Goal: Task Accomplishment & Management: Manage account settings

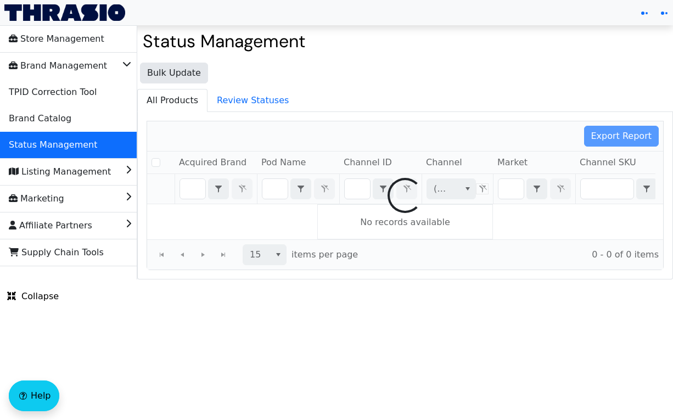
checkbox input "false"
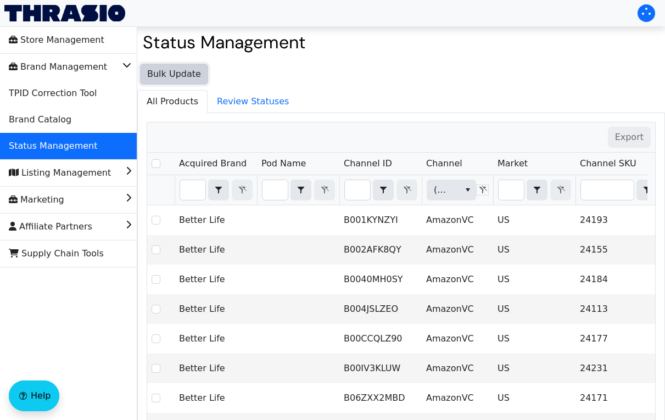
click at [176, 81] on button "Bulk Update" at bounding box center [174, 74] width 68 height 21
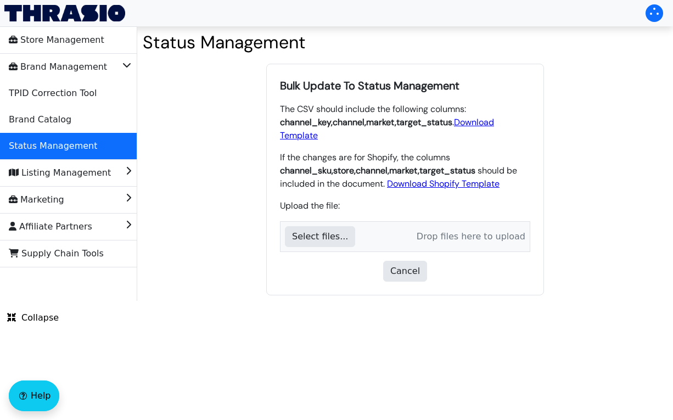
click at [429, 117] on link "Download Template" at bounding box center [387, 128] width 214 height 25
click at [633, 273] on div "Bulk Update To Status Management The CSV should include the following columns: …" at bounding box center [405, 179] width 536 height 243
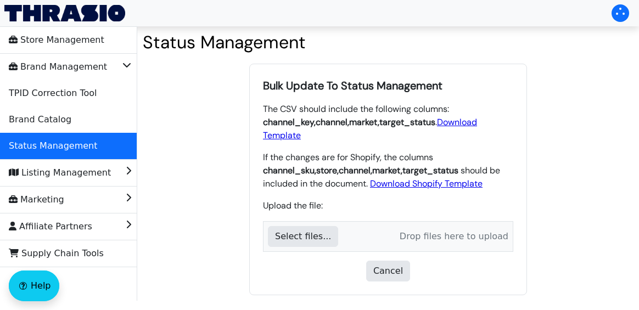
click at [263, 151] on p "If the changes are for Shopify, the columns channel_sku , store , channel , mar…" at bounding box center [388, 171] width 250 height 40
click at [282, 110] on p "The CSV should include the following columns: channel_key , channel , market , …" at bounding box center [388, 123] width 250 height 40
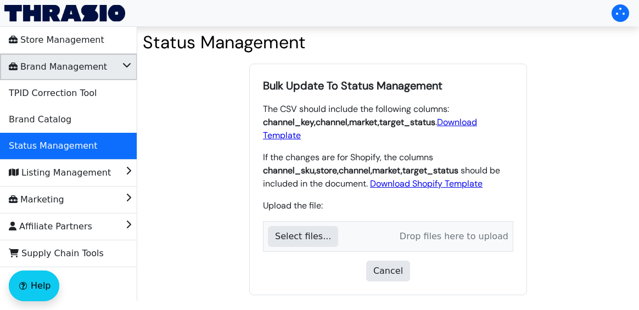
click at [66, 72] on span "Brand Management" at bounding box center [58, 67] width 98 height 18
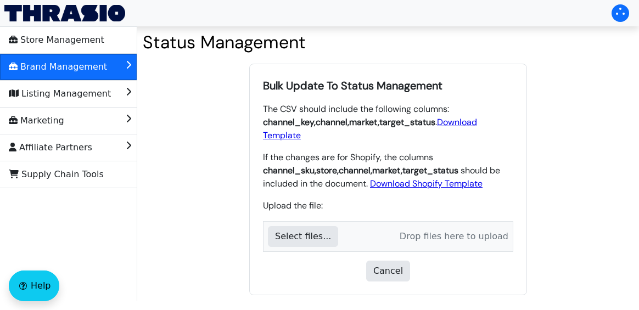
click at [66, 72] on span "Brand Management" at bounding box center [58, 67] width 98 height 18
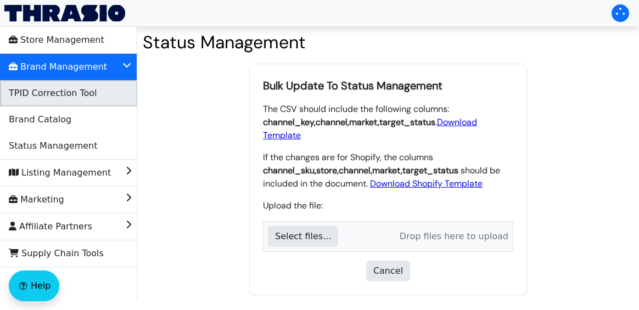
click at [47, 93] on span "TPID Correction Tool" at bounding box center [53, 94] width 88 height 18
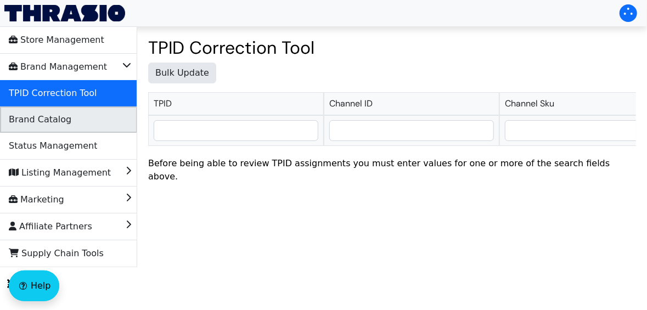
click at [48, 126] on span "Brand Catalog" at bounding box center [40, 120] width 63 height 18
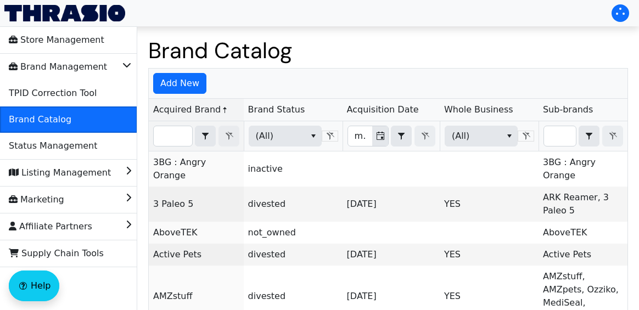
click at [48, 126] on span "Brand Catalog" at bounding box center [40, 120] width 63 height 18
click at [178, 140] on input "Filter" at bounding box center [173, 136] width 38 height 20
type input "B0CNHCQQ1T"
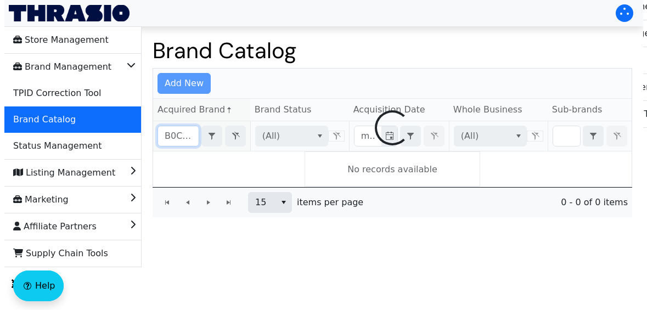
scroll to position [0, 28]
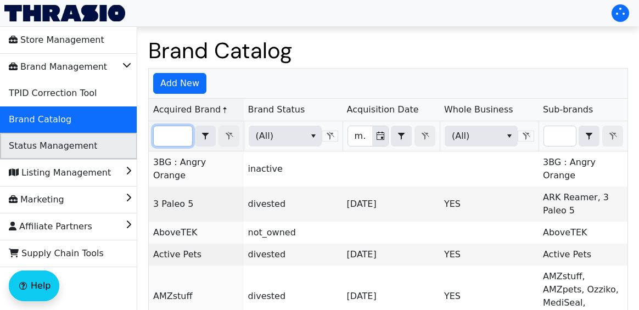
click at [65, 152] on span "Status Management" at bounding box center [53, 146] width 88 height 18
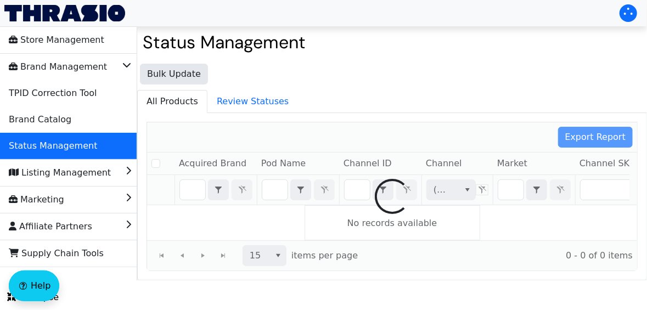
checkbox input "false"
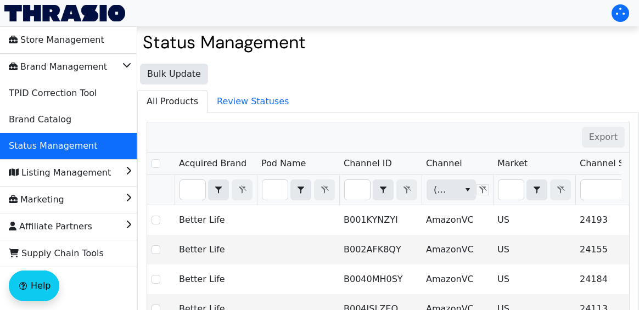
click at [362, 183] on input "Filter" at bounding box center [357, 190] width 25 height 20
type input "B0CNHCQQ1T"
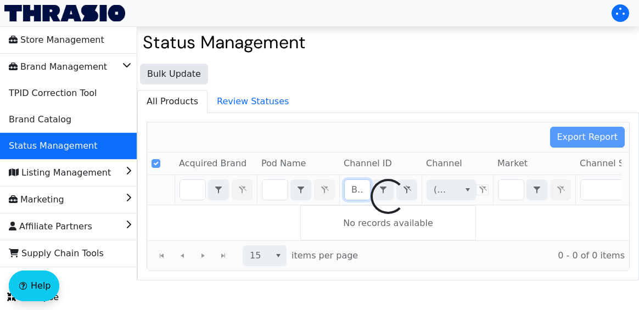
scroll to position [0, 42]
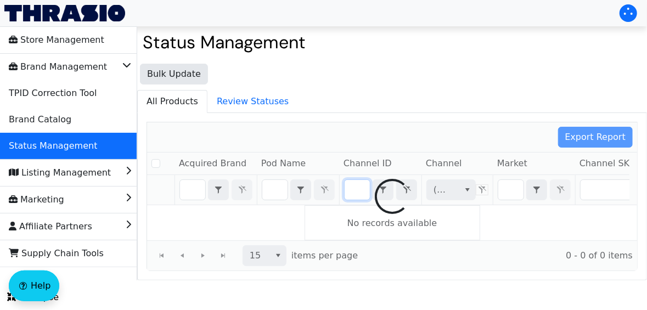
checkbox input "false"
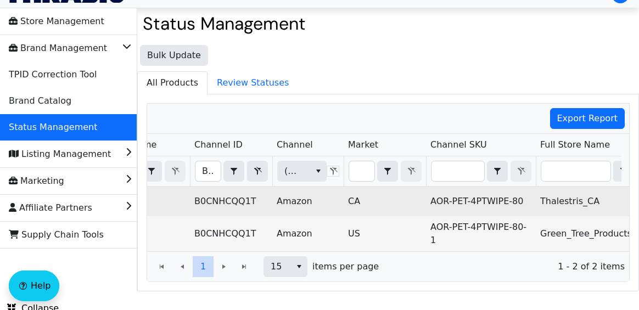
scroll to position [0, 0]
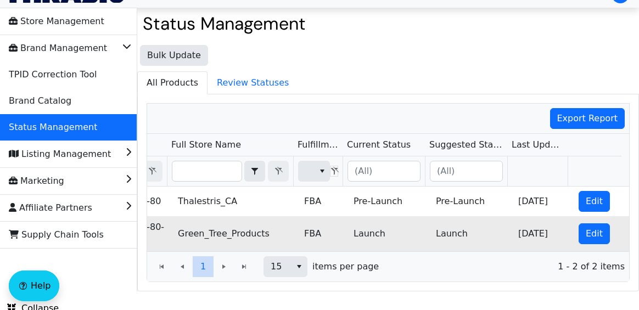
click at [337, 228] on td "FBA" at bounding box center [324, 233] width 49 height 35
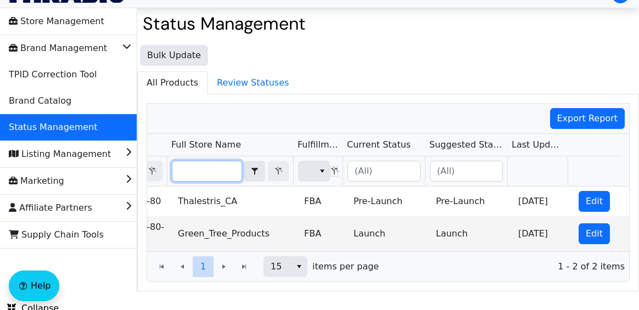
click at [225, 164] on input "Filter" at bounding box center [206, 171] width 69 height 20
click at [290, 104] on div "Export Report" at bounding box center [388, 119] width 482 height 30
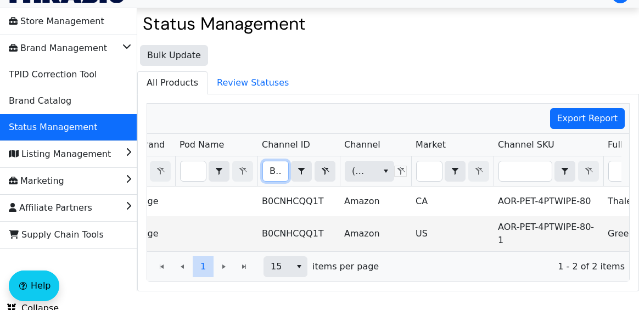
click at [276, 170] on input "B0CNHCQQ1T" at bounding box center [275, 171] width 25 height 20
type input "B0773RHW18"
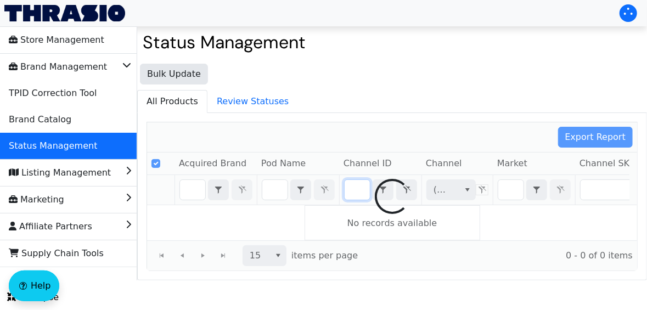
checkbox input "false"
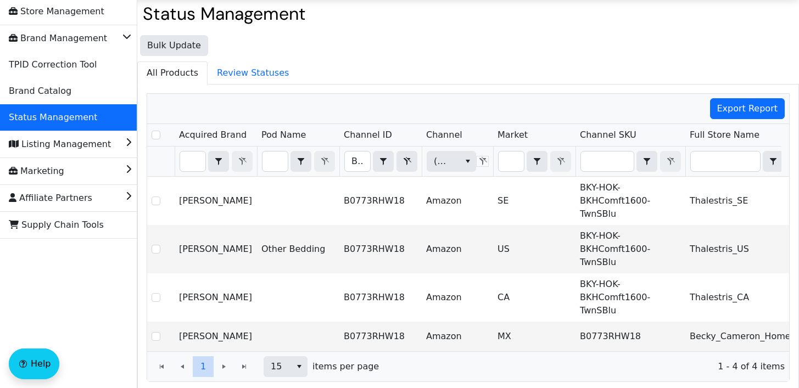
click at [400, 88] on div "Export Report Acquired Brand Pod Name Channel ID Channel Market Channel SKU Ful…" at bounding box center [467, 238] width 661 height 307
click at [353, 164] on input "B0773RHW18" at bounding box center [357, 162] width 25 height 20
type input "B0CNHCQQ1T"
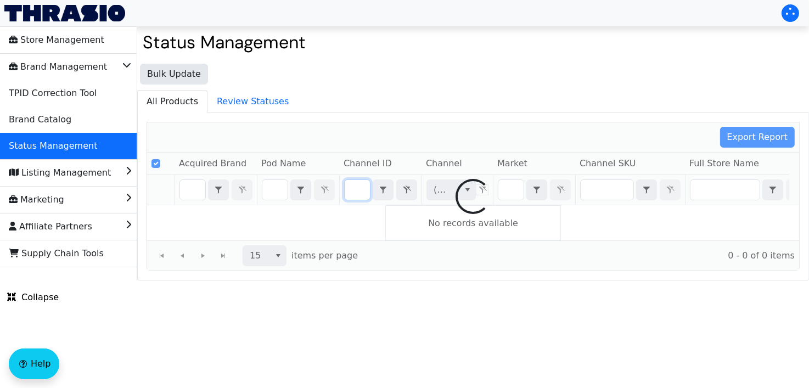
checkbox input "false"
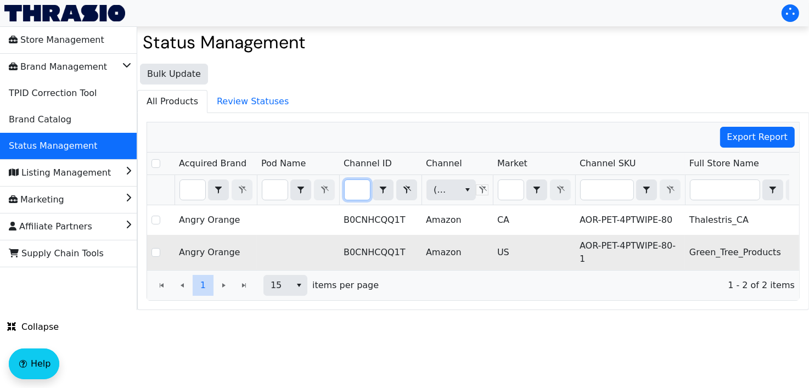
type input "B0CNHCQQ1T"
click at [470, 242] on td "Amazon" at bounding box center [457, 252] width 71 height 35
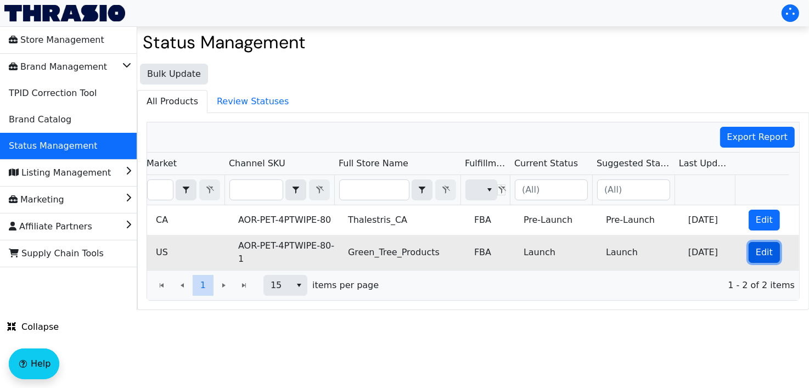
click at [672, 246] on span "Edit" at bounding box center [764, 252] width 17 height 13
checkbox input "true"
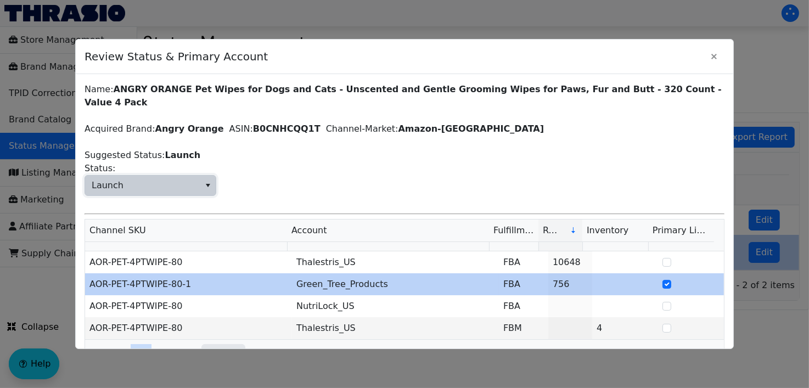
click at [192, 176] on span "Launch" at bounding box center [142, 186] width 115 height 20
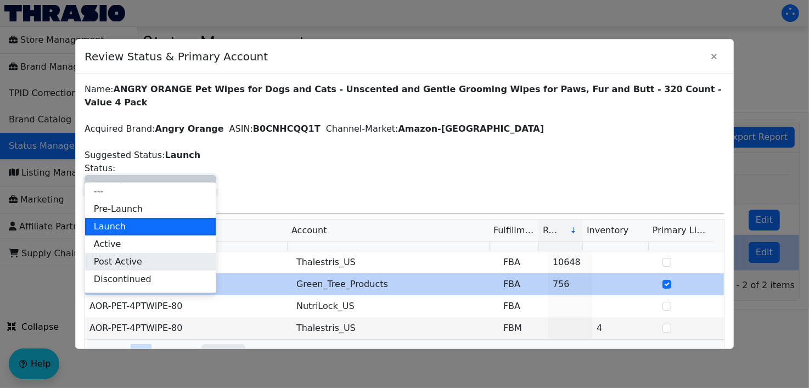
click at [145, 265] on li "Post Active" at bounding box center [150, 262] width 131 height 18
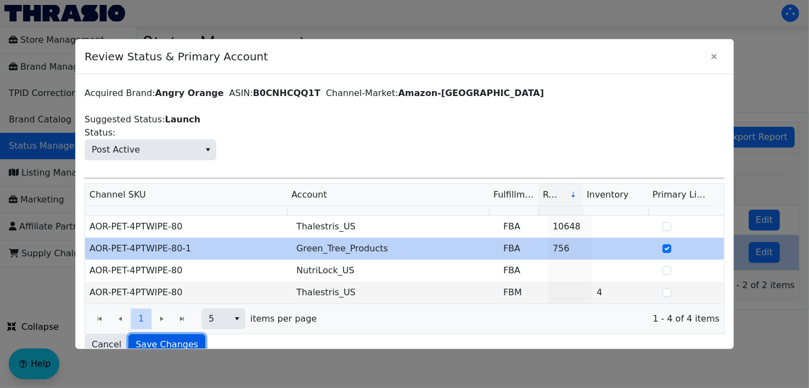
click at [161, 338] on span "Save Changes" at bounding box center [167, 344] width 63 height 13
click at [672, 306] on div at bounding box center [404, 194] width 809 height 388
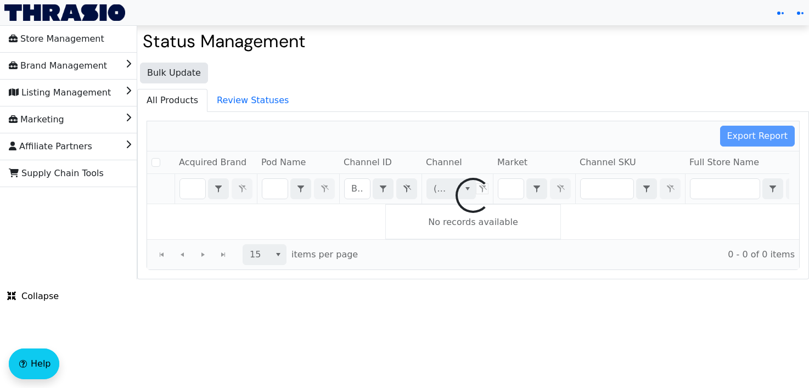
checkbox input "false"
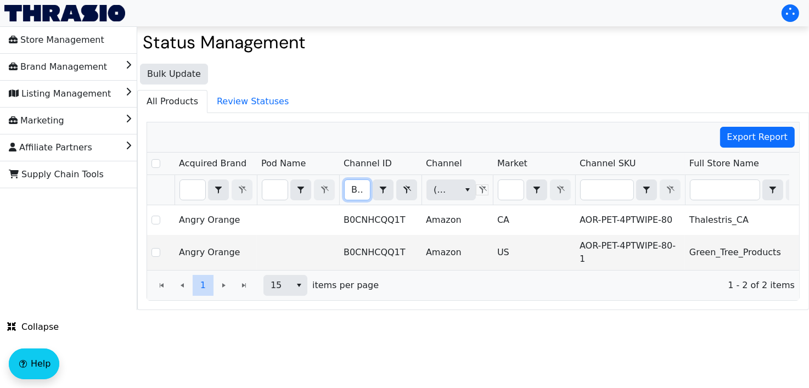
click at [359, 194] on input "B0CNHCQQ1T" at bounding box center [357, 190] width 25 height 20
type input "B0CNHDHQQX"
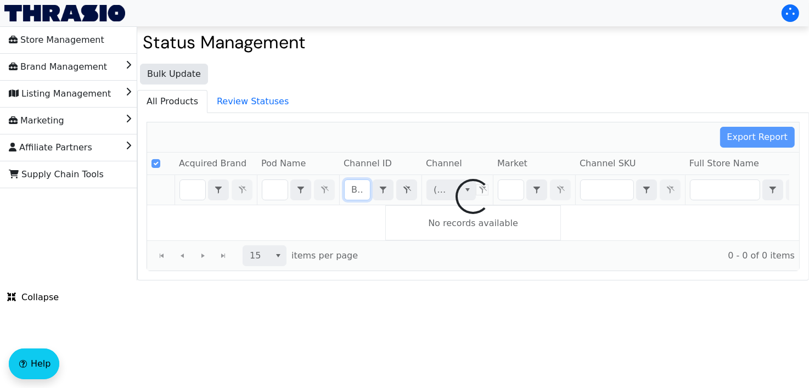
scroll to position [0, 45]
checkbox input "false"
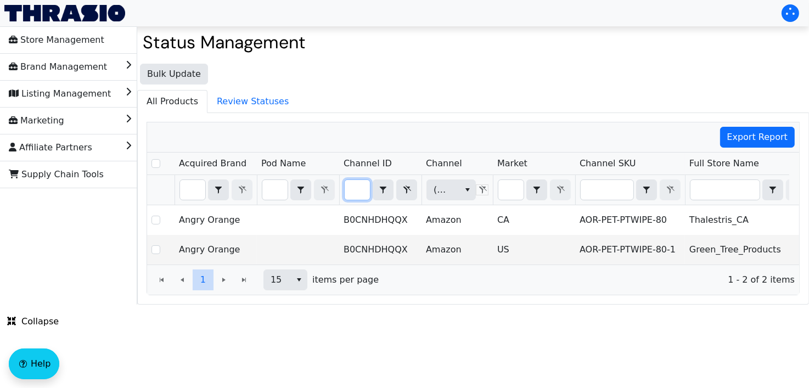
scroll to position [0, 351]
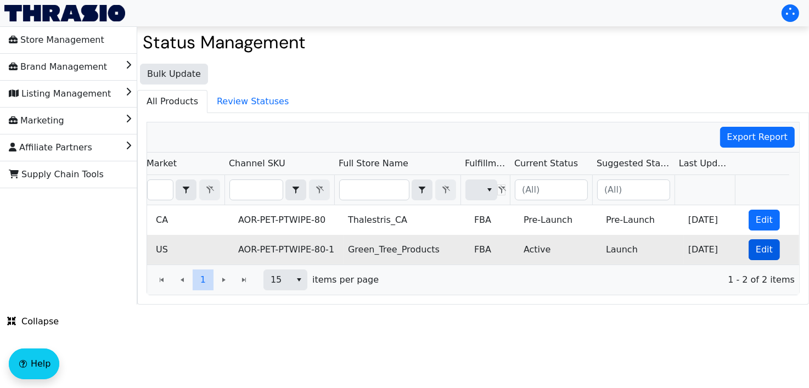
type input "B0CNHDHQQX"
click at [756, 250] on span "Edit" at bounding box center [764, 249] width 17 height 13
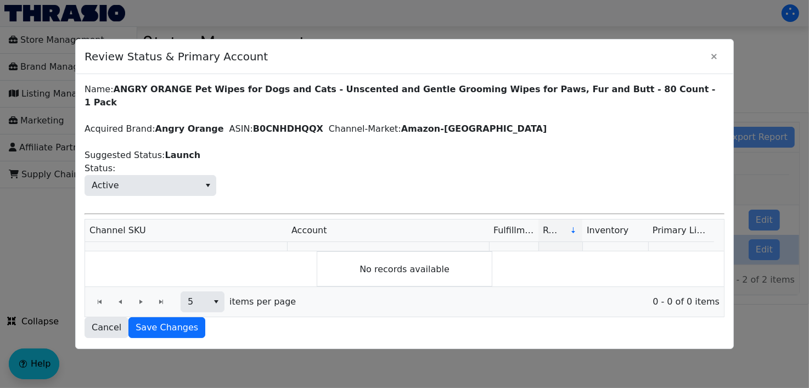
checkbox input "true"
click at [199, 176] on span "Active" at bounding box center [142, 186] width 115 height 20
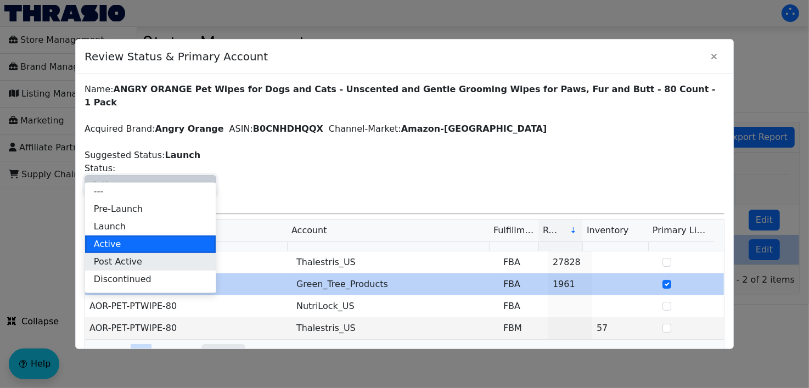
click at [127, 264] on span "Post Active" at bounding box center [118, 261] width 48 height 13
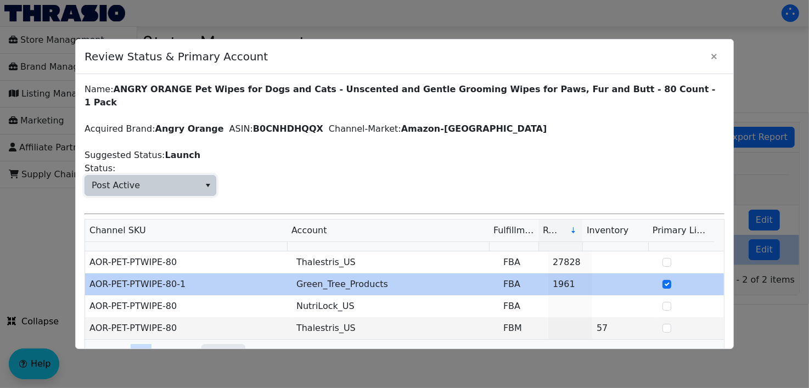
scroll to position [36, 0]
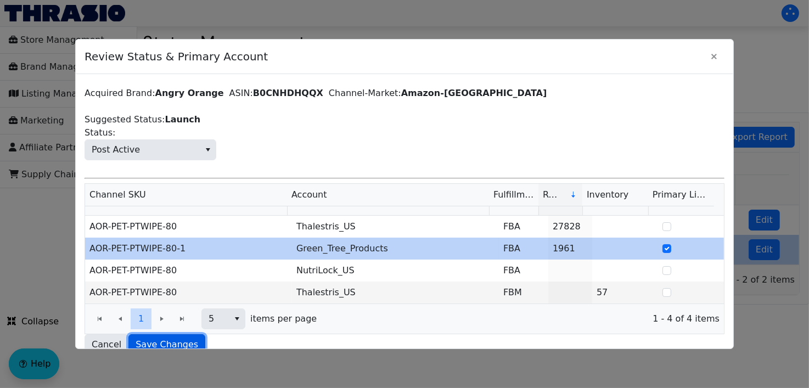
click at [178, 334] on button "Save Changes" at bounding box center [166, 344] width 77 height 21
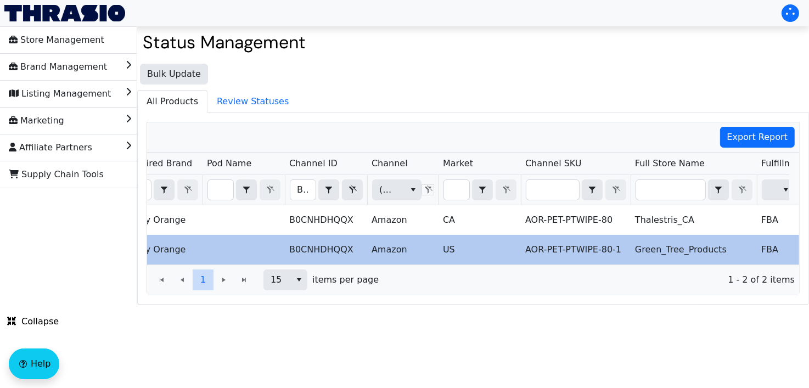
scroll to position [0, 0]
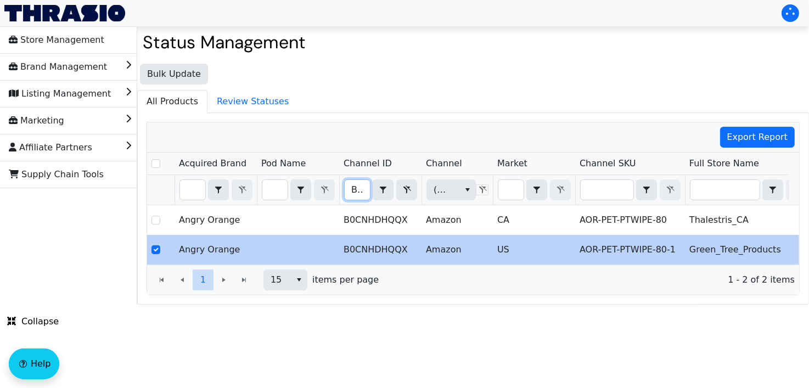
click at [357, 183] on input "B0CNHDHQQX" at bounding box center [357, 190] width 25 height 20
type input "B0CVR2JZDK"
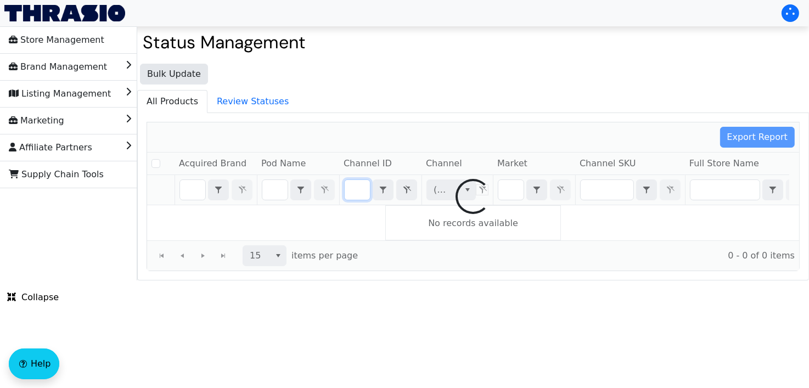
checkbox input "false"
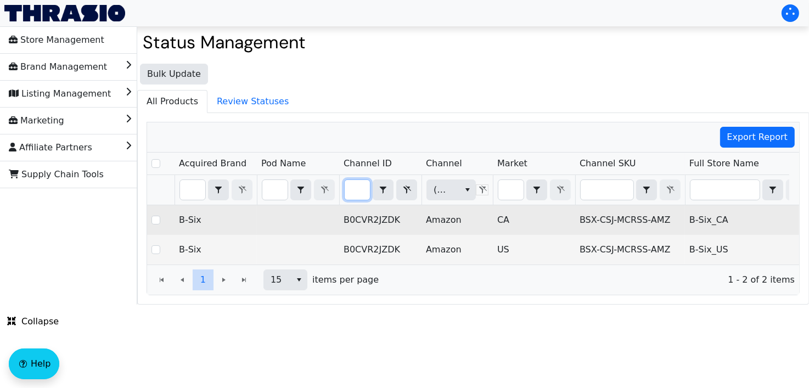
scroll to position [0, 351]
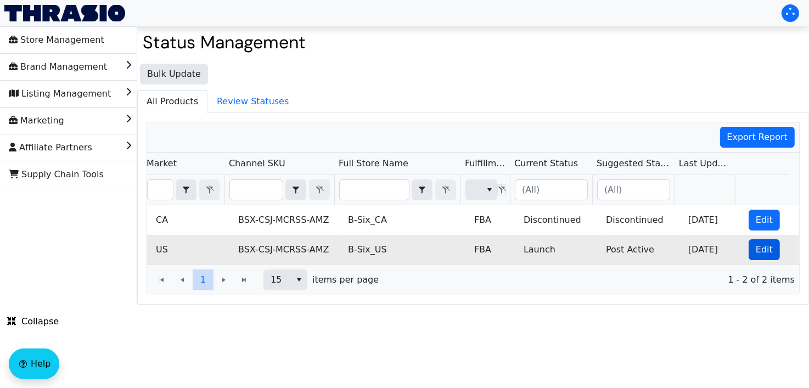
type input "B0CVR2JZDK"
click at [749, 250] on button "Edit" at bounding box center [764, 249] width 31 height 21
checkbox input "true"
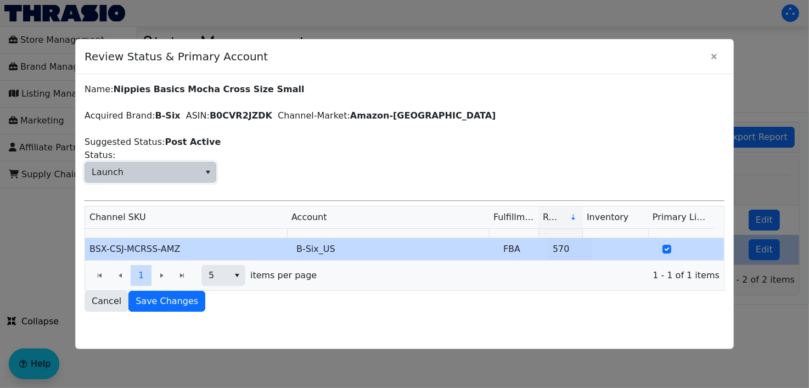
click at [142, 167] on span "Launch" at bounding box center [142, 172] width 115 height 20
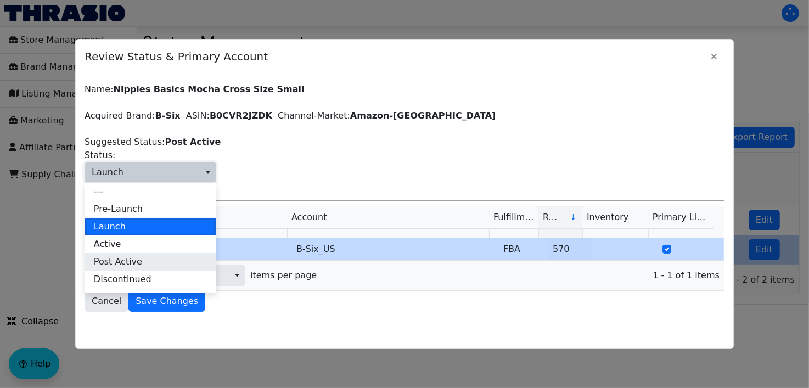
click at [147, 260] on li "Post Active" at bounding box center [150, 262] width 131 height 18
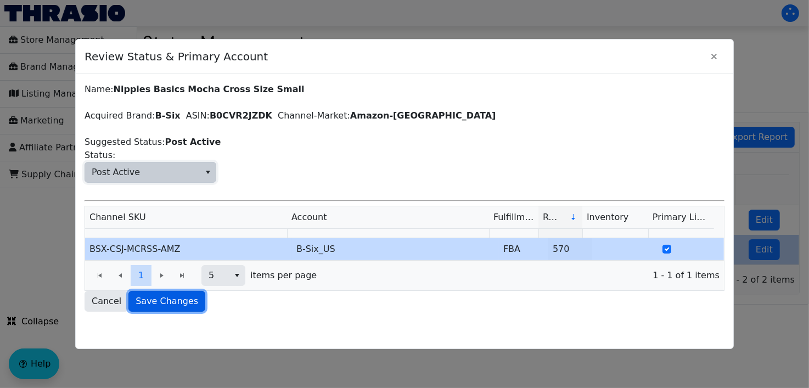
click at [159, 301] on span "Save Changes" at bounding box center [167, 301] width 63 height 13
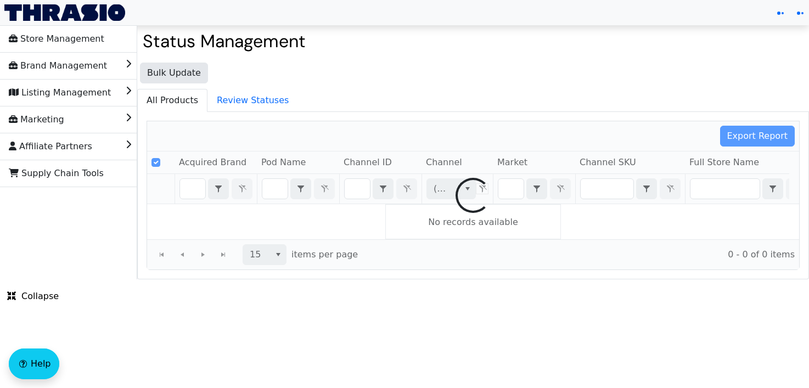
type input "B0CVR2JZDK"
checkbox input "false"
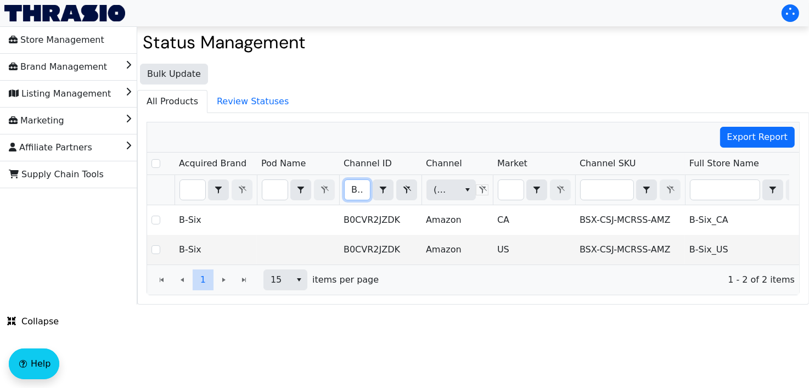
click at [360, 180] on input "B0CVR2JZDK" at bounding box center [357, 190] width 25 height 20
type input "B0CVR3VXHY"
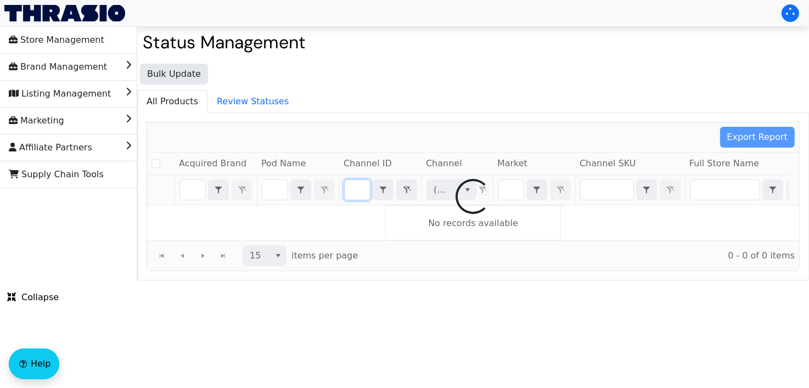
checkbox input "false"
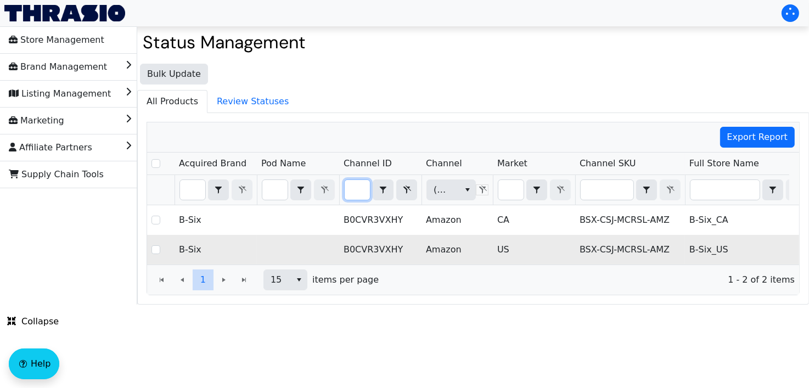
scroll to position [0, 351]
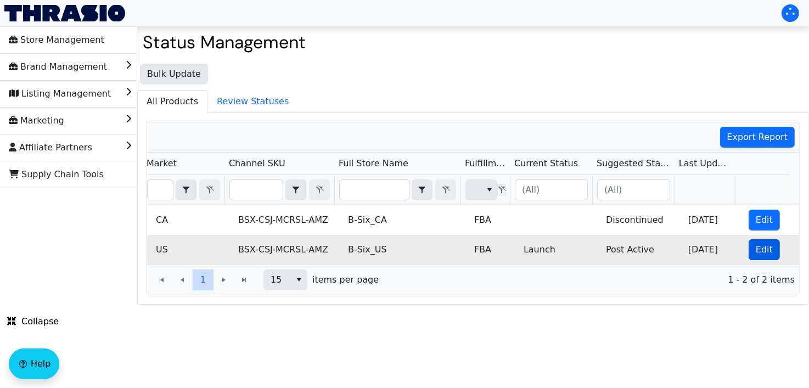
type input "B0CVR3VXHY"
click at [756, 248] on span "Edit" at bounding box center [764, 249] width 17 height 13
checkbox input "true"
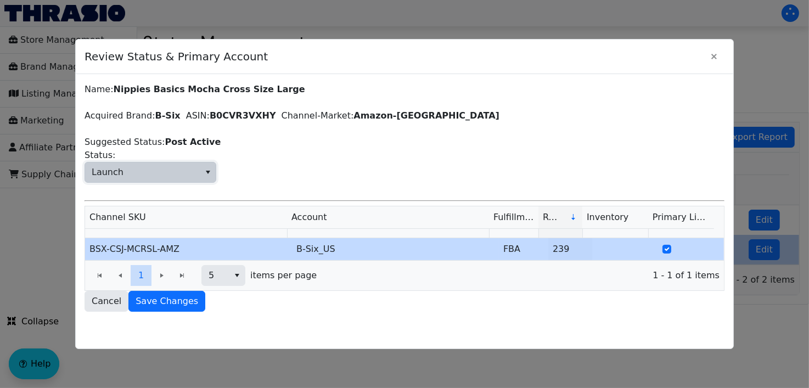
click at [124, 173] on span "Launch" at bounding box center [142, 172] width 115 height 20
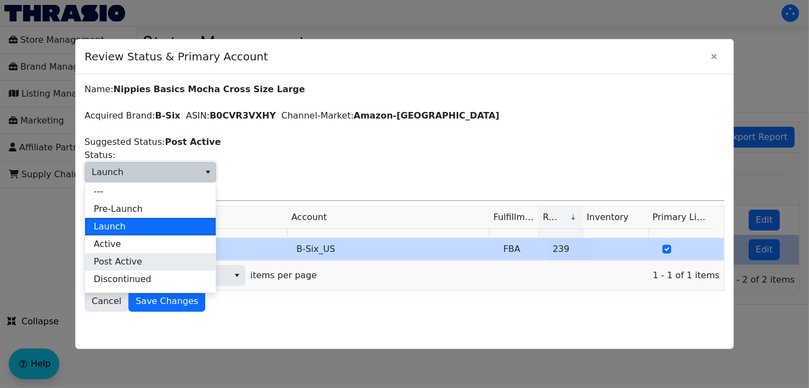
click at [130, 265] on span "Post Active" at bounding box center [118, 261] width 48 height 13
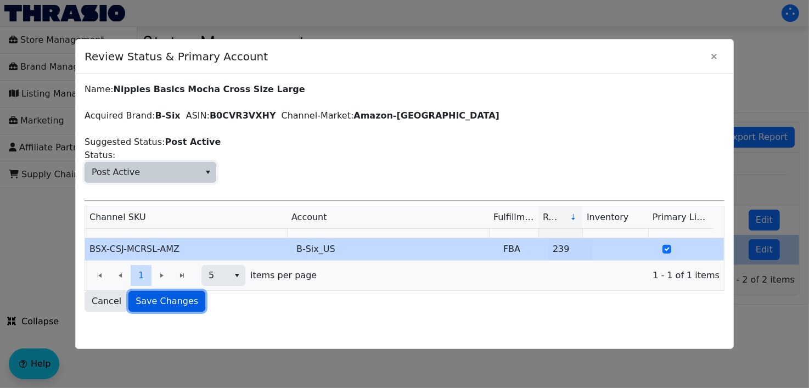
click at [166, 300] on span "Save Changes" at bounding box center [167, 301] width 63 height 13
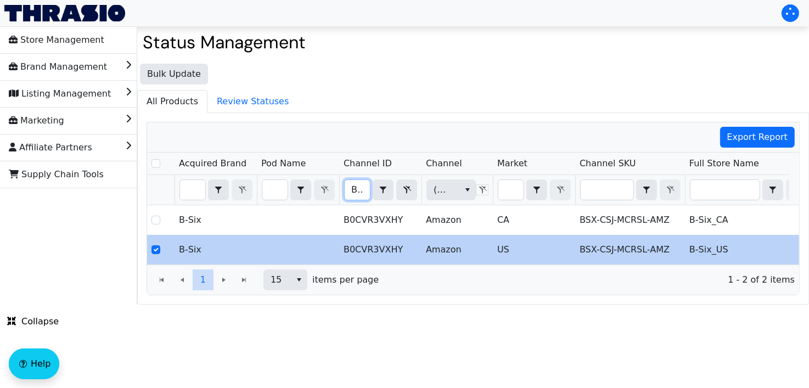
click at [350, 192] on input "B0CVR3VXHY" at bounding box center [357, 190] width 25 height 20
type input "B01HQFQQEK"
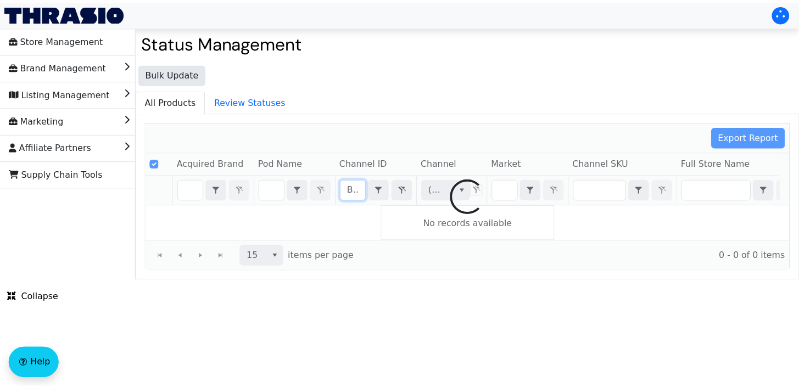
scroll to position [0, 41]
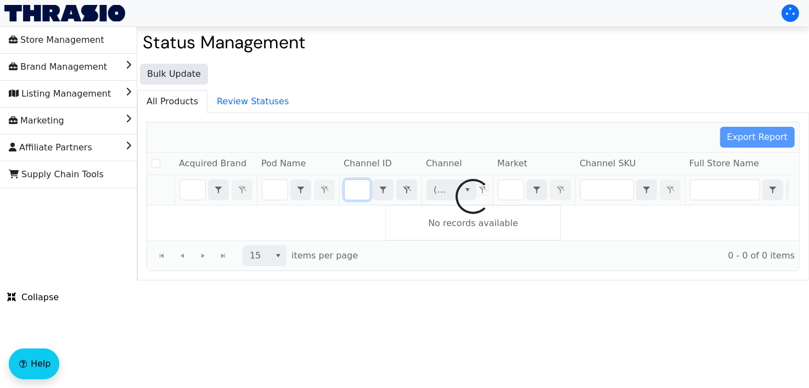
checkbox input "false"
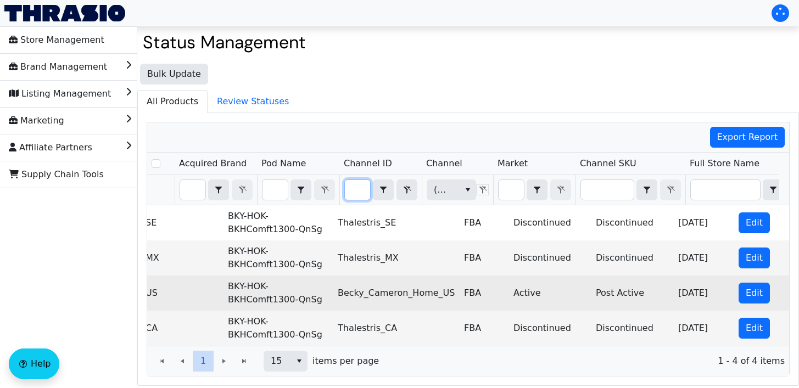
scroll to position [0, 361]
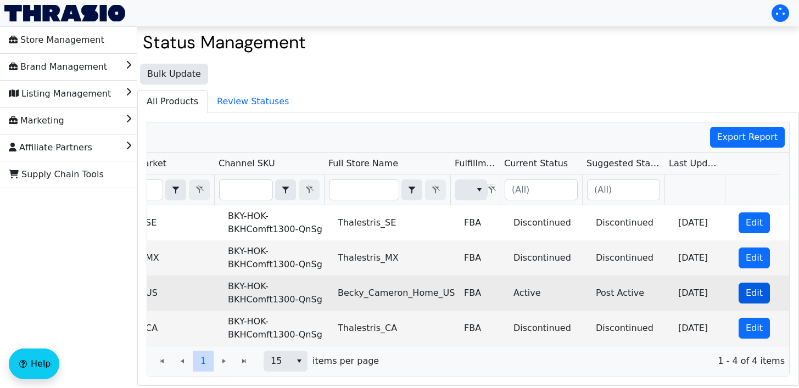
type input "B01HQFQQEK"
click at [745, 289] on span "Edit" at bounding box center [753, 293] width 17 height 13
checkbox input "true"
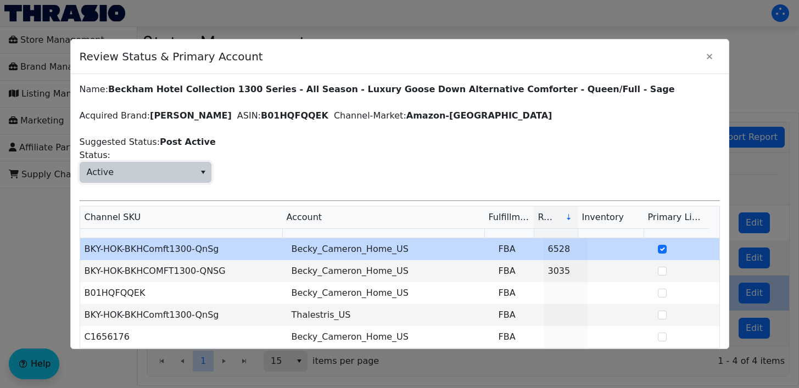
click at [145, 172] on span "Active" at bounding box center [137, 172] width 115 height 20
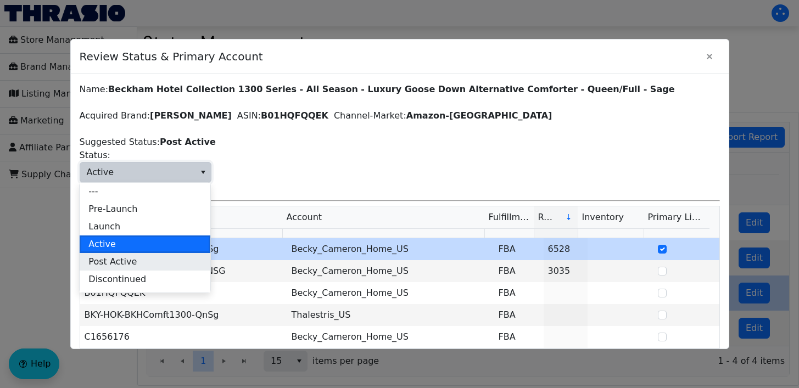
click at [143, 262] on li "Post Active" at bounding box center [145, 262] width 131 height 18
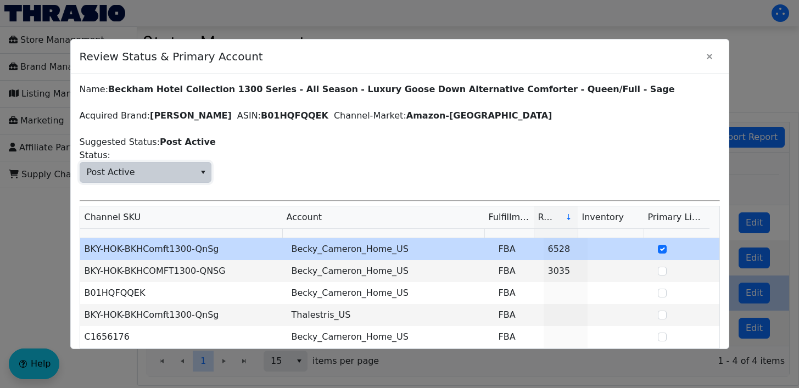
scroll to position [58, 0]
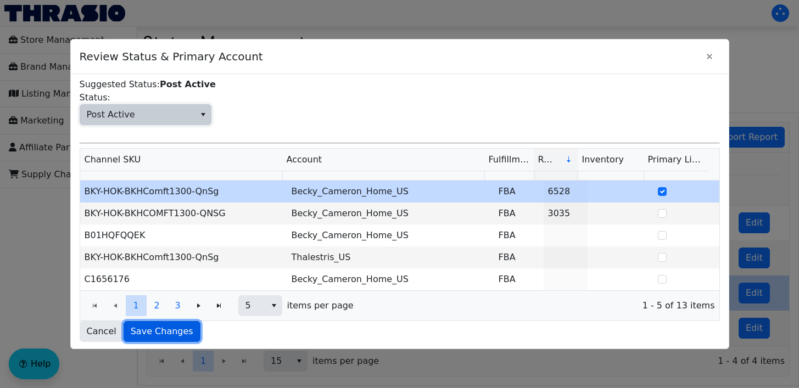
click at [148, 325] on span "Save Changes" at bounding box center [162, 331] width 63 height 13
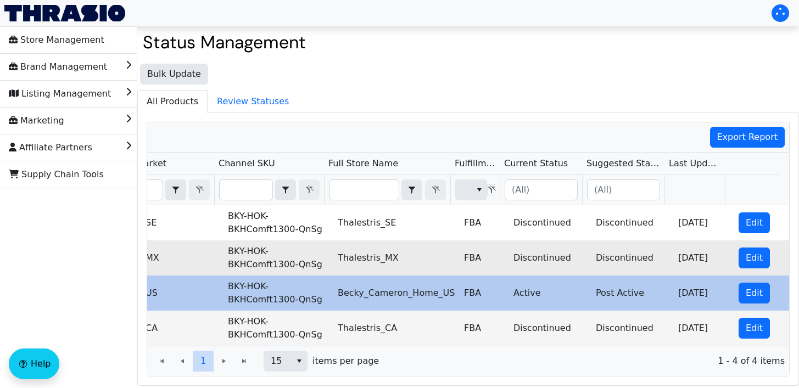
scroll to position [0, 0]
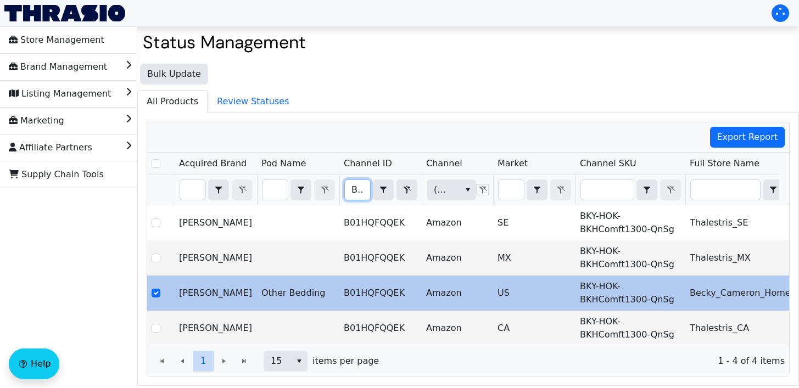
click at [352, 183] on input "B01HQFQQEK" at bounding box center [357, 190] width 25 height 20
type input "B0773RHW18"
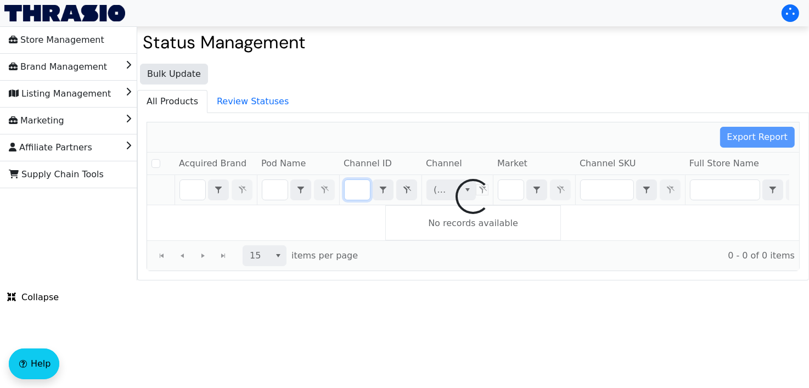
checkbox input "false"
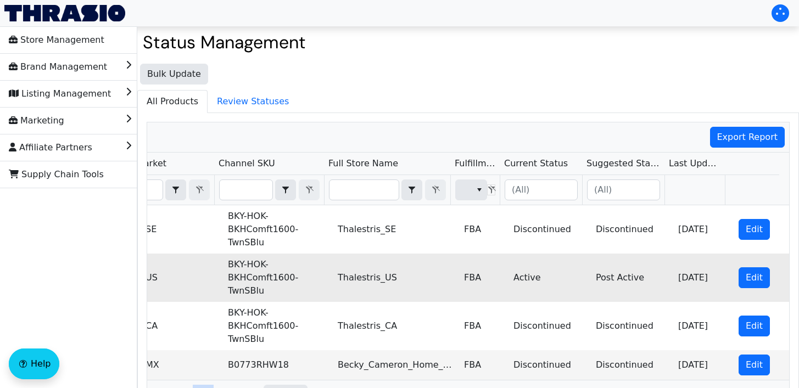
scroll to position [0, 0]
type input "B0773RHW18"
click at [745, 271] on span "Edit" at bounding box center [753, 277] width 17 height 13
checkbox input "true"
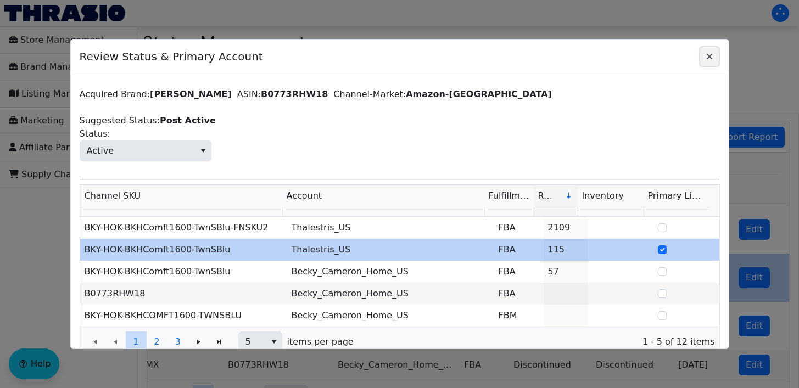
click at [709, 53] on icon "Close" at bounding box center [709, 56] width 13 height 9
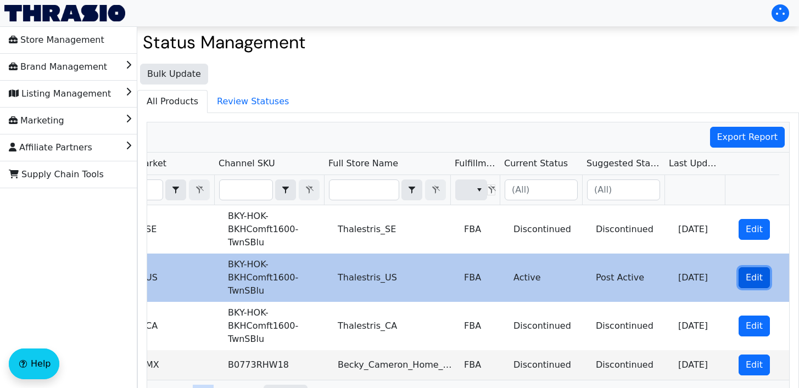
click at [738, 267] on button "Edit" at bounding box center [753, 277] width 31 height 21
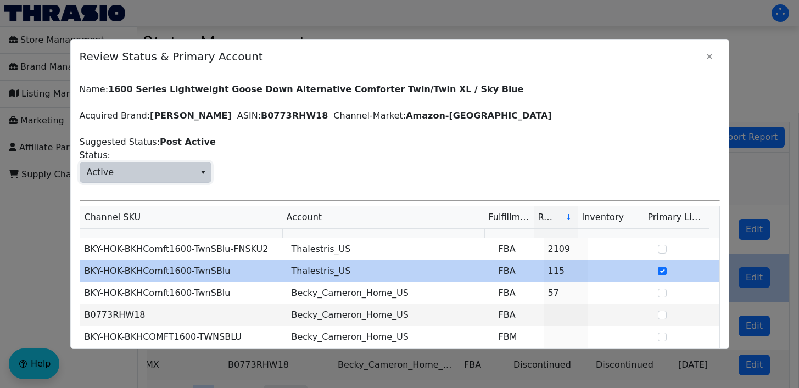
click at [181, 176] on span "Active" at bounding box center [137, 172] width 115 height 20
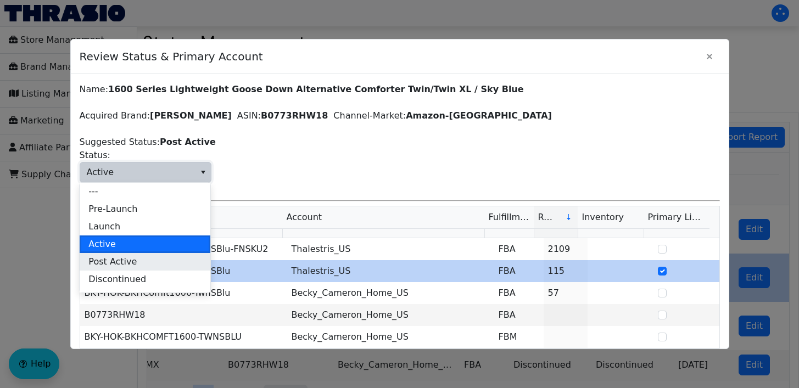
click at [141, 260] on li "Post Active" at bounding box center [145, 262] width 131 height 18
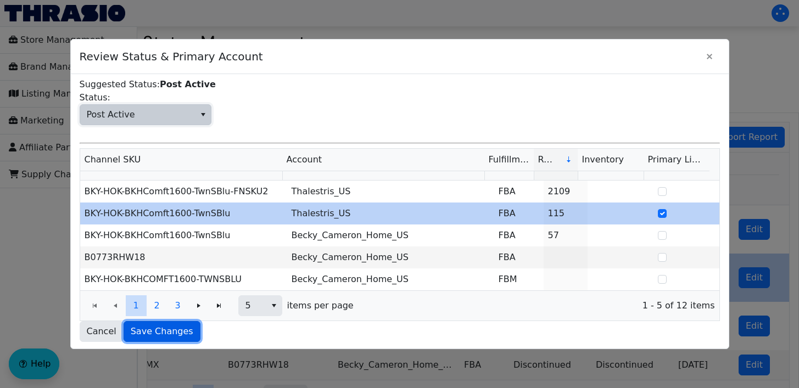
click at [137, 333] on span "Save Changes" at bounding box center [162, 331] width 63 height 13
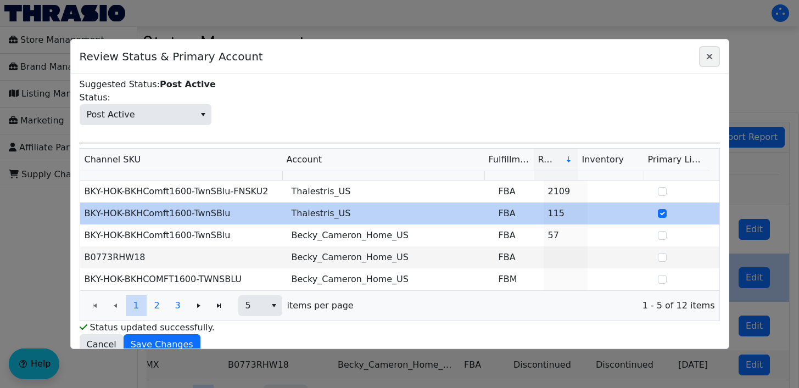
click at [709, 51] on span "Close" at bounding box center [709, 56] width 13 height 13
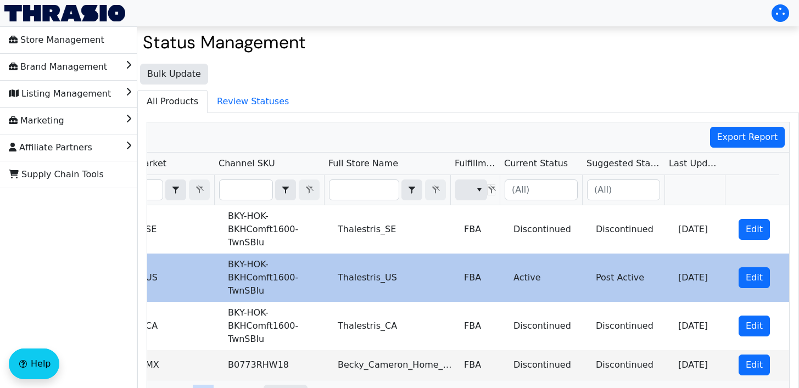
type input "B01HQFQQEK"
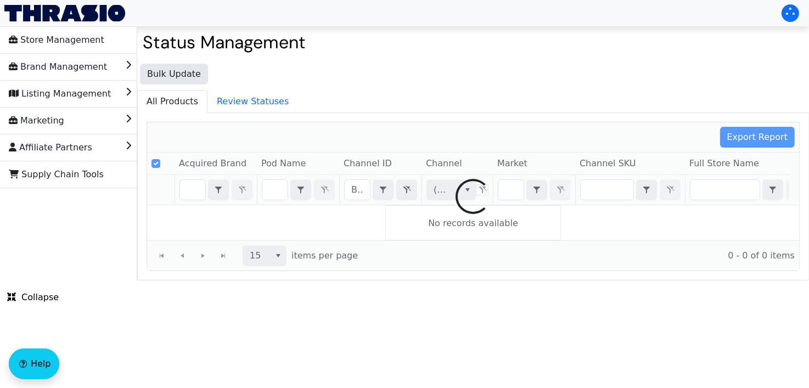
checkbox input "false"
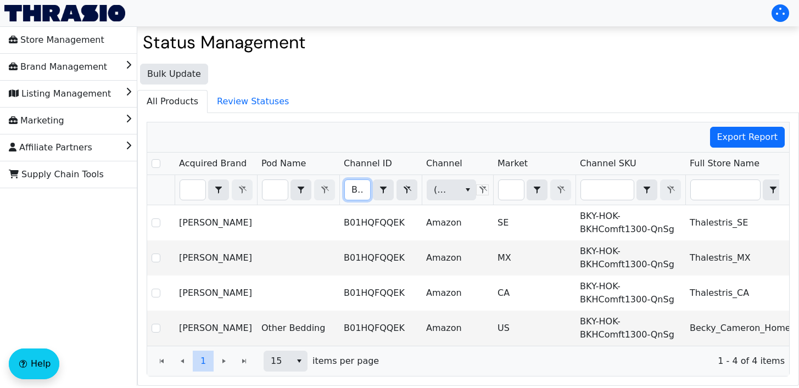
click at [360, 187] on input "B01HQFQQEK" at bounding box center [357, 190] width 25 height 20
type input "B0773RL6DP"
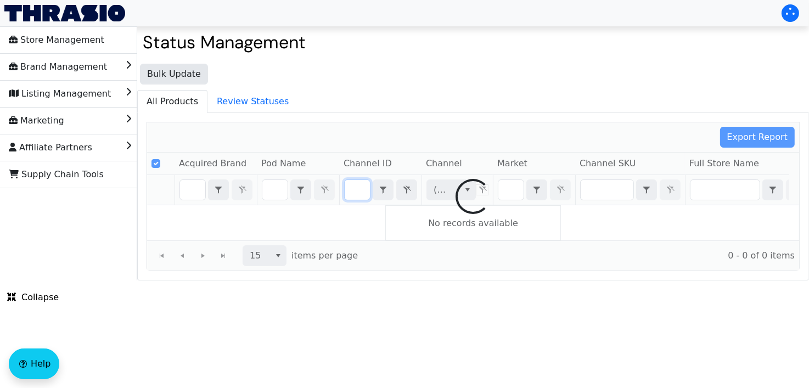
checkbox input "false"
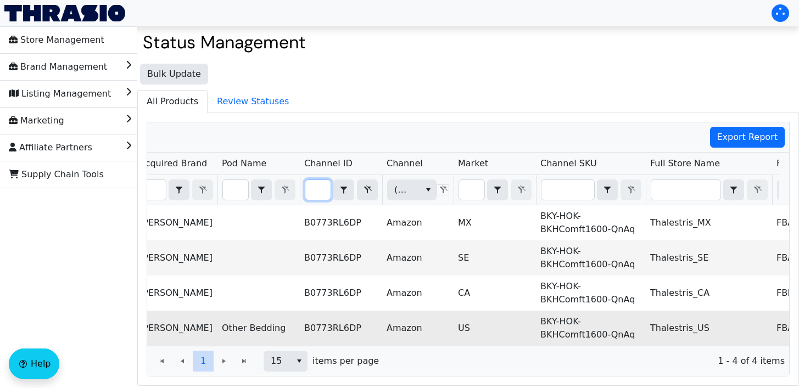
type input "B0773RL6DP"
click at [474, 322] on td "US" at bounding box center [494, 328] width 82 height 35
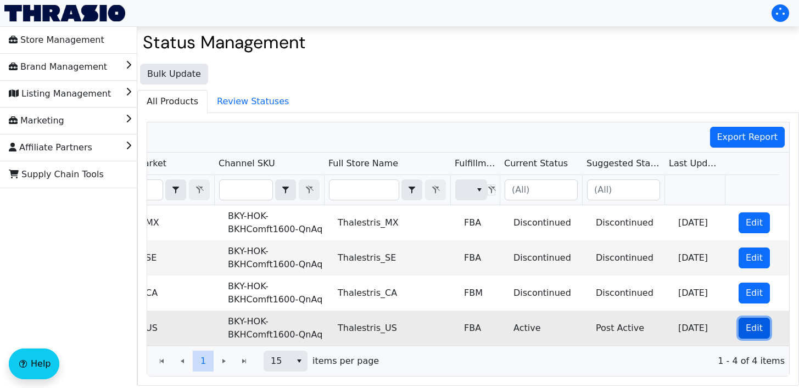
click at [745, 327] on span "Edit" at bounding box center [753, 328] width 17 height 13
checkbox input "true"
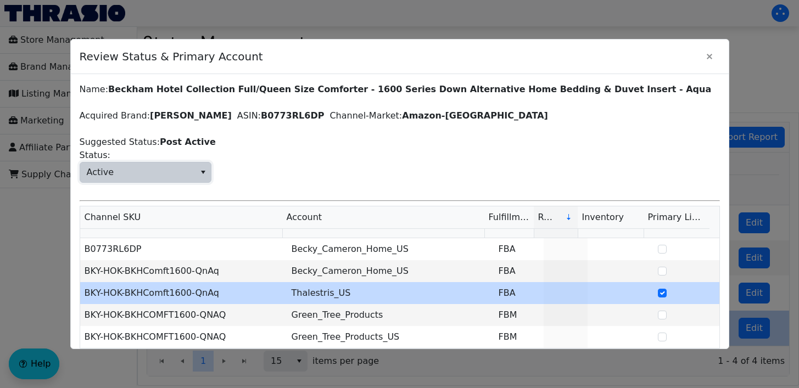
click at [96, 182] on span "Active" at bounding box center [146, 172] width 132 height 21
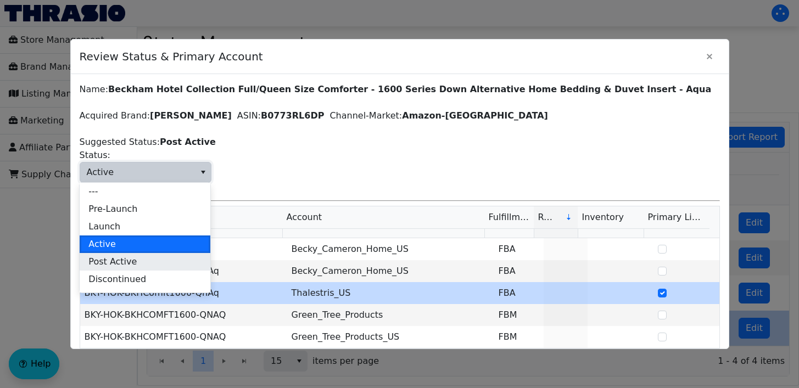
click at [105, 262] on span "Post Active" at bounding box center [112, 261] width 48 height 13
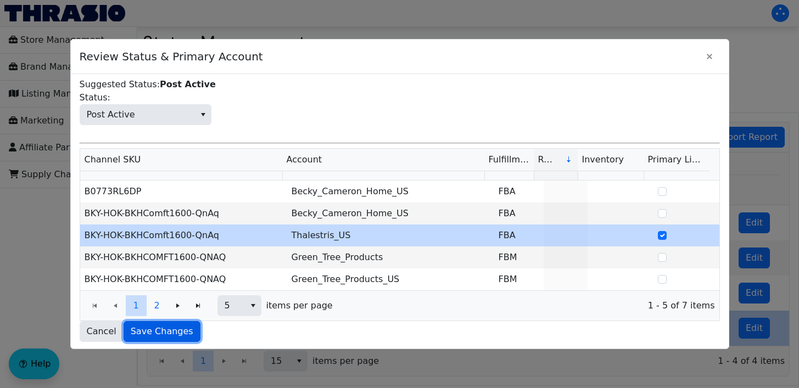
click at [165, 328] on span "Save Changes" at bounding box center [162, 331] width 63 height 13
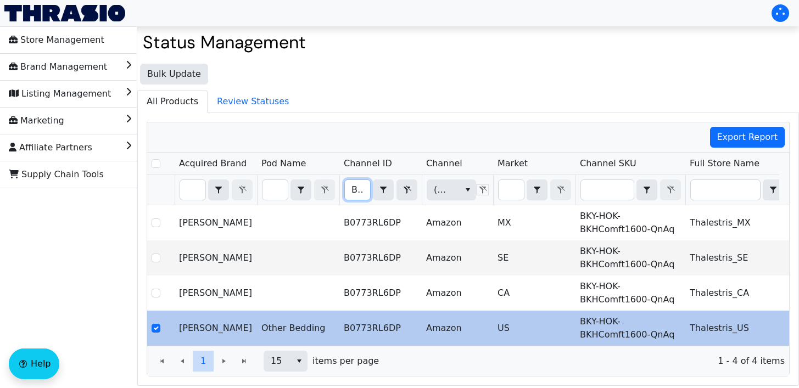
click at [356, 191] on input "B0773RL6DP" at bounding box center [357, 190] width 25 height 20
type input "B0773RLVQ6"
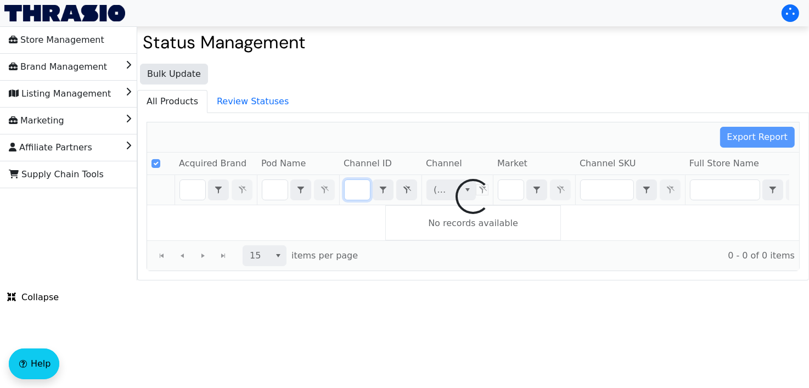
checkbox input "false"
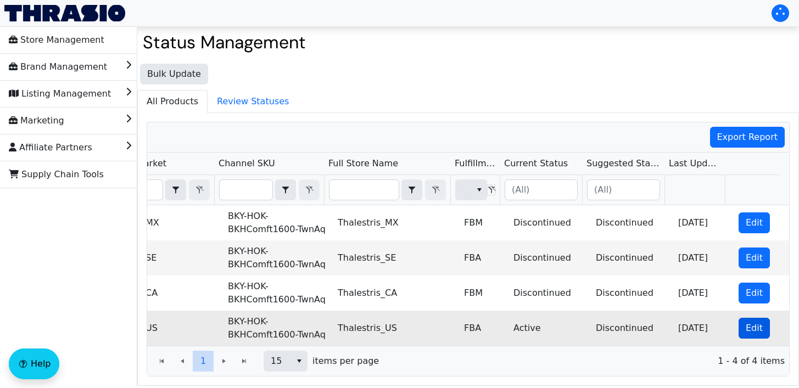
type input "B0773RLVQ6"
click at [745, 322] on span "Edit" at bounding box center [753, 328] width 17 height 13
checkbox input "true"
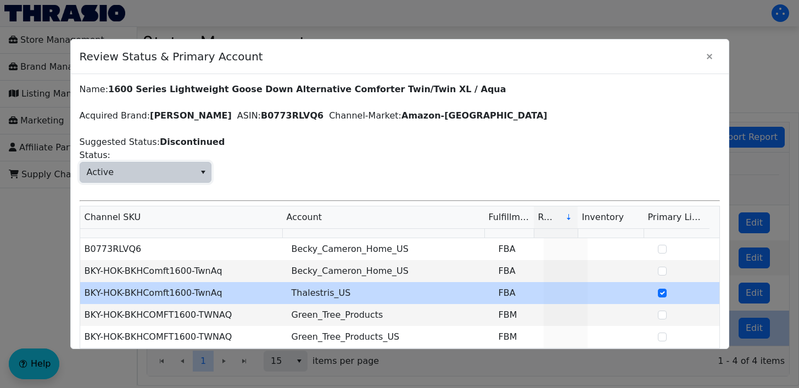
click at [174, 167] on span "Active" at bounding box center [137, 172] width 115 height 20
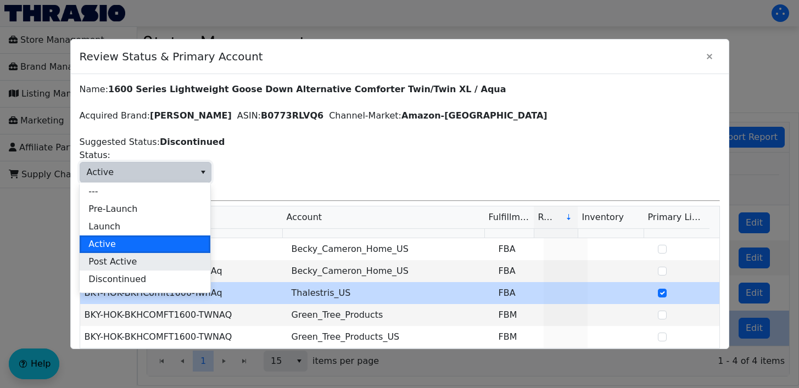
click at [128, 261] on span "Post Active" at bounding box center [112, 261] width 48 height 13
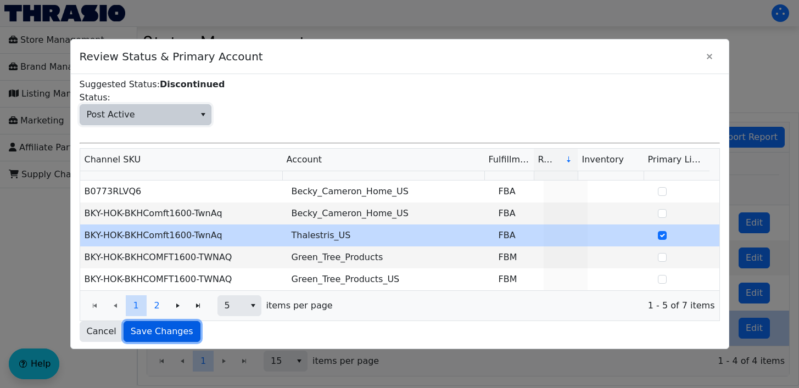
click at [150, 328] on span "Save Changes" at bounding box center [162, 331] width 63 height 13
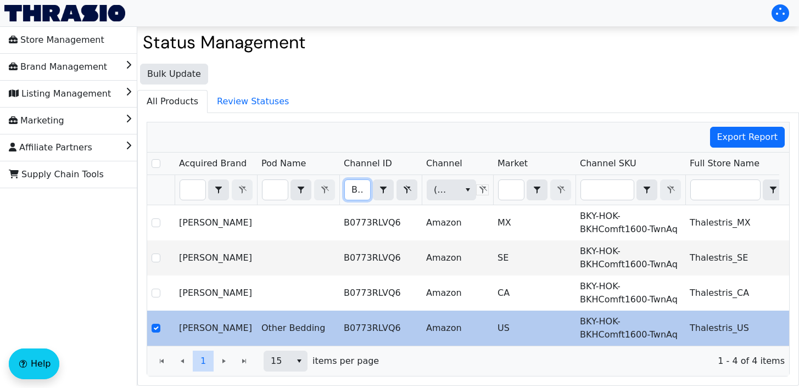
click at [360, 187] on input "B0773RLVQ6" at bounding box center [357, 190] width 25 height 20
type input "B0773SDNHF"
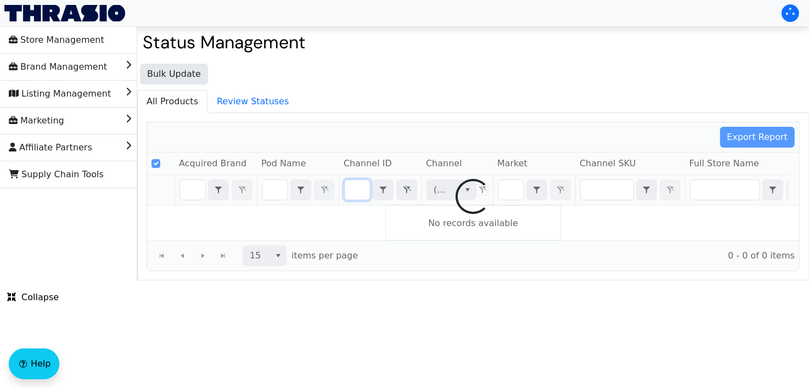
checkbox input "false"
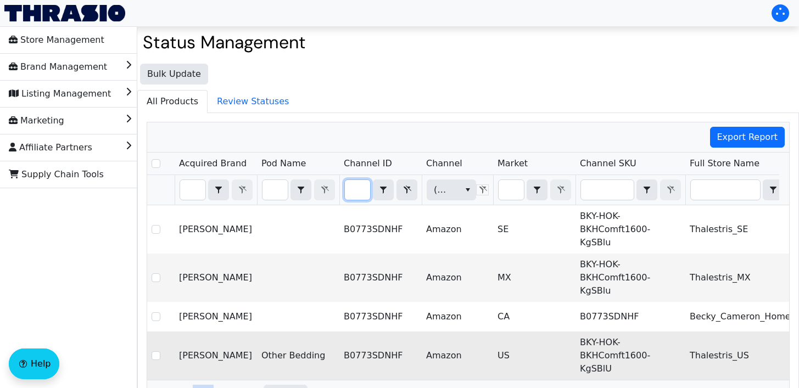
type input "B0773SDNHF"
click at [572, 332] on td "US" at bounding box center [534, 356] width 82 height 48
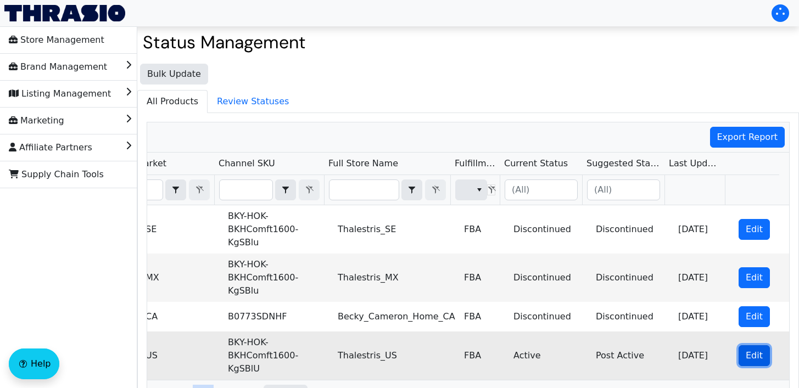
click at [738, 345] on button "Edit" at bounding box center [753, 355] width 31 height 21
checkbox input "true"
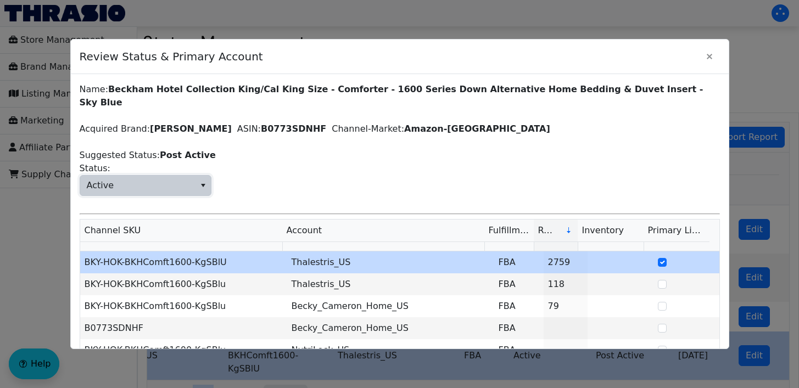
click at [102, 179] on span "Active" at bounding box center [100, 185] width 27 height 13
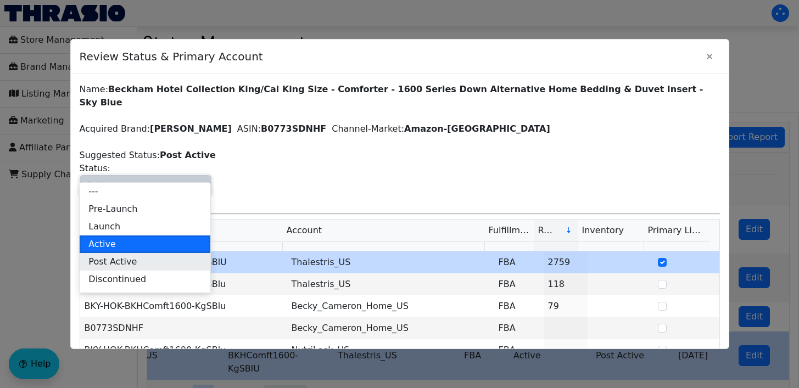
click at [131, 259] on li "Post Active" at bounding box center [145, 262] width 131 height 18
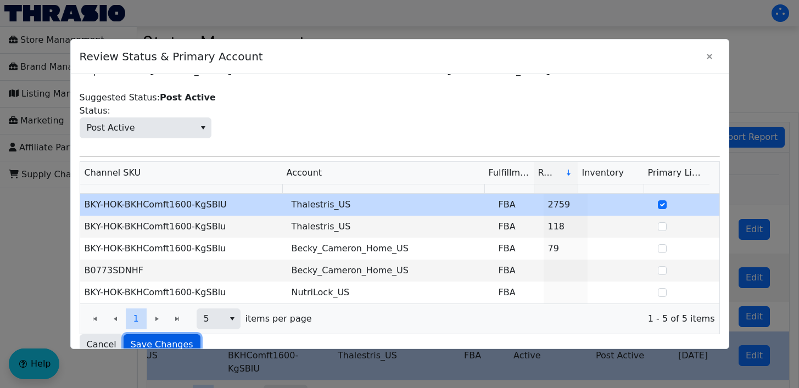
click at [165, 338] on span "Save Changes" at bounding box center [162, 344] width 63 height 13
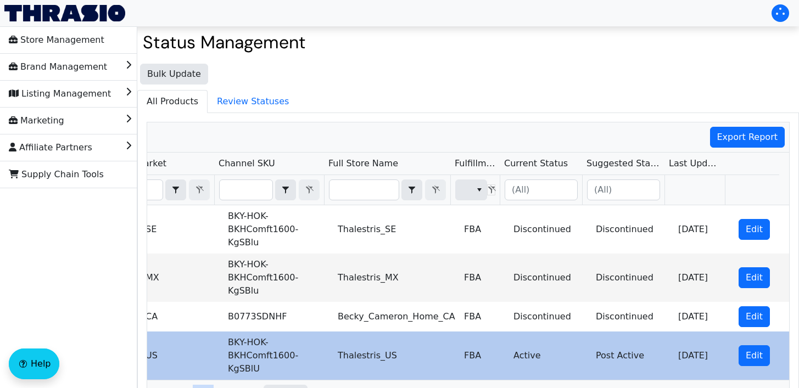
click at [710, 51] on h2 "Status Management" at bounding box center [468, 42] width 651 height 21
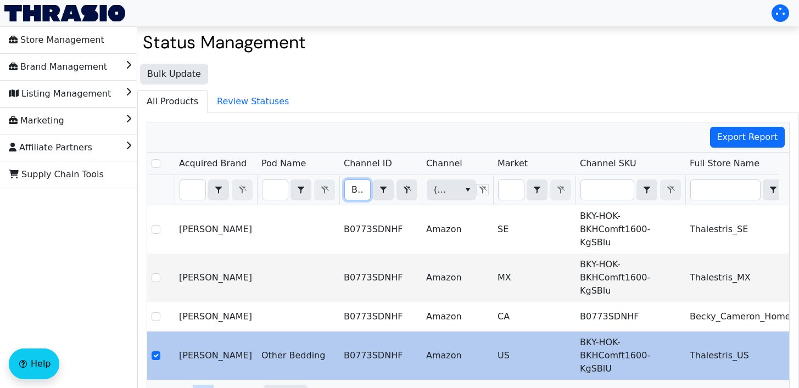
click at [365, 188] on input "B0773SDNHF" at bounding box center [357, 190] width 25 height 20
type input "B0773SF2CW"
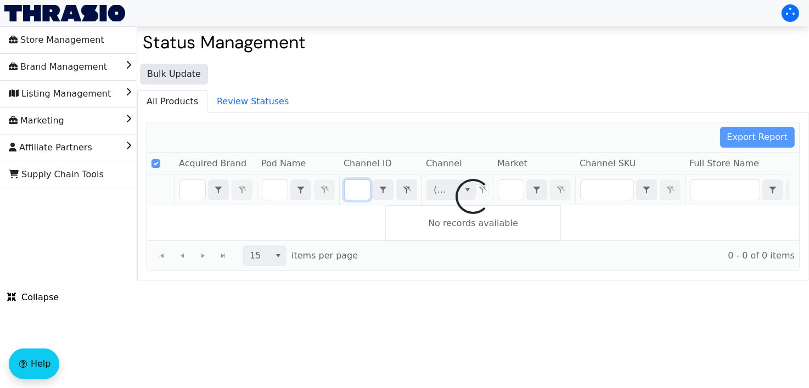
checkbox input "false"
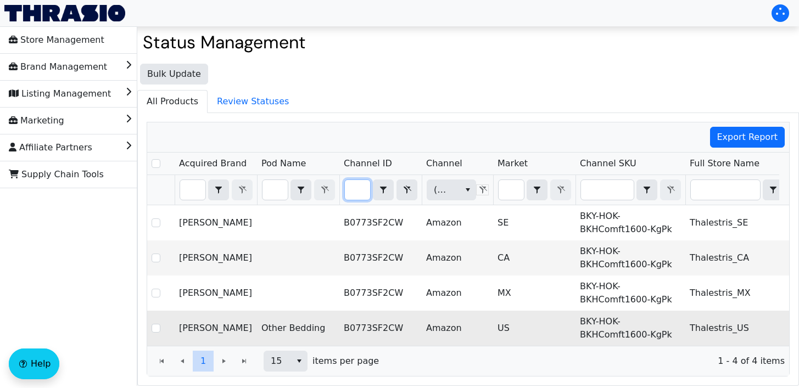
type input "B0773SF2CW"
click at [520, 317] on td "US" at bounding box center [534, 328] width 82 height 35
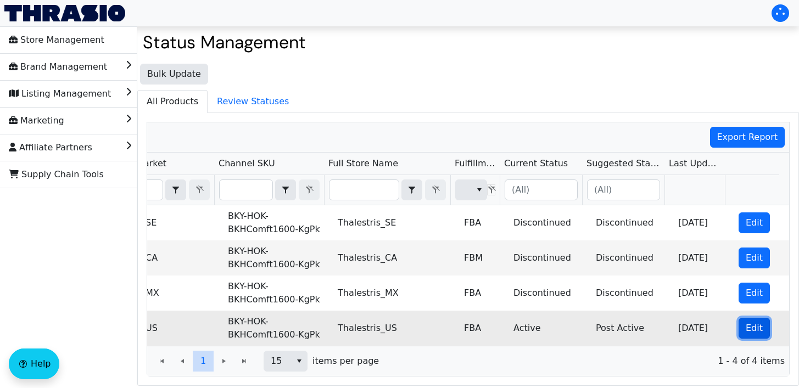
click at [745, 323] on span "Edit" at bounding box center [753, 328] width 17 height 13
checkbox input "true"
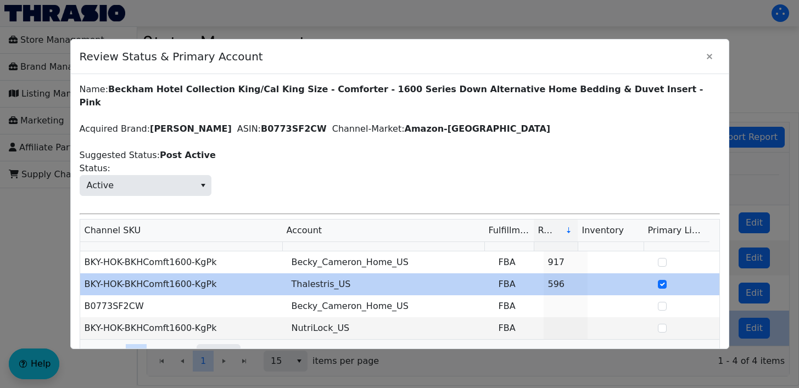
click at [133, 162] on span "Active Status:" at bounding box center [400, 179] width 640 height 34
click at [113, 176] on span "Active" at bounding box center [137, 186] width 115 height 20
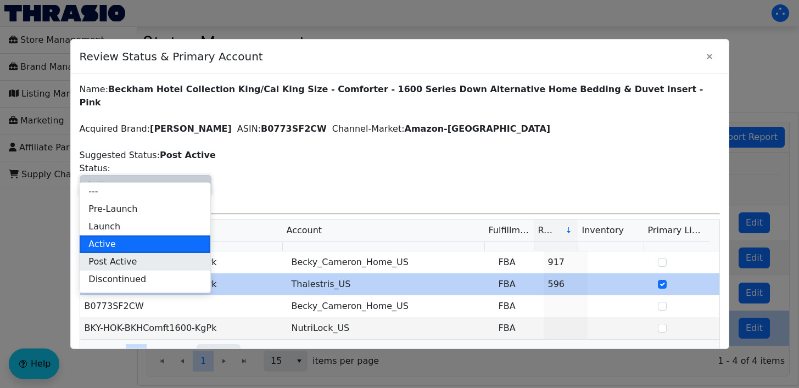
click at [114, 262] on span "Post Active" at bounding box center [112, 261] width 48 height 13
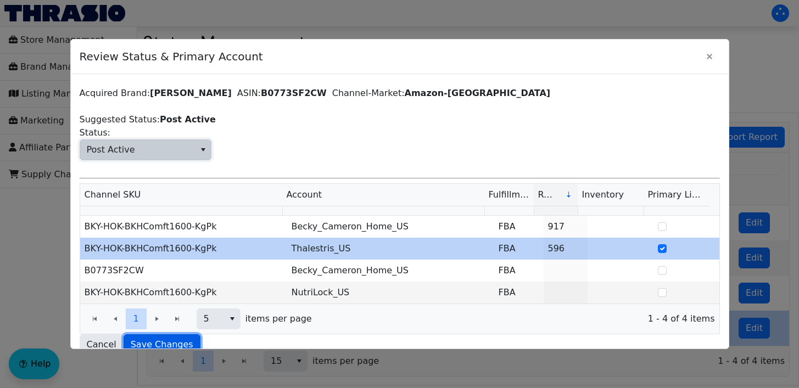
click at [169, 338] on span "Save Changes" at bounding box center [162, 344] width 63 height 13
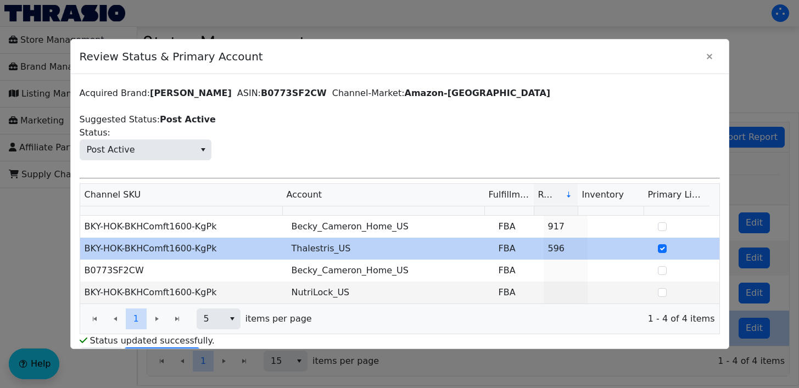
click at [708, 54] on div "Status Management Bulk Update All Products Review Statuses Export Report Acquir…" at bounding box center [467, 209] width 661 height 354
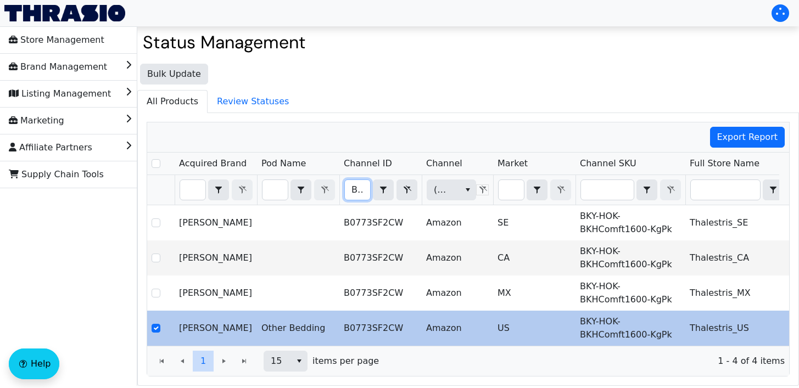
click at [355, 194] on input "B0773SF2CW" at bounding box center [357, 190] width 25 height 20
type input "B0773SNS73"
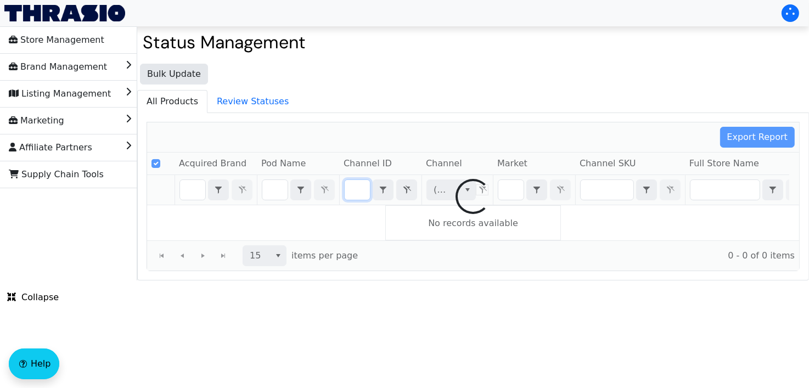
checkbox input "false"
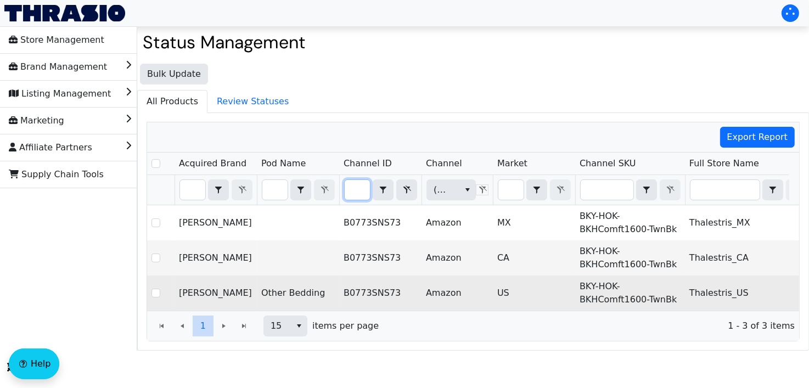
type input "B0773SNS73"
click at [614, 295] on td "BKY-HOK-BKHComft1600-TwnBk" at bounding box center [630, 293] width 110 height 35
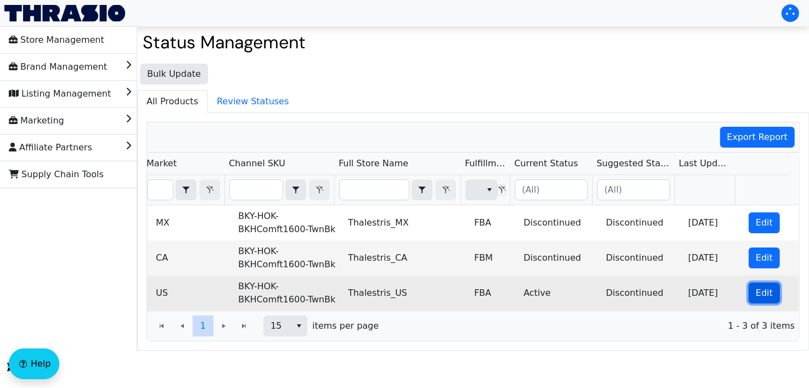
click at [756, 295] on span "Edit" at bounding box center [764, 293] width 17 height 13
checkbox input "true"
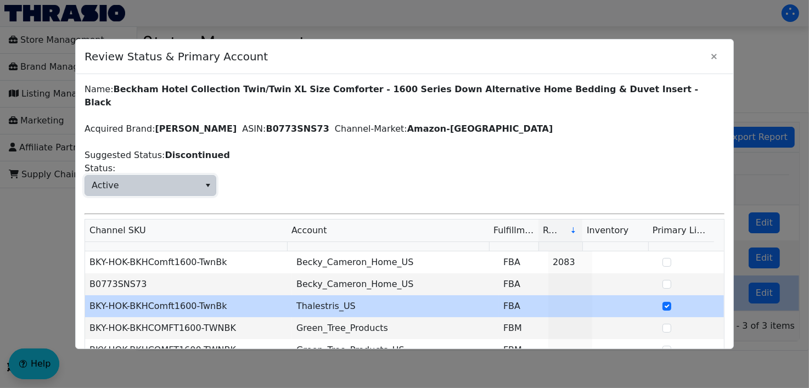
click at [167, 176] on span "Active" at bounding box center [142, 186] width 115 height 20
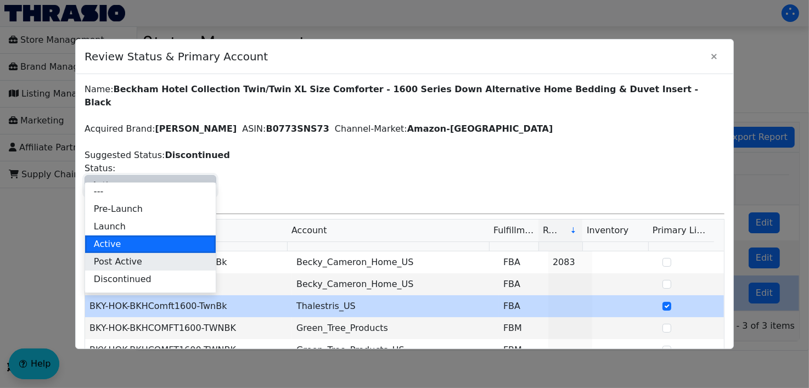
click at [124, 260] on span "Post Active" at bounding box center [118, 261] width 48 height 13
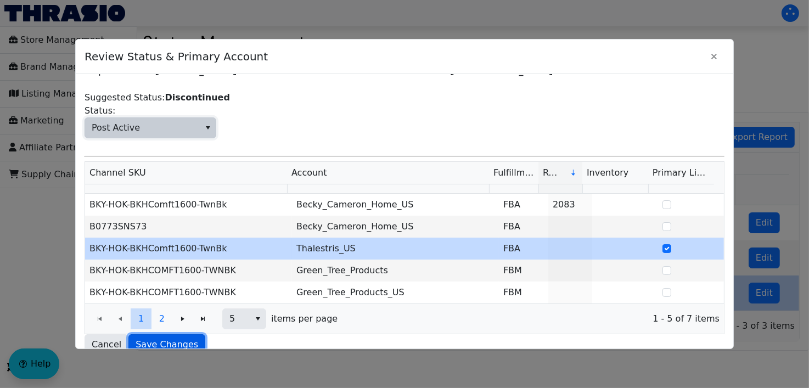
click at [159, 338] on span "Save Changes" at bounding box center [167, 344] width 63 height 13
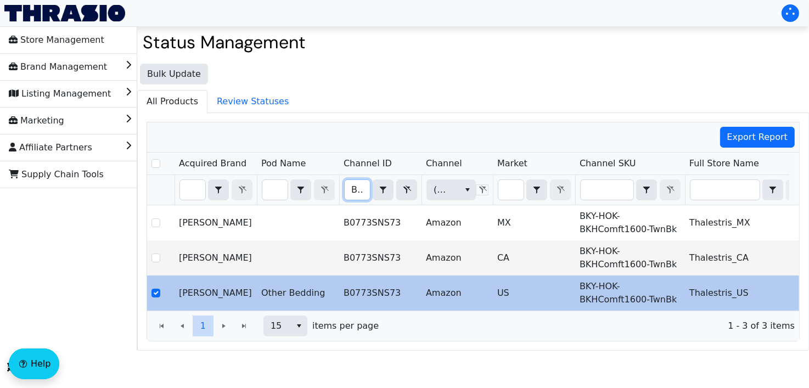
click at [365, 185] on input "B0773SNS73" at bounding box center [357, 190] width 25 height 20
type input "B0773SQZZC"
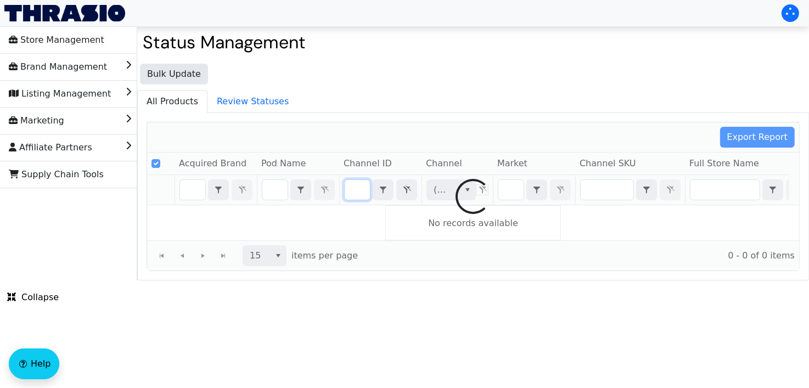
checkbox input "false"
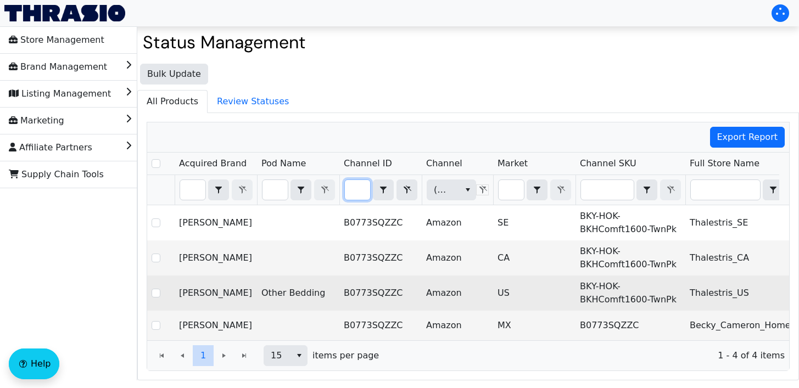
type input "B0773SQZZC"
click at [554, 293] on td "US" at bounding box center [534, 293] width 82 height 35
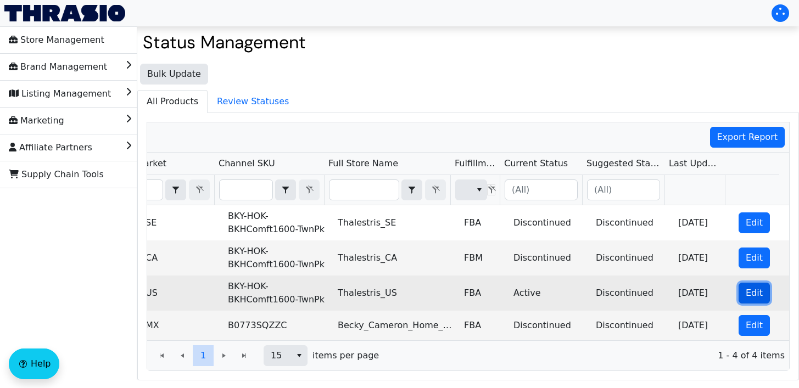
click at [738, 296] on button "Edit" at bounding box center [753, 293] width 31 height 21
checkbox input "true"
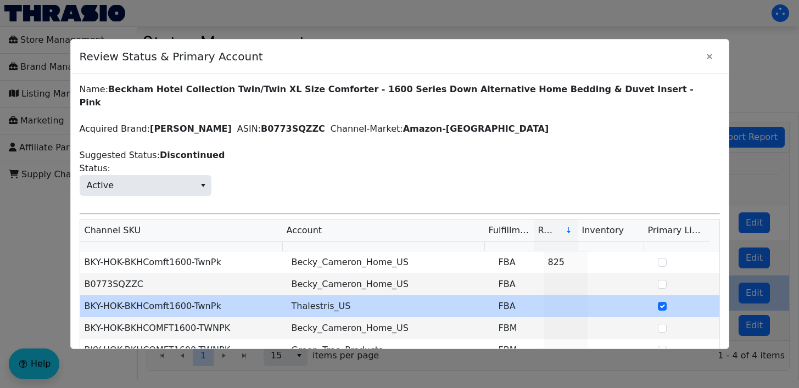
click at [138, 162] on span "Active Status:" at bounding box center [400, 179] width 640 height 34
click at [143, 176] on span "Active" at bounding box center [137, 186] width 115 height 20
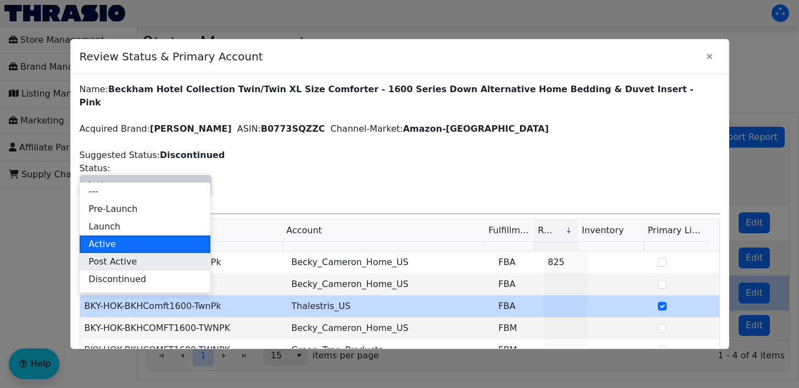
click at [116, 262] on span "Post Active" at bounding box center [112, 261] width 48 height 13
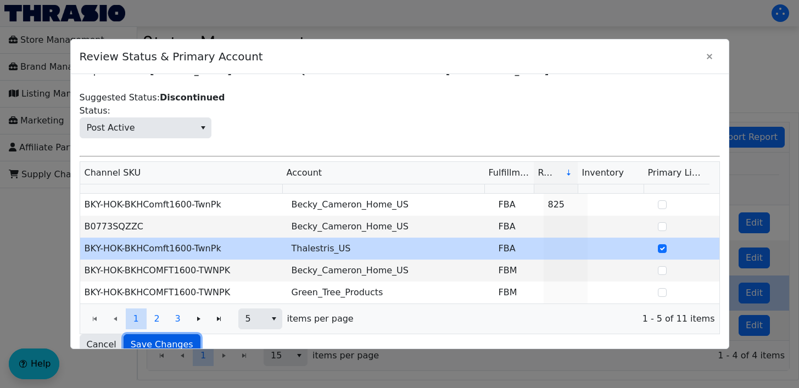
click at [153, 338] on span "Save Changes" at bounding box center [162, 344] width 63 height 13
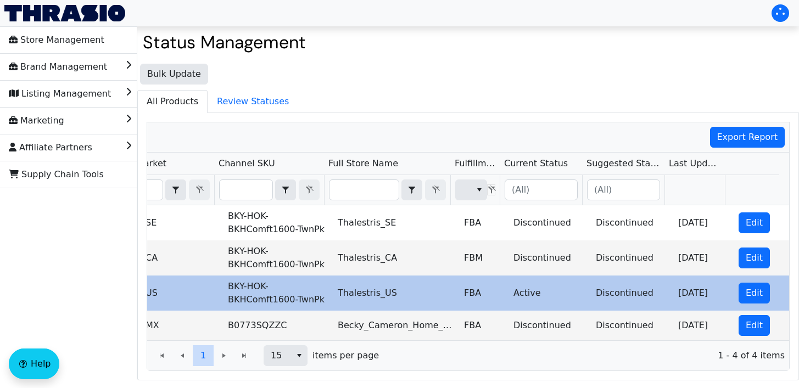
click at [711, 60] on div "Bulk Update All Products Review Statuses Export Report Acquired Brand Pod Name …" at bounding box center [467, 219] width 661 height 322
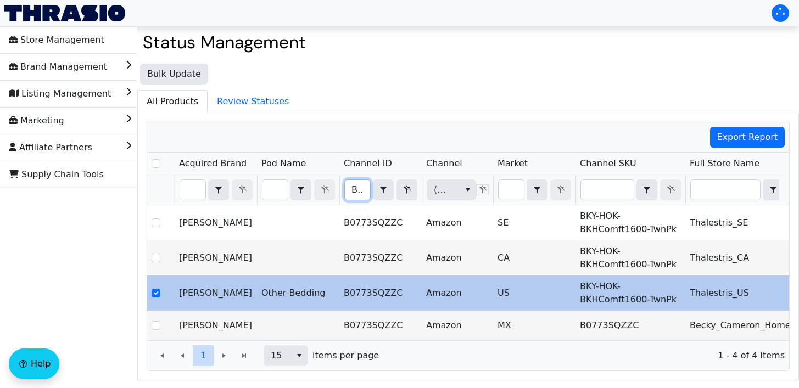
click at [357, 189] on input "B0773SQZZC" at bounding box center [357, 190] width 25 height 20
type input "B0779FRLJX"
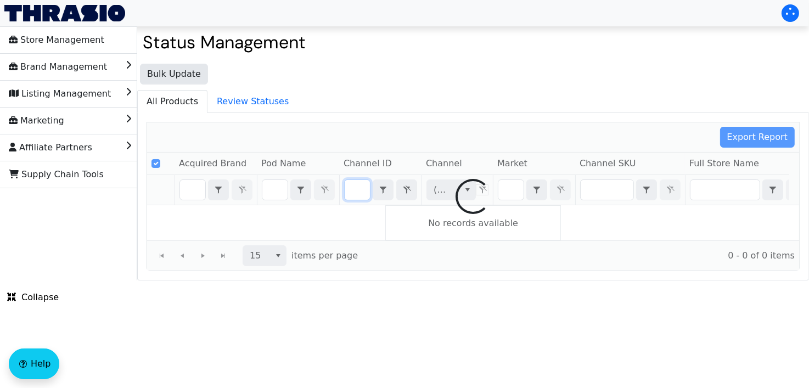
checkbox input "false"
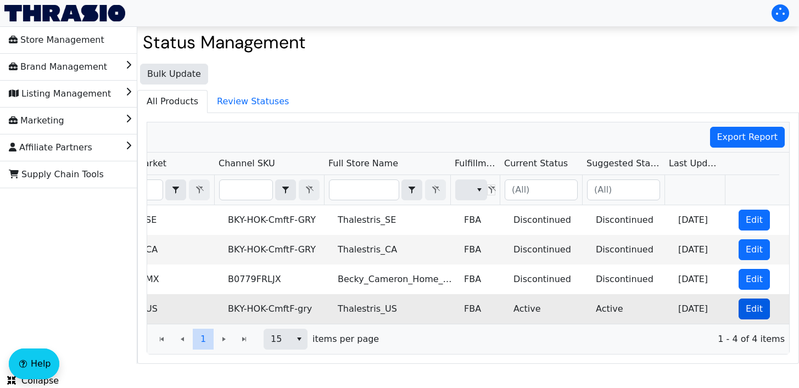
type input "B0779FRLJX"
click at [745, 309] on span "Edit" at bounding box center [753, 308] width 17 height 13
checkbox input "true"
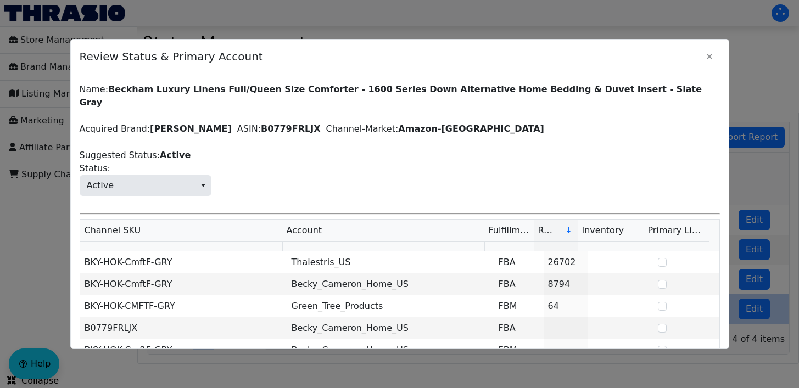
click at [170, 162] on span "Active Status:" at bounding box center [400, 179] width 640 height 34
click at [145, 176] on span "Active" at bounding box center [137, 186] width 115 height 20
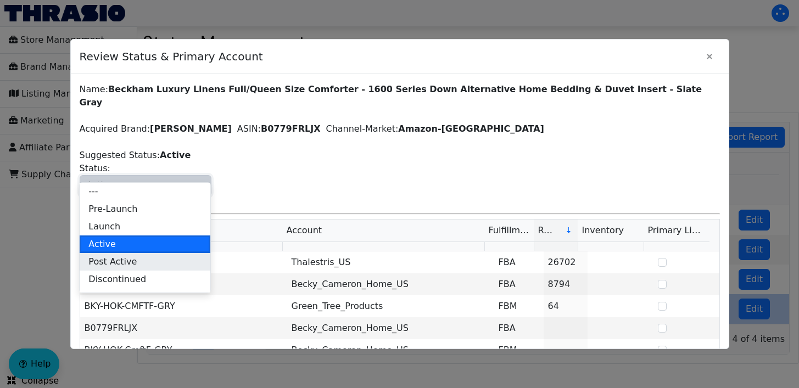
click at [108, 265] on span "Post Active" at bounding box center [112, 261] width 48 height 13
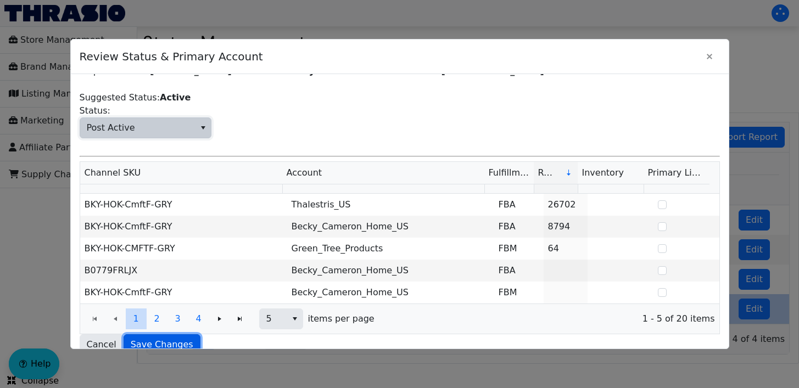
click at [169, 338] on span "Save Changes" at bounding box center [162, 344] width 63 height 13
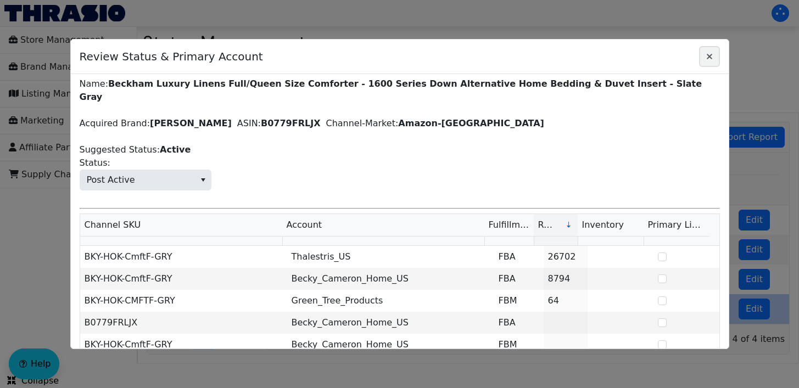
click at [704, 59] on icon "Close" at bounding box center [709, 56] width 13 height 9
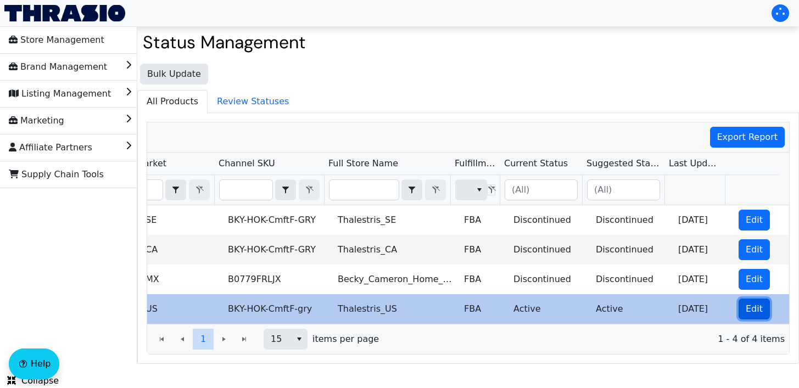
click at [745, 303] on span "Edit" at bounding box center [753, 308] width 17 height 13
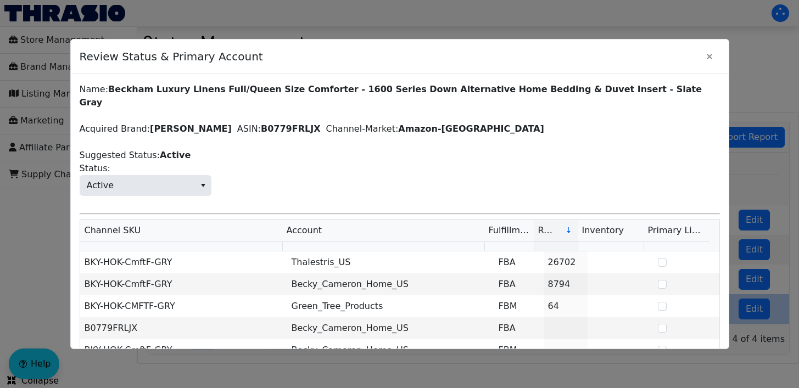
click at [147, 162] on span "Active Status:" at bounding box center [400, 179] width 640 height 34
click at [142, 176] on span "Active" at bounding box center [137, 186] width 115 height 20
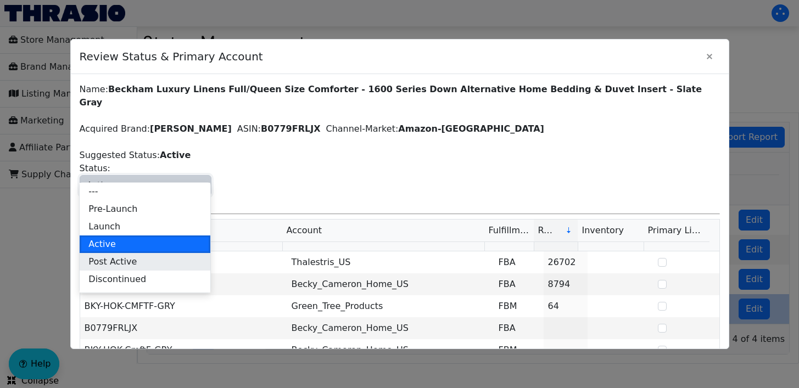
click at [109, 258] on span "Post Active" at bounding box center [112, 261] width 48 height 13
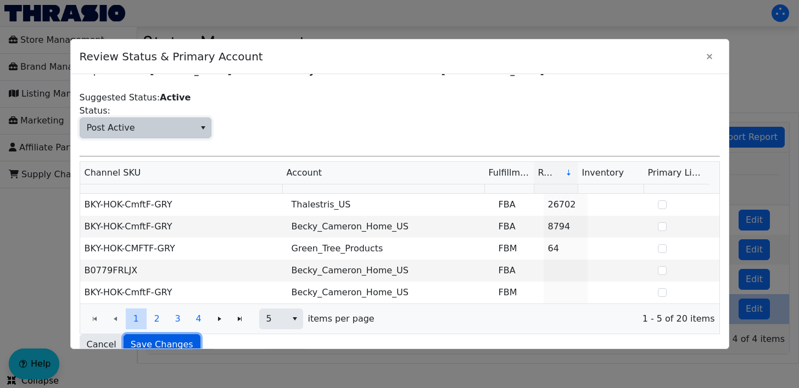
click at [176, 338] on span "Save Changes" at bounding box center [162, 344] width 63 height 13
click at [152, 338] on span "Save Changes" at bounding box center [162, 344] width 63 height 13
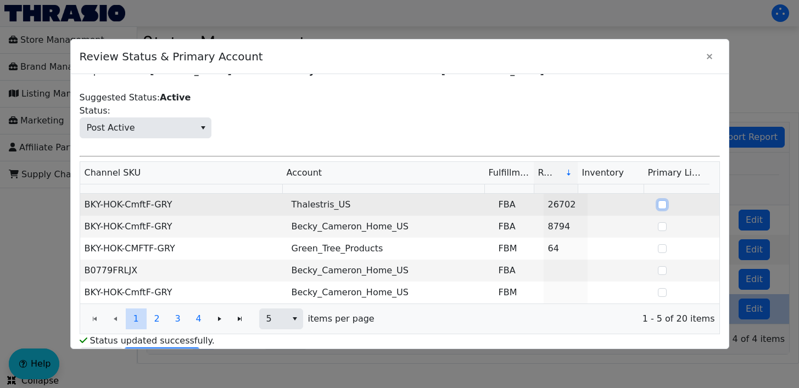
drag, startPoint x: 643, startPoint y: 192, endPoint x: 491, endPoint y: 195, distance: 151.5
click at [491, 195] on tr "BKY-HOK-CmftF-GRY Thalestris_US FBA 26702" at bounding box center [399, 205] width 639 height 22
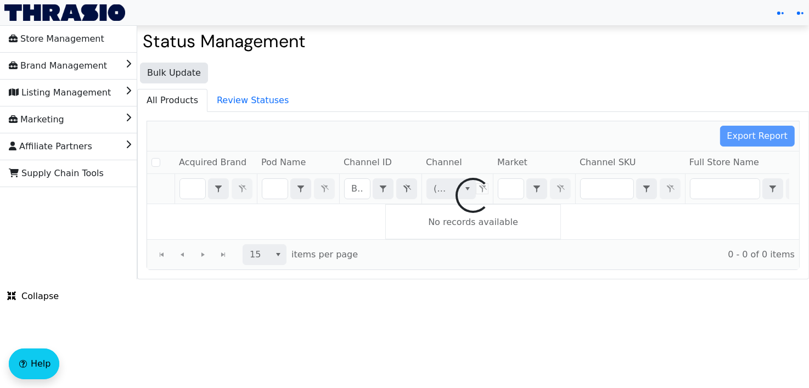
checkbox input "false"
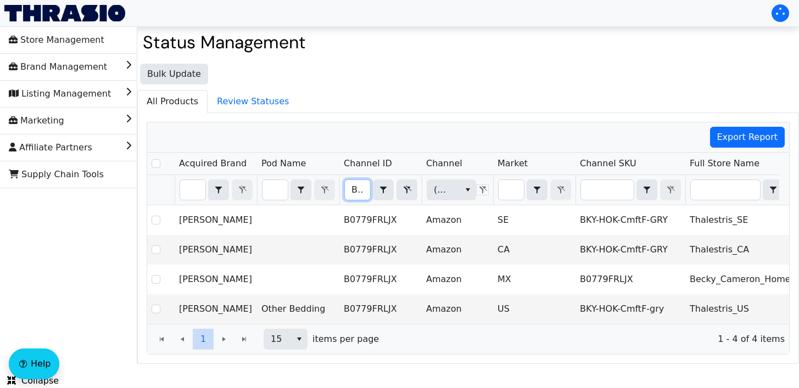
click at [354, 184] on input "B0779FRLJX" at bounding box center [357, 190] width 25 height 20
type input "B0779HF49C"
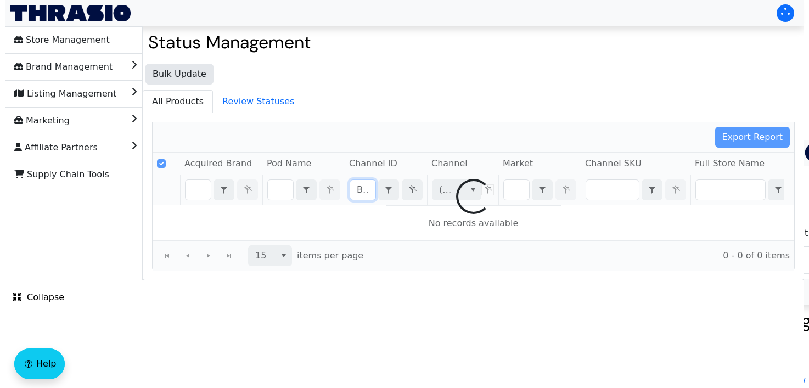
scroll to position [0, 36]
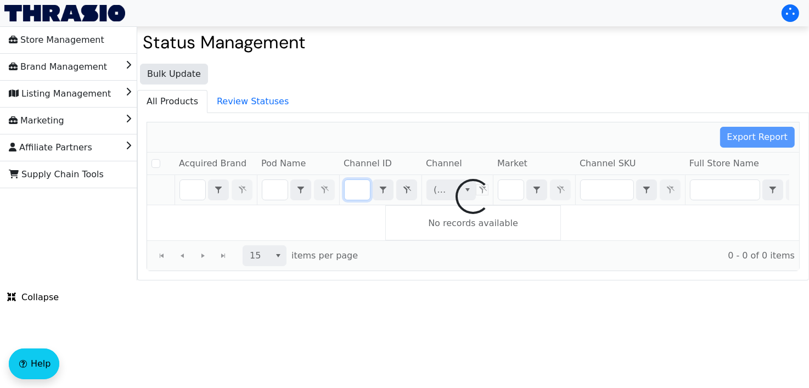
checkbox input "false"
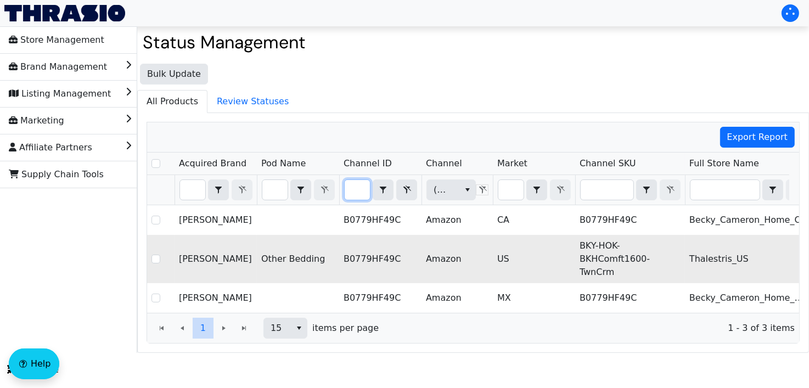
type input "B0779HF49C"
click at [509, 260] on td "US" at bounding box center [534, 259] width 82 height 48
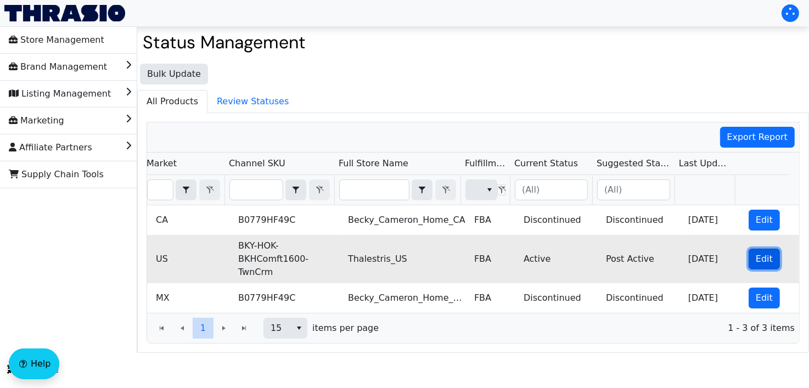
click at [759, 254] on span "Edit" at bounding box center [764, 259] width 17 height 13
checkbox input "true"
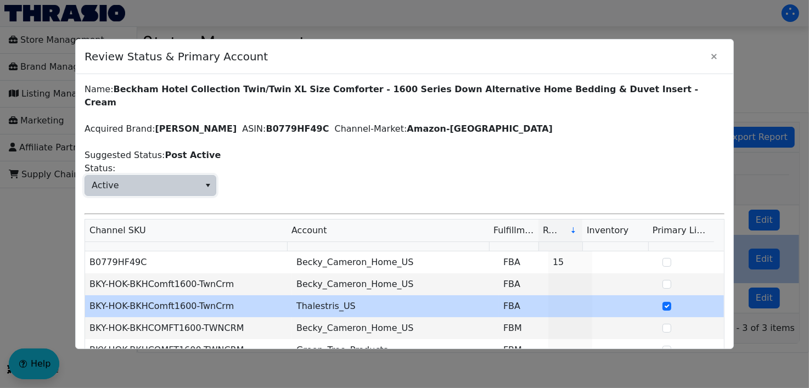
click at [180, 176] on span "Active" at bounding box center [142, 186] width 115 height 20
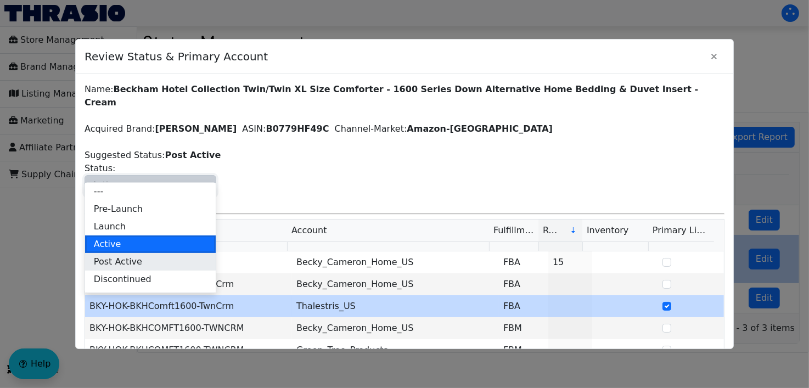
click at [133, 268] on li "Post Active" at bounding box center [150, 262] width 131 height 18
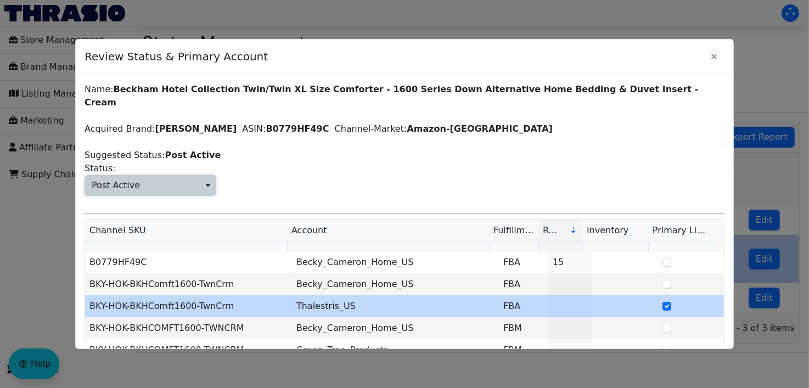
scroll to position [58, 0]
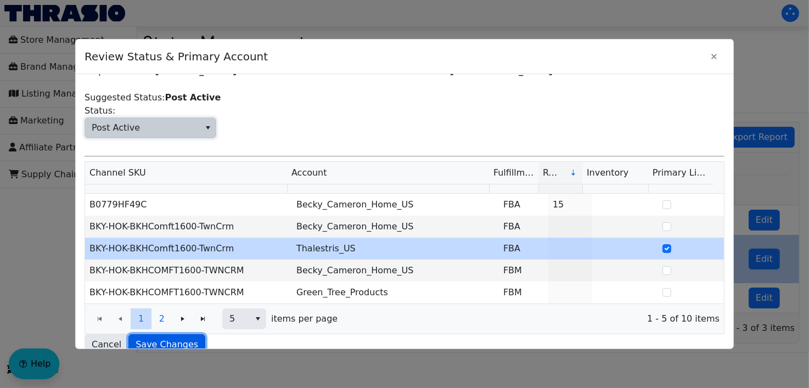
click at [181, 338] on span "Save Changes" at bounding box center [167, 344] width 63 height 13
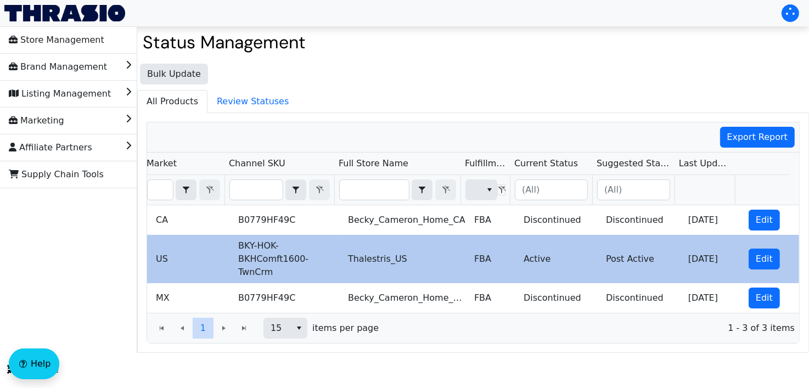
scroll to position [0, 0]
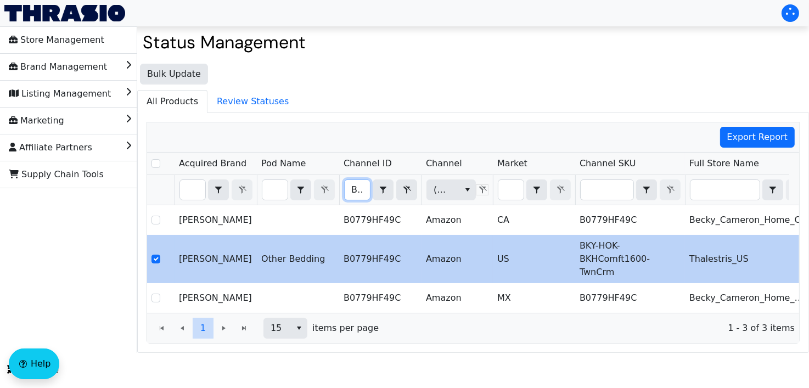
click at [346, 192] on input "B0779HF49C" at bounding box center [357, 190] width 25 height 20
type input "B0779HY1H4"
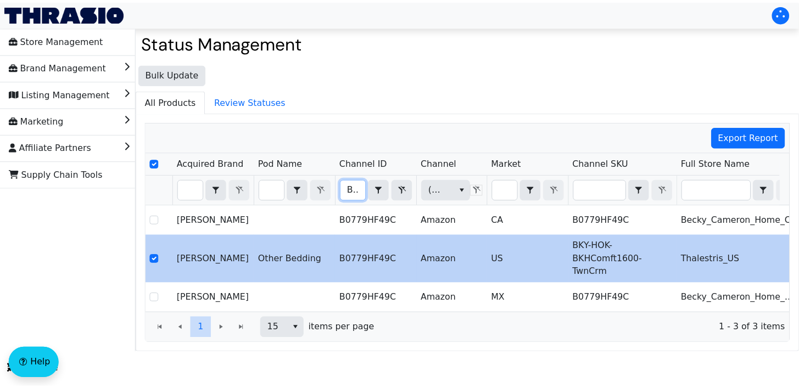
scroll to position [0, 37]
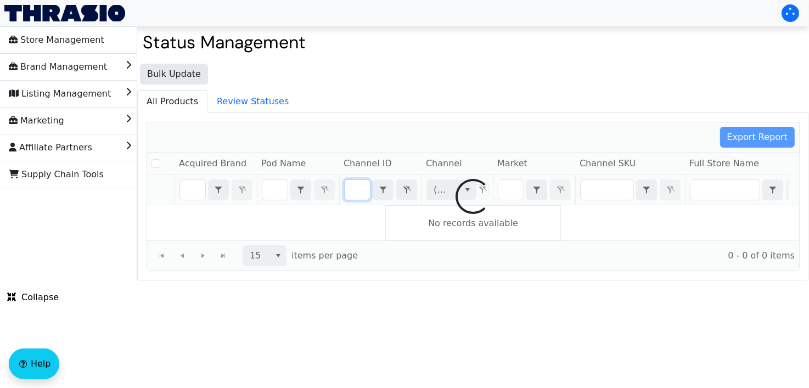
checkbox input "false"
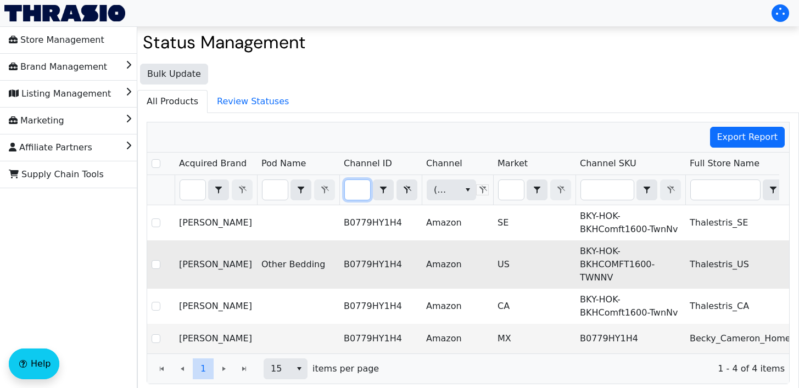
type input "B0779HY1H4"
click at [476, 266] on td "Amazon" at bounding box center [457, 264] width 71 height 48
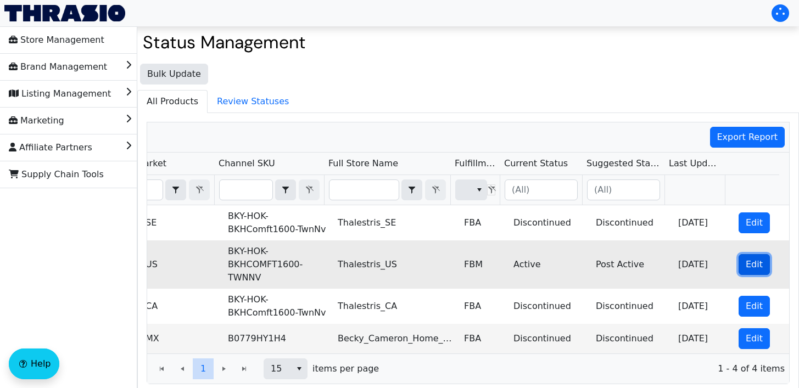
click at [745, 258] on span "Edit" at bounding box center [753, 264] width 17 height 13
checkbox input "true"
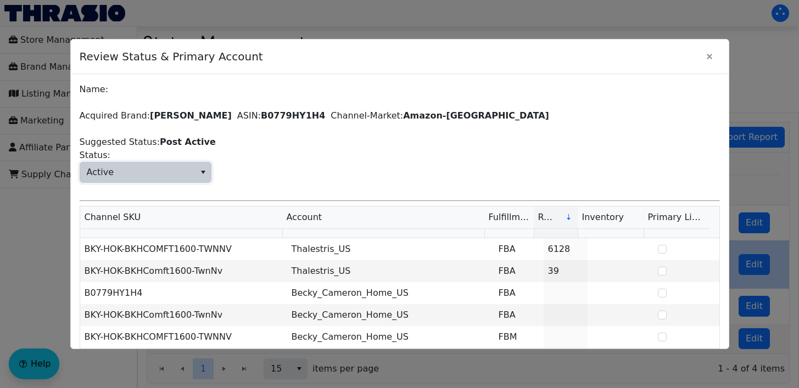
click at [128, 179] on span "Active" at bounding box center [137, 172] width 115 height 20
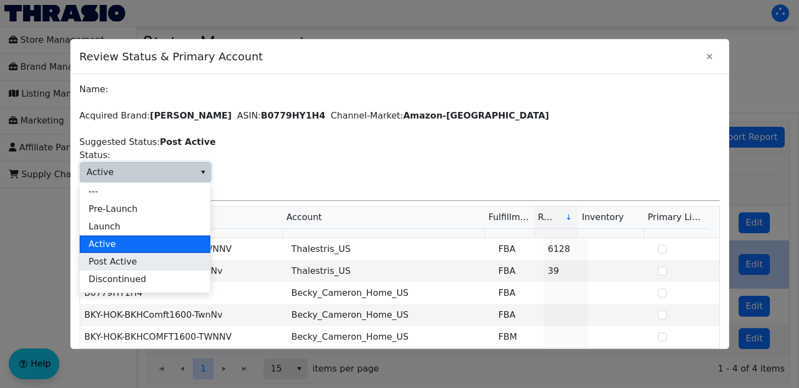
click at [136, 261] on li "Post Active" at bounding box center [145, 262] width 131 height 18
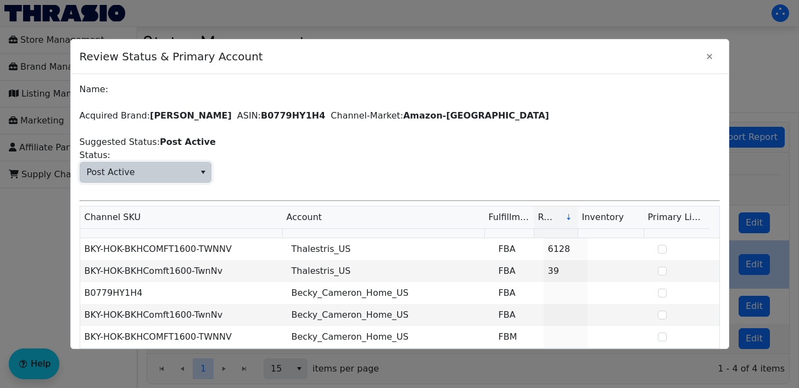
scroll to position [58, 0]
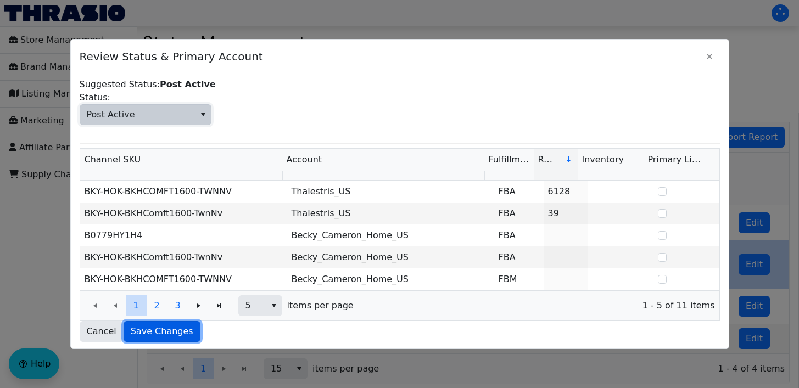
click at [150, 339] on button "Save Changes" at bounding box center [162, 331] width 77 height 21
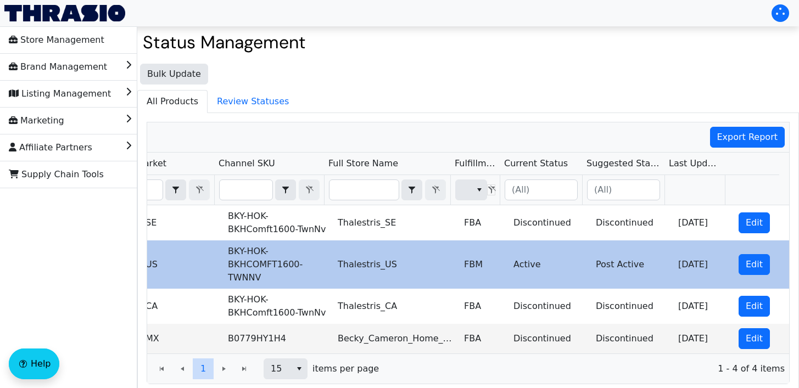
click at [708, 55] on div "Status Management Bulk Update All Products Review Statuses Export Report Acquir…" at bounding box center [467, 213] width 661 height 362
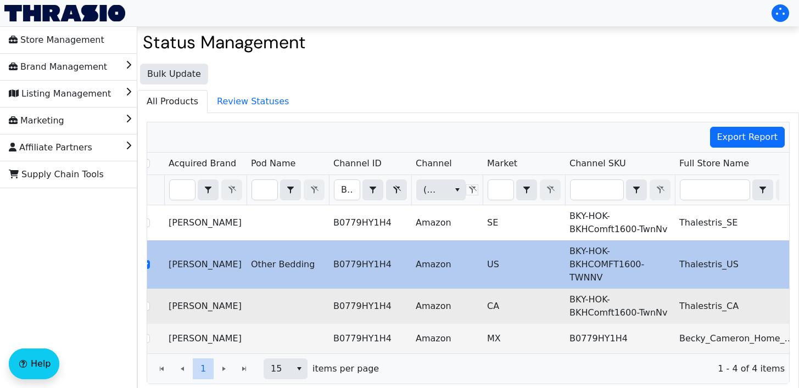
scroll to position [0, 0]
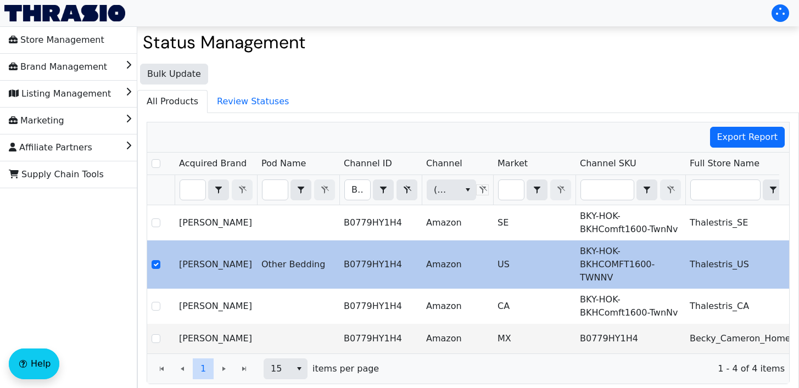
click at [364, 199] on span "B0779HY1H4" at bounding box center [357, 190] width 26 height 21
drag, startPoint x: 358, startPoint y: 194, endPoint x: 364, endPoint y: 199, distance: 7.8
click at [364, 199] on span "B0779HY1H4" at bounding box center [357, 190] width 26 height 21
click at [349, 184] on input "B0779HY1H4" at bounding box center [357, 190] width 25 height 20
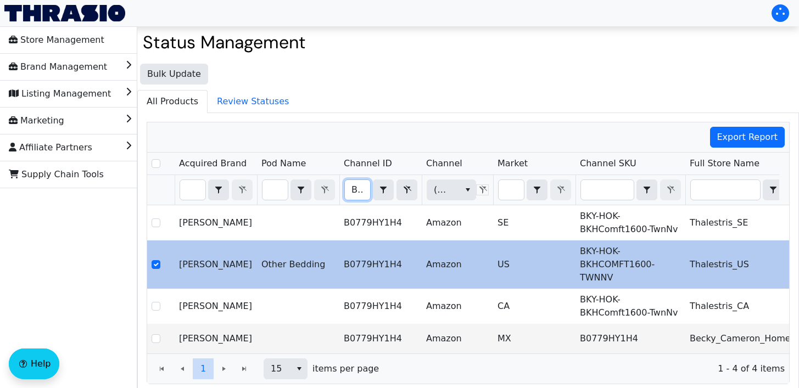
click at [349, 184] on input "B0779HY1H4" at bounding box center [357, 190] width 25 height 20
type input "B0779HYLZJ"
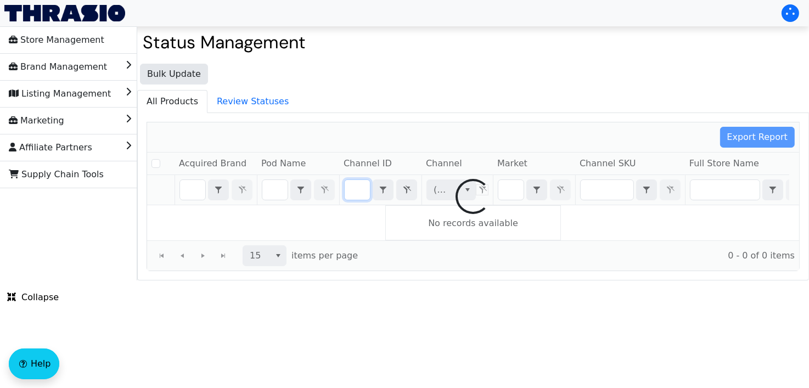
checkbox input "false"
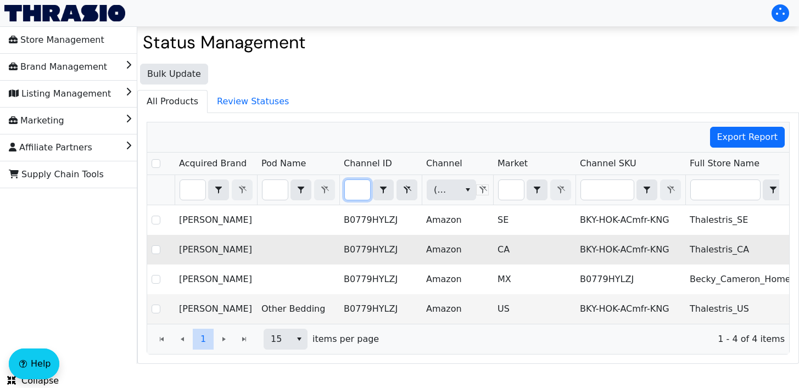
scroll to position [0, 47]
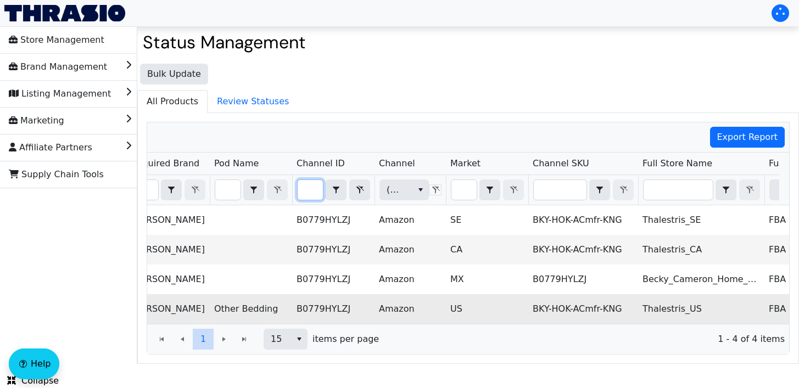
type input "B0779HYLZJ"
click at [502, 311] on td "US" at bounding box center [487, 309] width 82 height 30
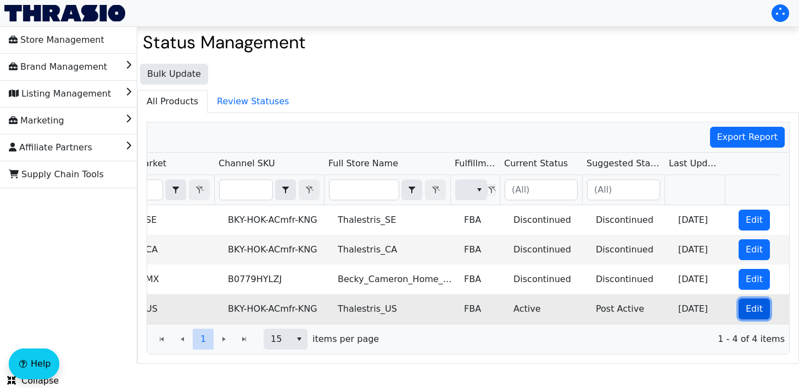
click at [738, 310] on button "Edit" at bounding box center [753, 309] width 31 height 21
checkbox input "true"
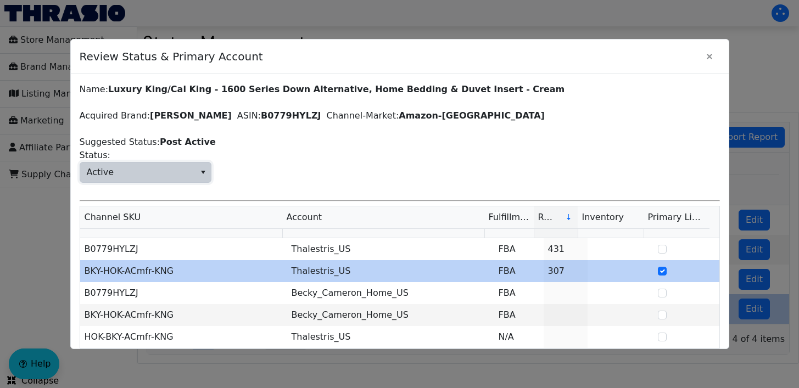
click at [177, 173] on span "Active" at bounding box center [137, 172] width 115 height 20
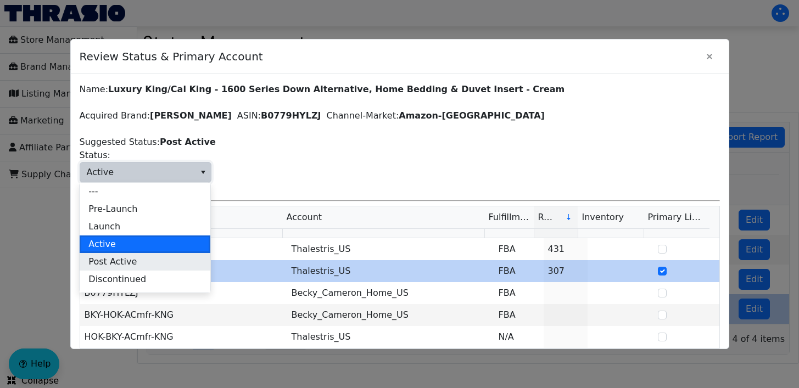
click at [115, 264] on span "Post Active" at bounding box center [112, 261] width 48 height 13
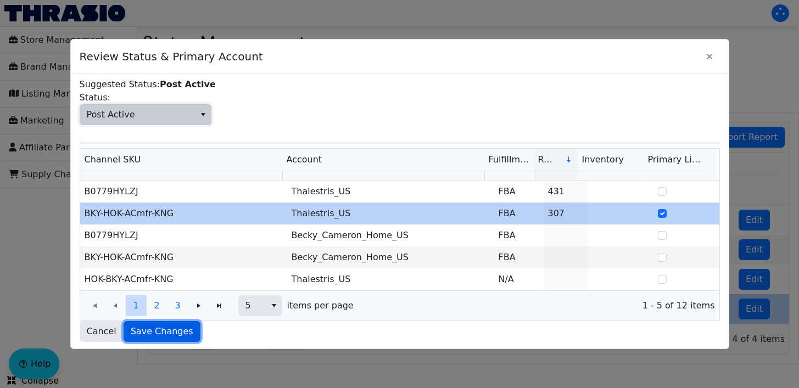
click at [148, 321] on button "Save Changes" at bounding box center [162, 331] width 77 height 21
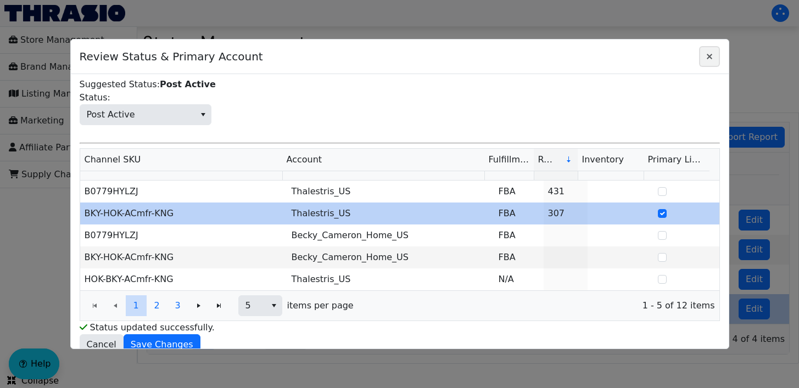
click at [708, 60] on icon "Close" at bounding box center [709, 56] width 13 height 9
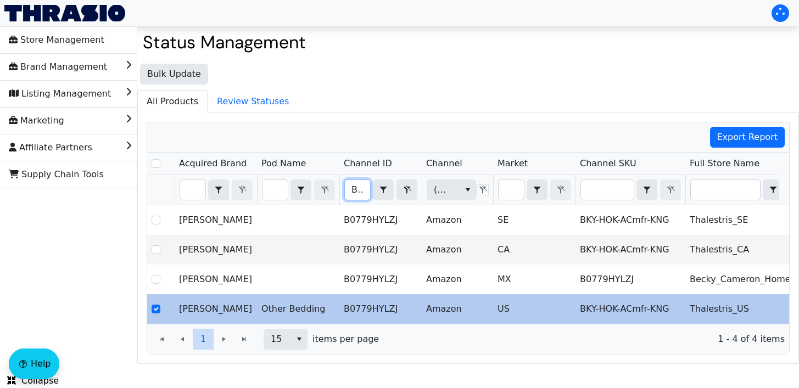
click at [370, 182] on input "B0779HYLZJ" at bounding box center [357, 190] width 25 height 20
click at [356, 189] on input "B0779HYLZJ" at bounding box center [357, 190] width 25 height 20
type input "B0779JKD68"
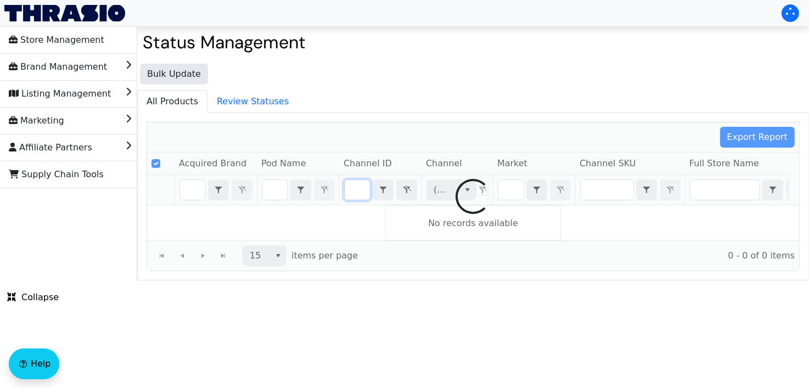
checkbox input "false"
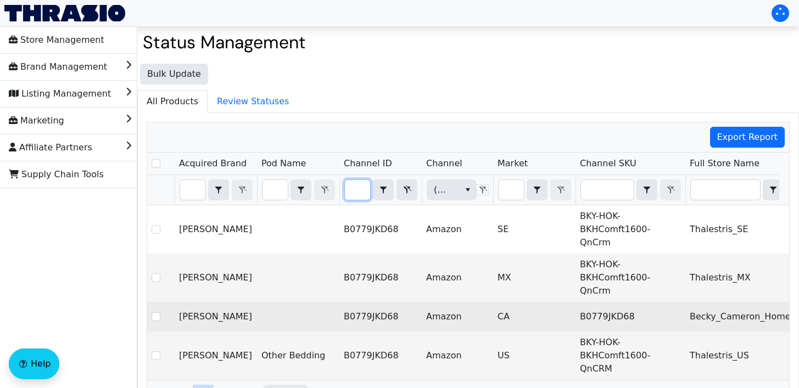
type input "B0779JKD68"
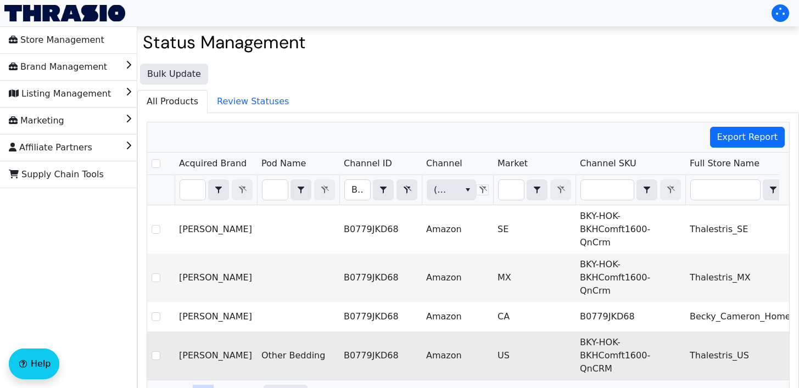
drag, startPoint x: 509, startPoint y: 296, endPoint x: 481, endPoint y: 328, distance: 42.4
click at [481, 332] on td "Amazon" at bounding box center [457, 356] width 71 height 48
click at [552, 332] on td "US" at bounding box center [534, 356] width 82 height 48
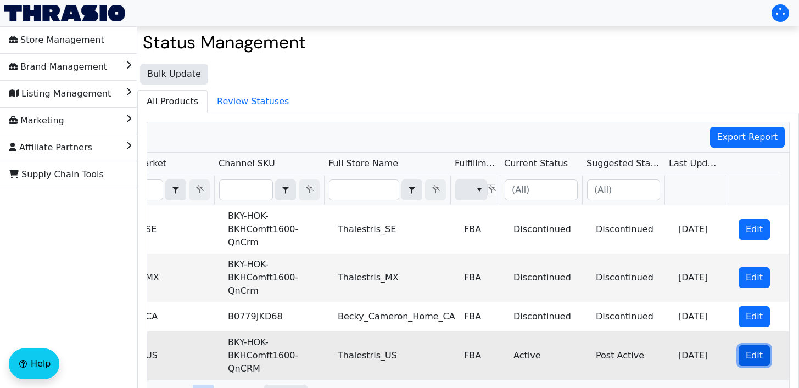
click at [745, 349] on span "Edit" at bounding box center [753, 355] width 17 height 13
checkbox input "true"
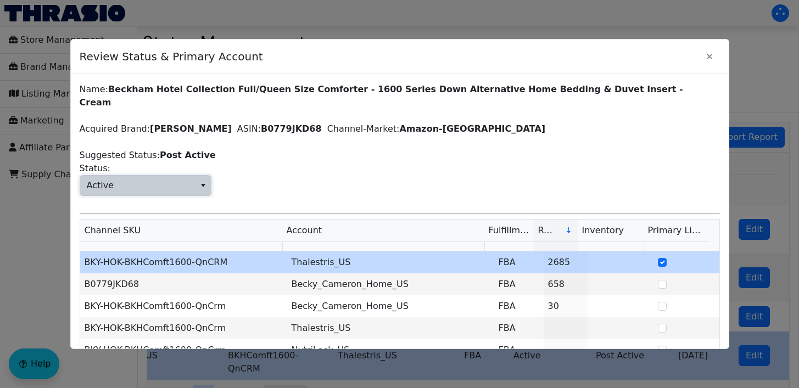
click at [166, 176] on span "Active" at bounding box center [137, 186] width 115 height 20
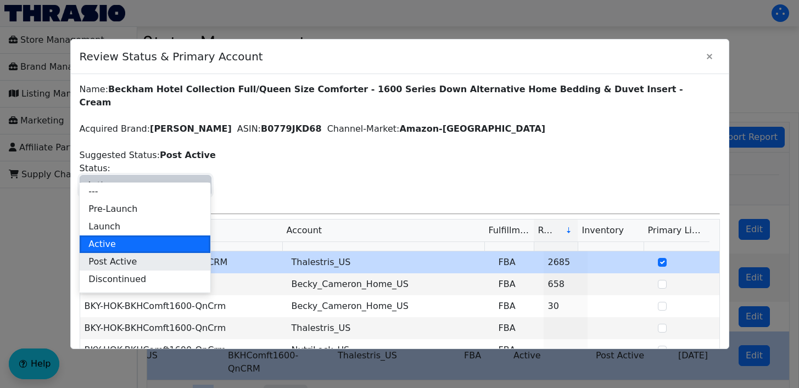
click at [110, 265] on span "Post Active" at bounding box center [112, 261] width 48 height 13
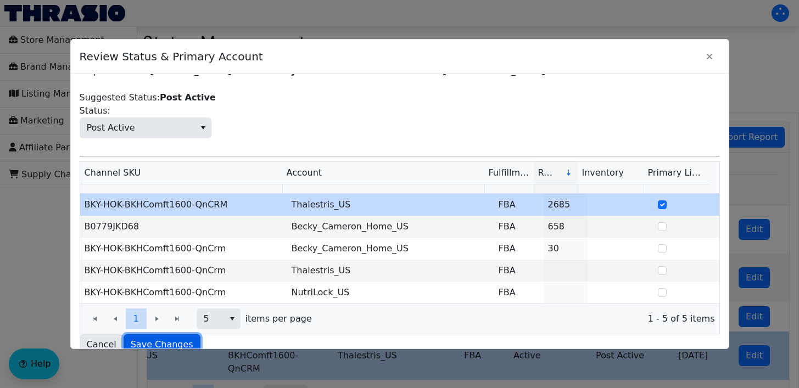
click at [162, 338] on span "Save Changes" at bounding box center [162, 344] width 63 height 13
click at [713, 53] on icon "Close" at bounding box center [709, 56] width 13 height 9
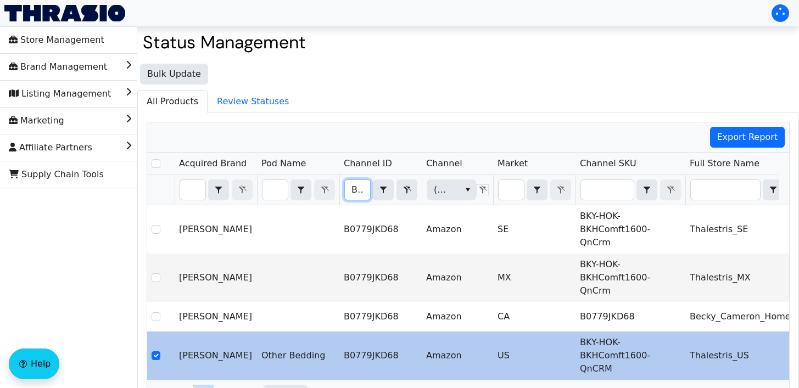
click at [354, 189] on input "B0779JKD68" at bounding box center [357, 190] width 25 height 20
type input "B0779JPRK6"
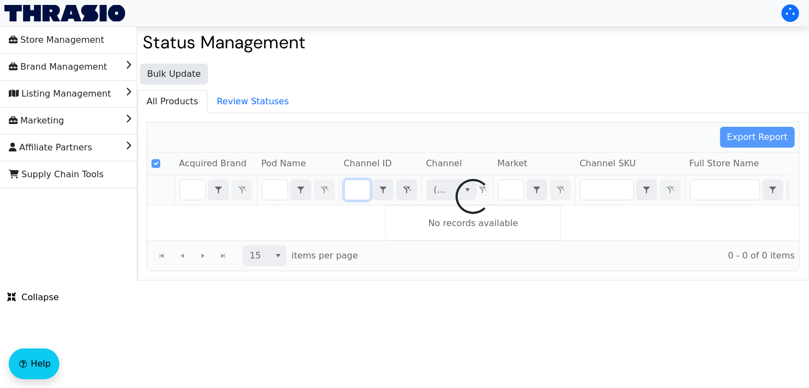
checkbox input "false"
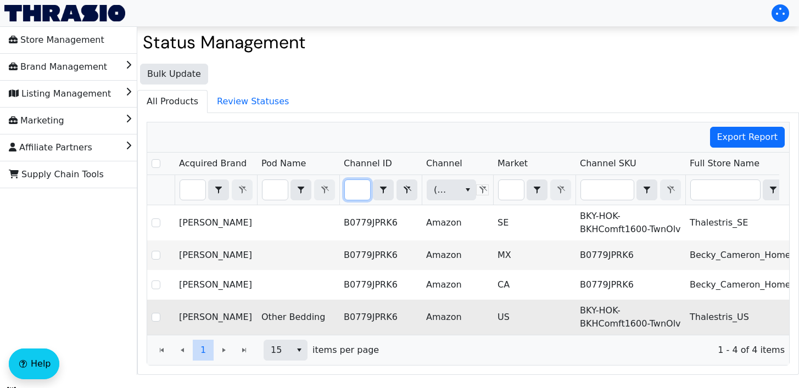
type input "B0779JPRK6"
click at [480, 316] on td "Amazon" at bounding box center [457, 317] width 71 height 35
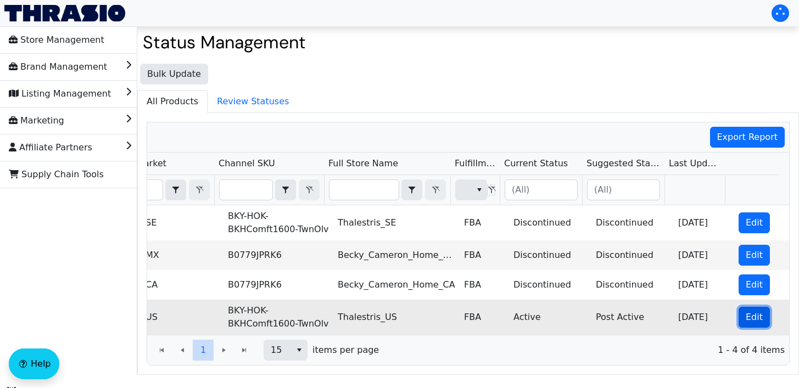
click at [738, 314] on button "Edit" at bounding box center [753, 317] width 31 height 21
checkbox input "true"
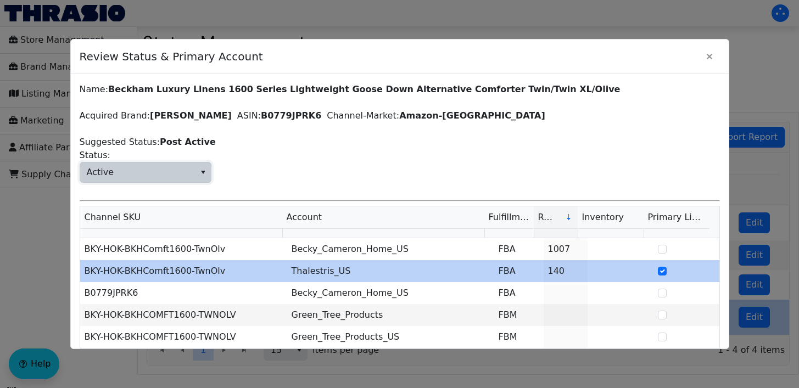
click at [186, 168] on span "Active" at bounding box center [137, 172] width 115 height 20
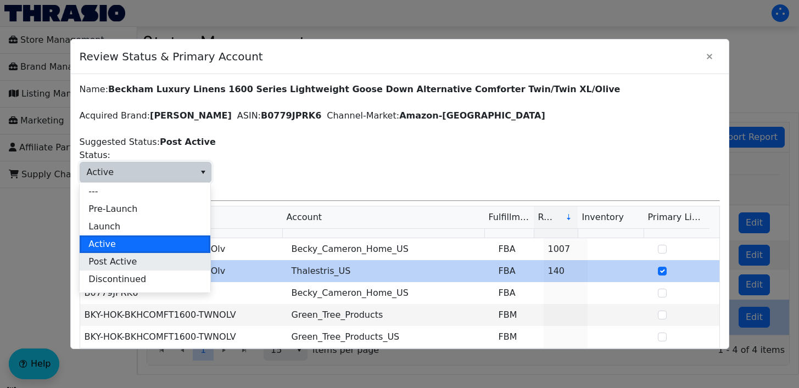
click at [137, 254] on li "Post Active" at bounding box center [145, 262] width 131 height 18
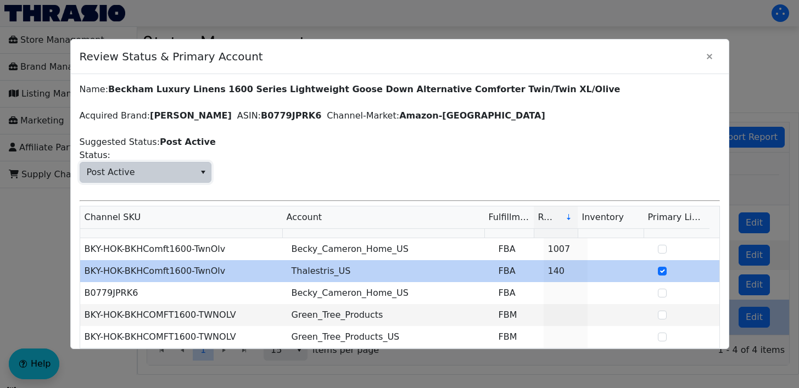
click at [352, 167] on span "Post Active Status:" at bounding box center [400, 166] width 640 height 34
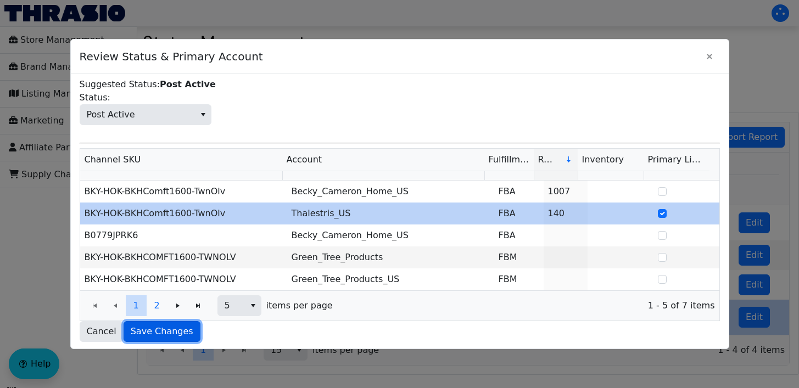
click at [175, 327] on span "Save Changes" at bounding box center [162, 331] width 63 height 13
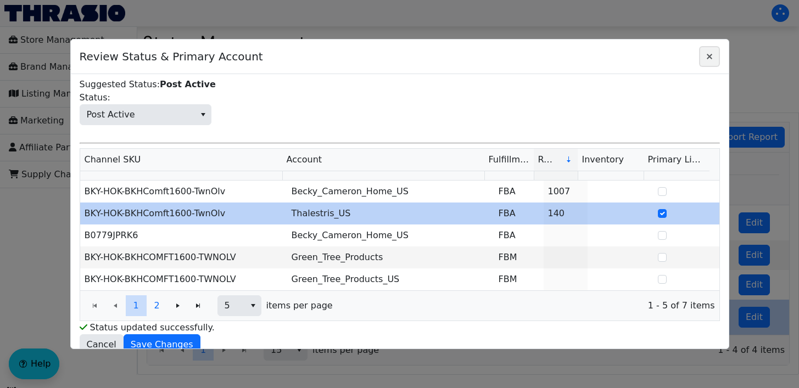
click at [703, 52] on icon "Close" at bounding box center [709, 56] width 13 height 9
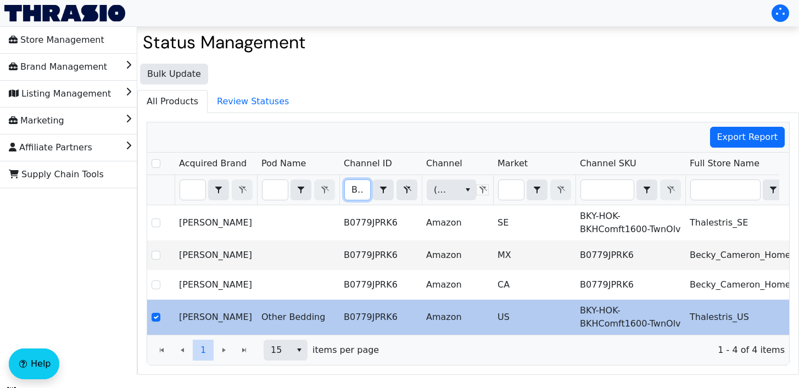
click at [354, 188] on input "B0779JPRK6" at bounding box center [357, 190] width 25 height 20
type input "B0779JRBNJ"
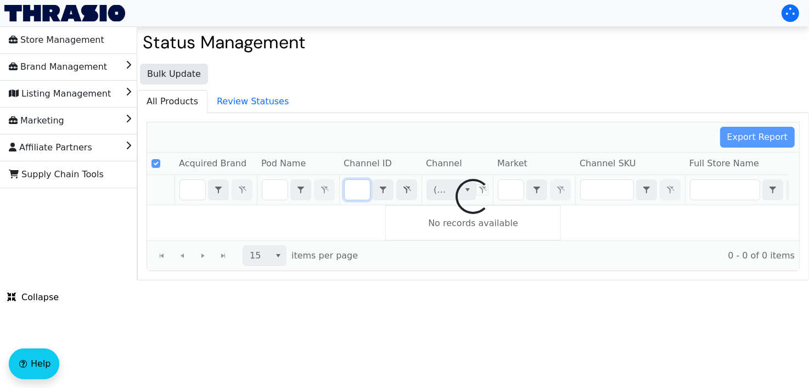
checkbox input "false"
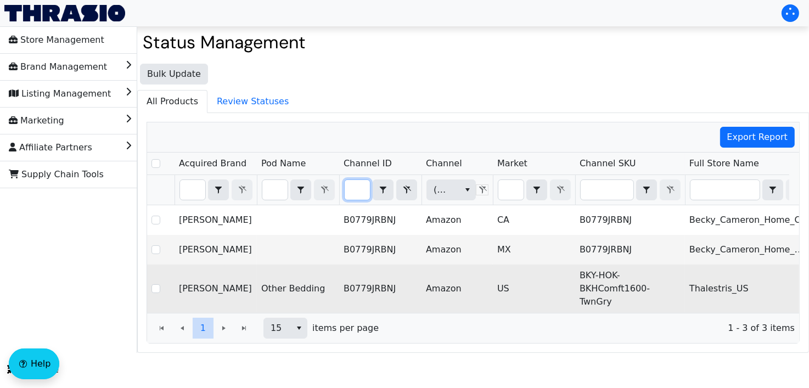
type input "B0779JRBNJ"
click at [595, 281] on td "BKY-HOK-BKHComft1600-TwnGry" at bounding box center [630, 289] width 110 height 48
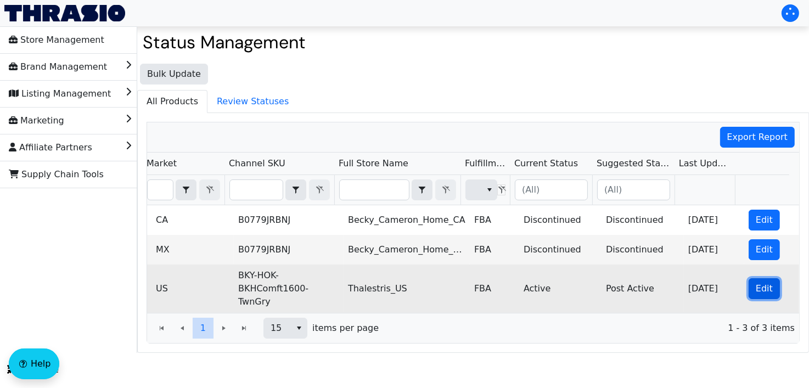
click at [765, 278] on button "Edit" at bounding box center [764, 288] width 31 height 21
checkbox input "true"
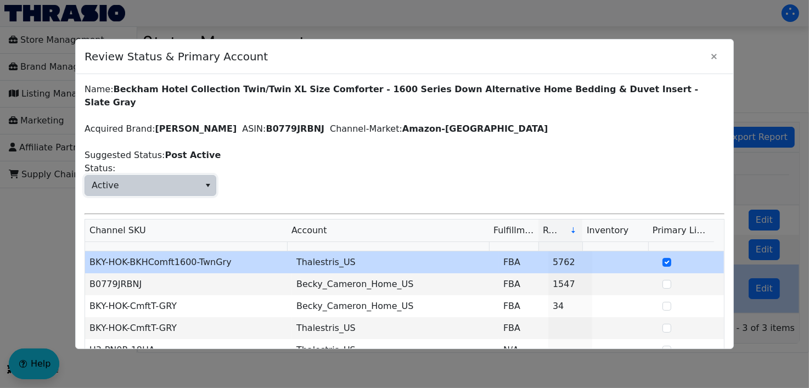
click at [153, 176] on span "Active" at bounding box center [142, 186] width 115 height 20
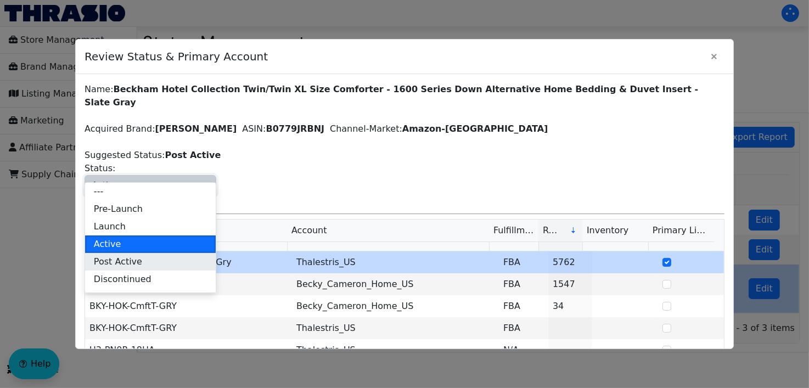
click at [119, 262] on span "Post Active" at bounding box center [118, 261] width 48 height 13
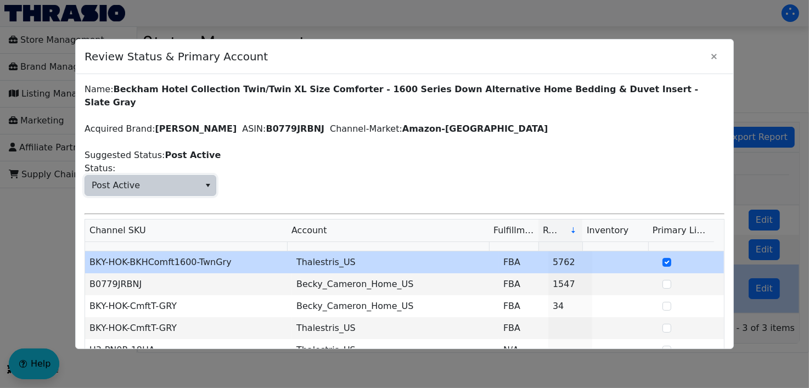
click at [385, 178] on span "Post Active Status:" at bounding box center [405, 179] width 640 height 34
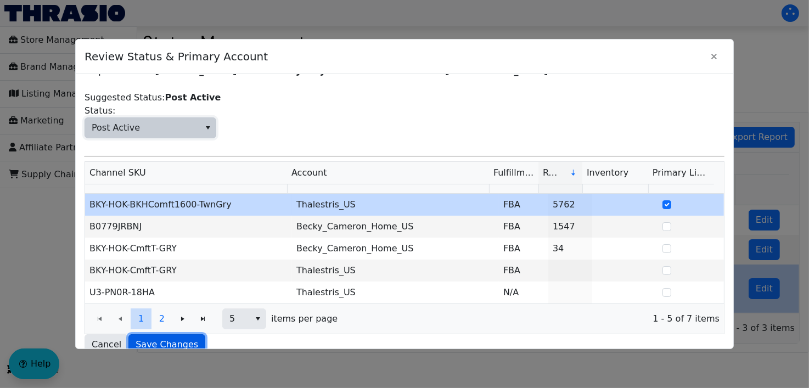
click at [145, 338] on span "Save Changes" at bounding box center [167, 344] width 63 height 13
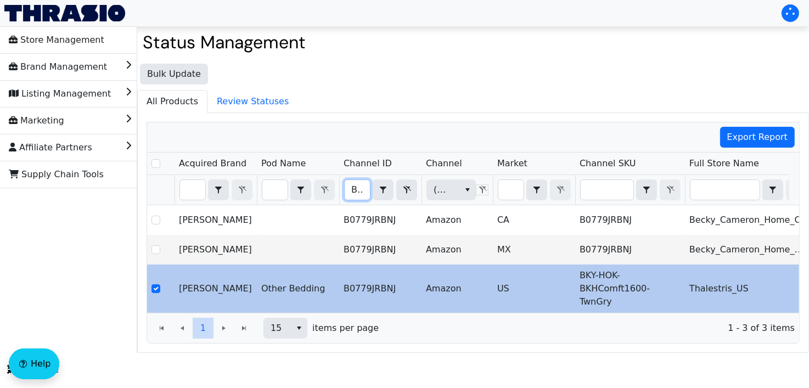
click at [362, 189] on input "B0779JRBNJ" at bounding box center [357, 190] width 25 height 20
type input "B0779JYP5N"
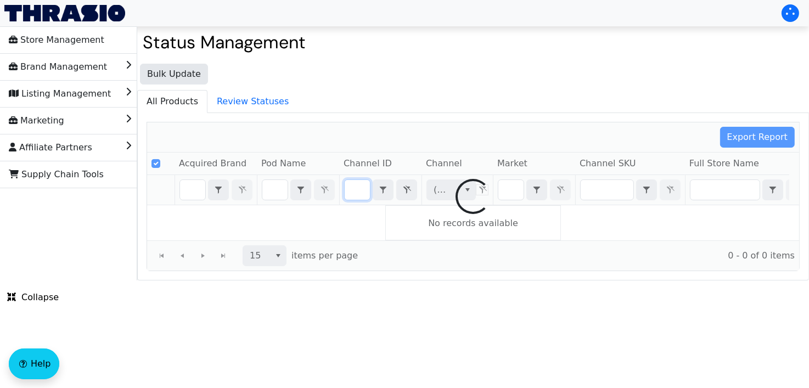
checkbox input "false"
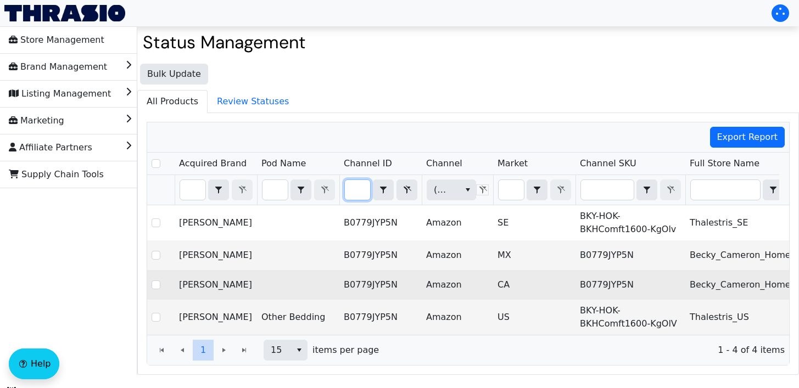
type input "B0779JYP5N"
click at [526, 297] on td "CA" at bounding box center [534, 285] width 82 height 30
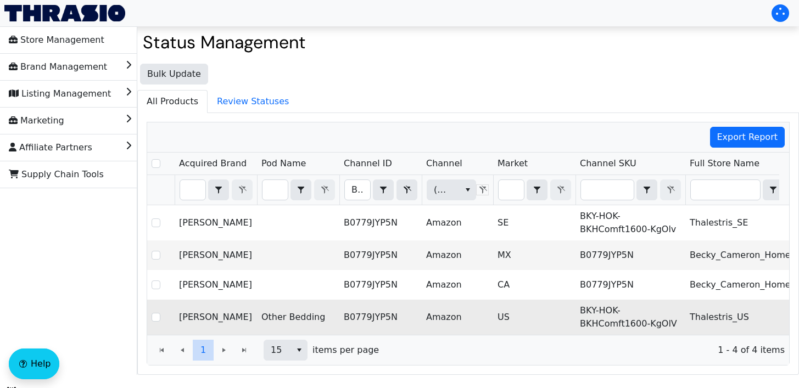
click at [558, 333] on td "US" at bounding box center [534, 317] width 82 height 35
click at [652, 307] on td "BKY-HOK-BKHComft1600-KgOlV" at bounding box center [630, 317] width 110 height 35
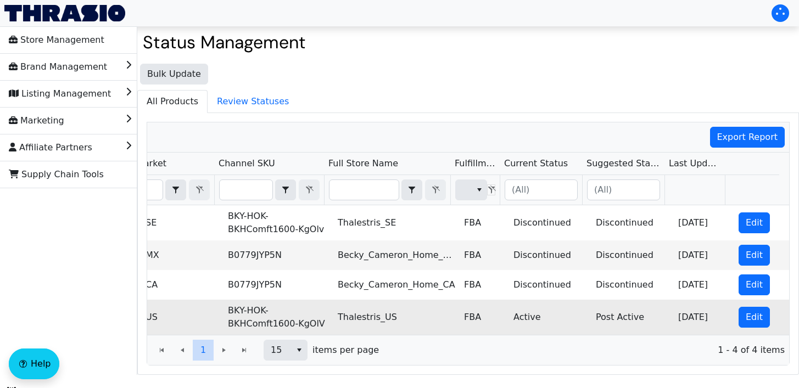
click at [759, 307] on td "Edit" at bounding box center [761, 317] width 55 height 35
click at [745, 316] on span "Edit" at bounding box center [753, 317] width 17 height 13
checkbox input "true"
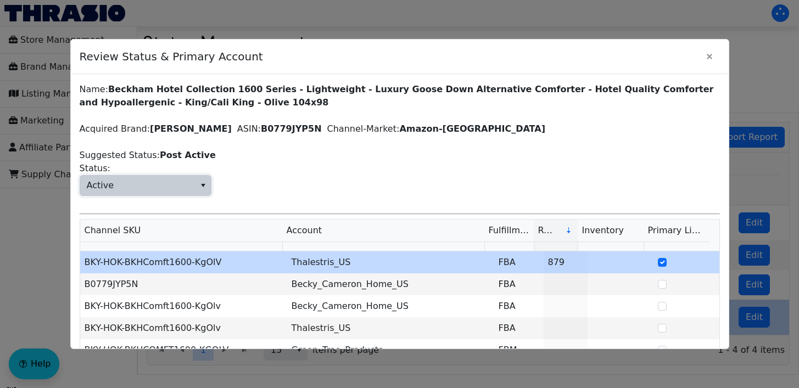
click at [148, 188] on span "Active" at bounding box center [137, 186] width 115 height 20
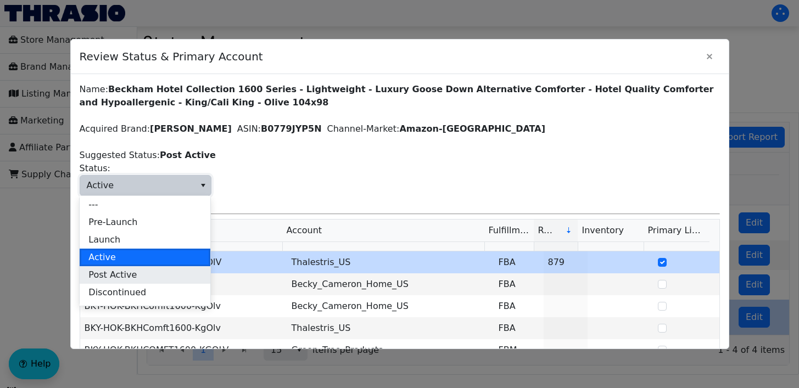
click at [119, 281] on span "Post Active" at bounding box center [112, 274] width 48 height 13
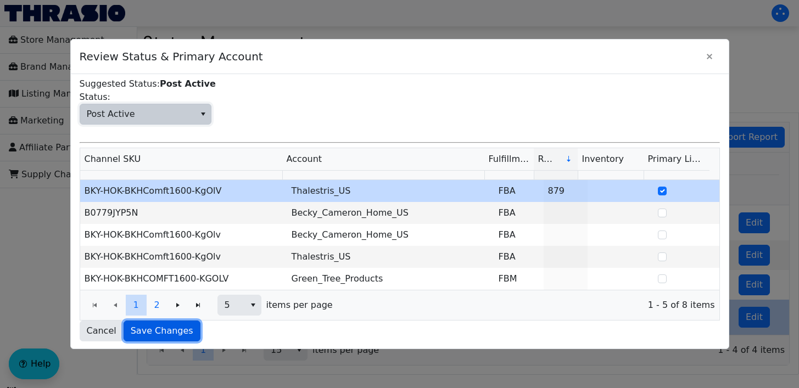
click at [169, 326] on span "Save Changes" at bounding box center [162, 330] width 63 height 13
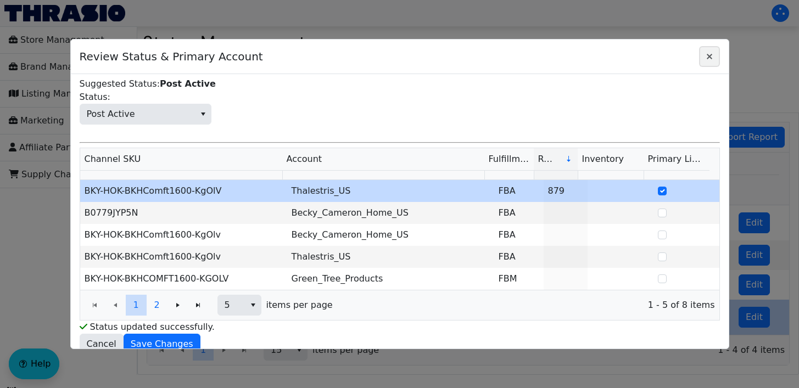
click at [711, 56] on icon "Close" at bounding box center [709, 56] width 13 height 9
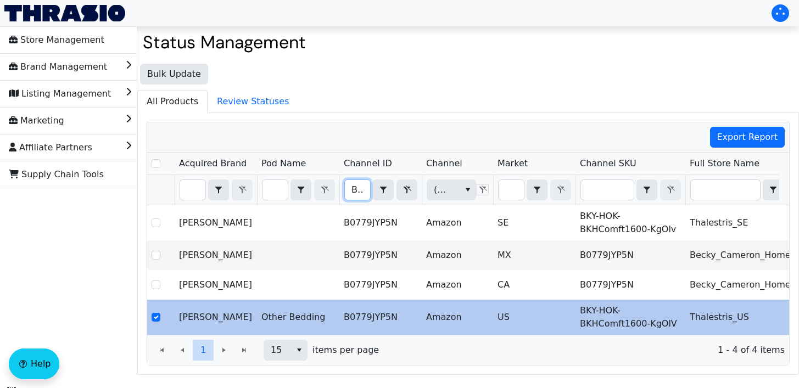
click at [351, 183] on input "B0779JYP5N" at bounding box center [357, 190] width 25 height 20
type input "B0779KHVXH"
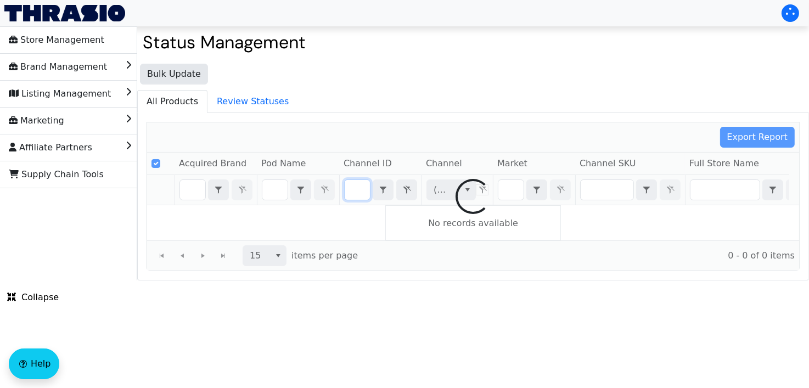
checkbox input "false"
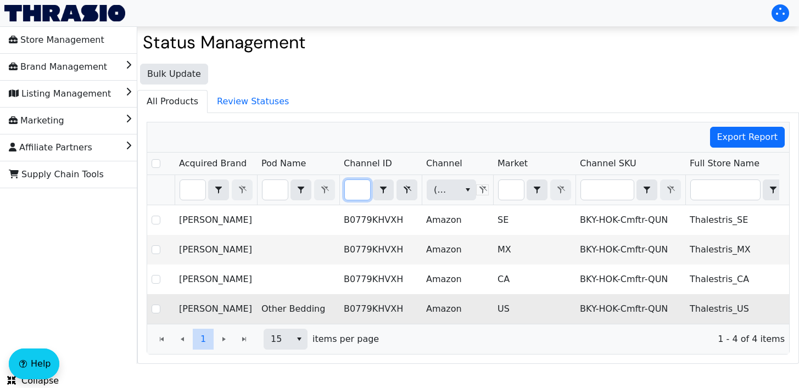
type input "B0779KHVXH"
click at [512, 305] on td "US" at bounding box center [534, 309] width 82 height 30
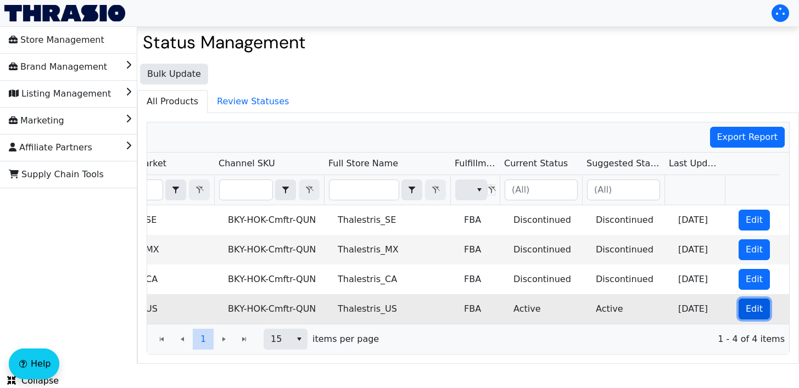
click at [745, 311] on span "Edit" at bounding box center [753, 308] width 17 height 13
checkbox input "true"
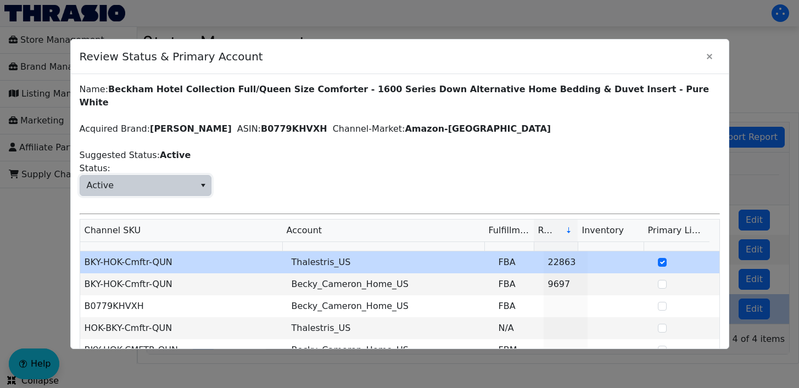
click at [198, 176] on button "select" at bounding box center [203, 186] width 16 height 20
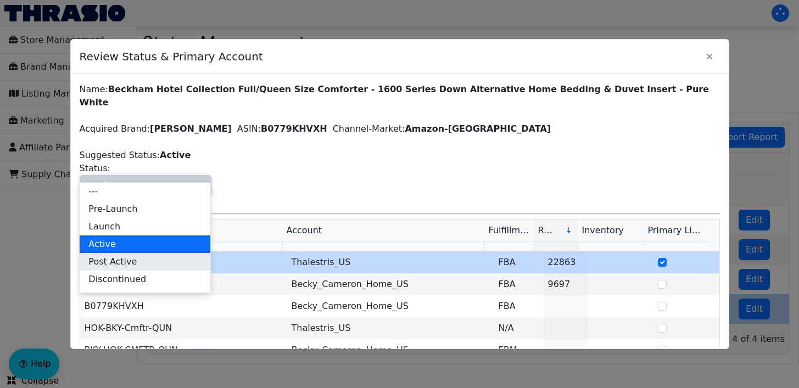
click at [124, 262] on span "Post Active" at bounding box center [112, 261] width 48 height 13
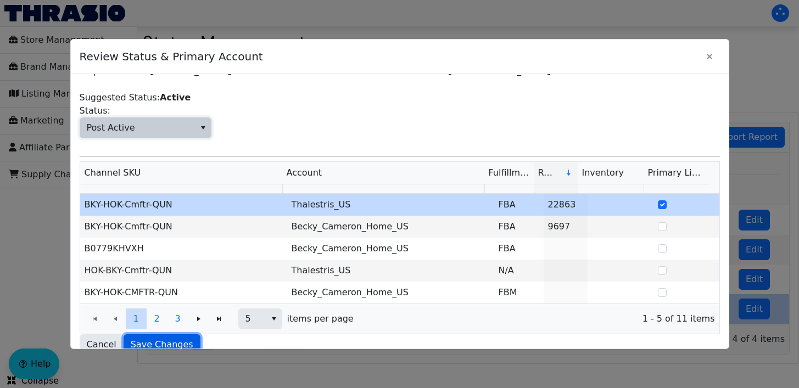
click at [169, 338] on span "Save Changes" at bounding box center [162, 344] width 63 height 13
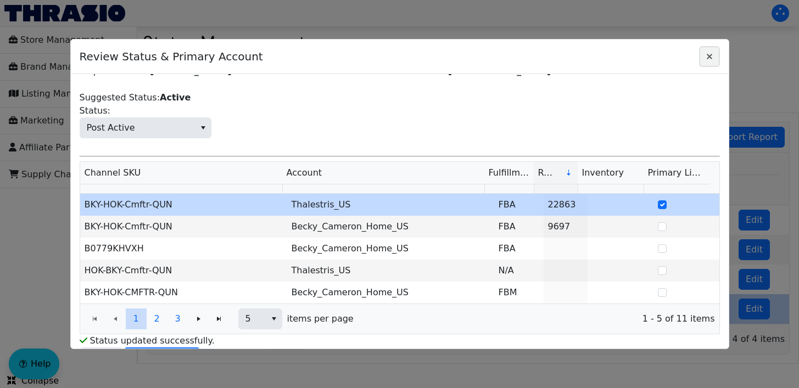
click at [711, 51] on span "Close" at bounding box center [709, 56] width 13 height 13
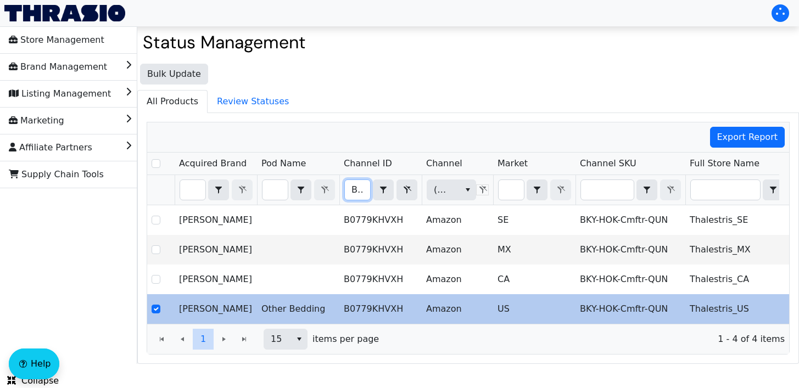
click at [350, 199] on input "B0779KHVXH" at bounding box center [357, 190] width 25 height 20
type input "B0779KR7PL"
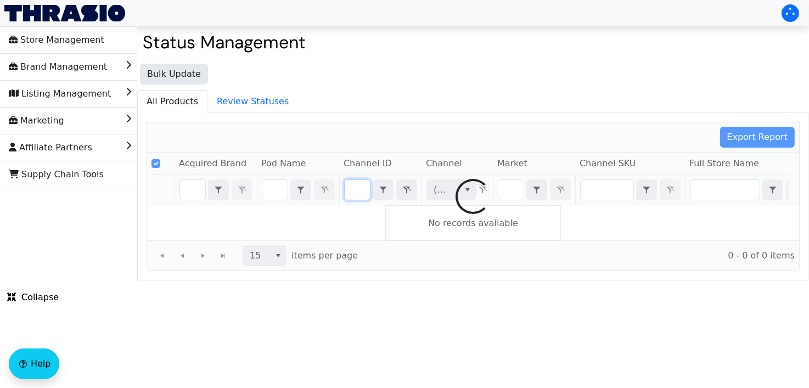
checkbox input "false"
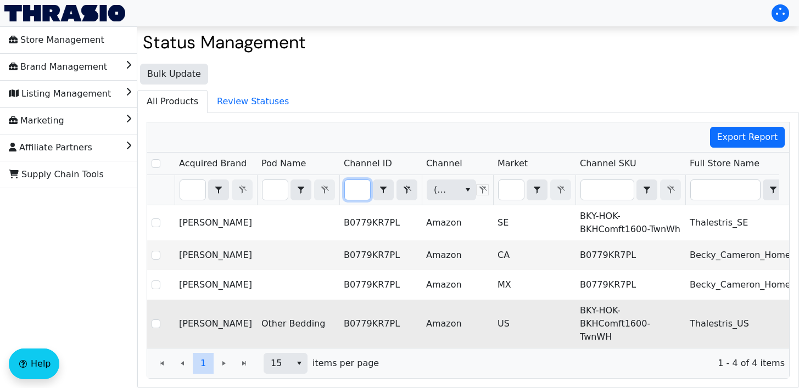
type input "B0779KR7PL"
click at [475, 320] on td "Amazon" at bounding box center [457, 324] width 71 height 48
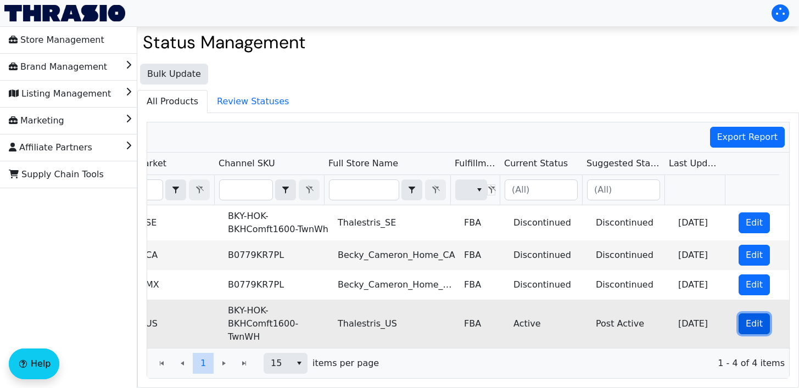
click at [738, 316] on button "Edit" at bounding box center [753, 323] width 31 height 21
checkbox input "true"
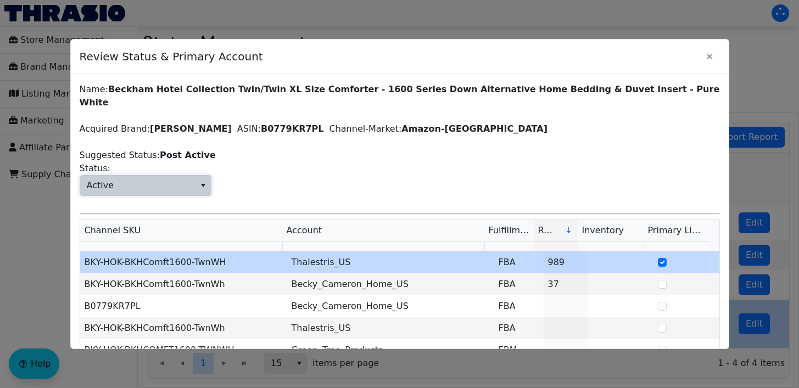
click at [115, 176] on span "Active" at bounding box center [137, 186] width 115 height 20
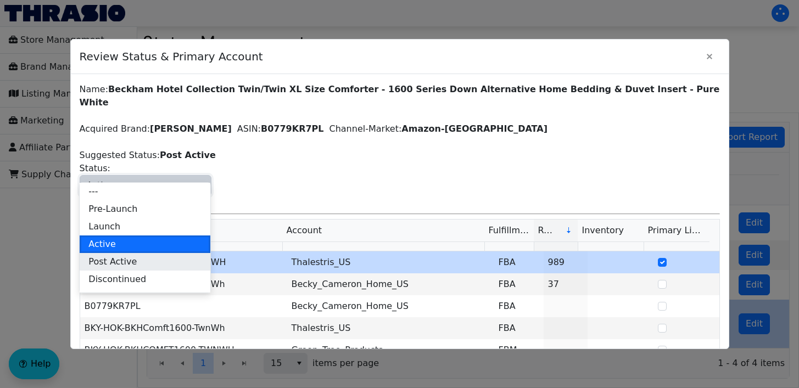
click at [127, 267] on span "Post Active" at bounding box center [112, 261] width 48 height 13
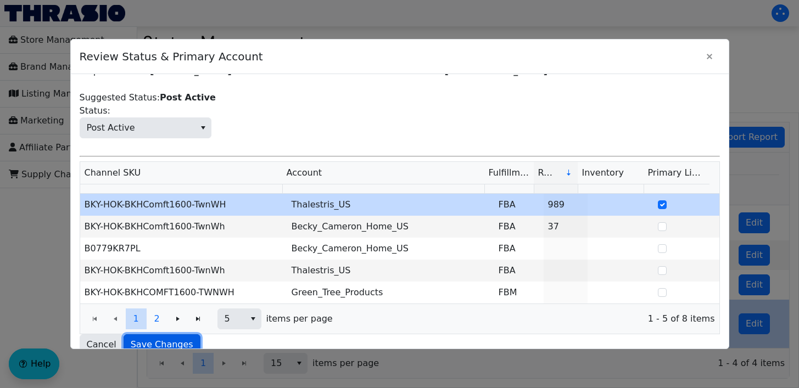
click at [169, 338] on span "Save Changes" at bounding box center [162, 344] width 63 height 13
click at [700, 61] on button "Close" at bounding box center [709, 56] width 21 height 21
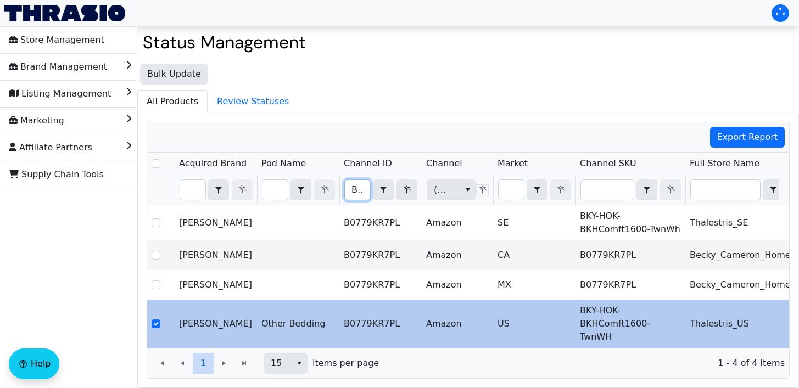
click at [357, 185] on input "B0779KR7PL" at bounding box center [357, 190] width 25 height 20
type input "B0779L4HF1"
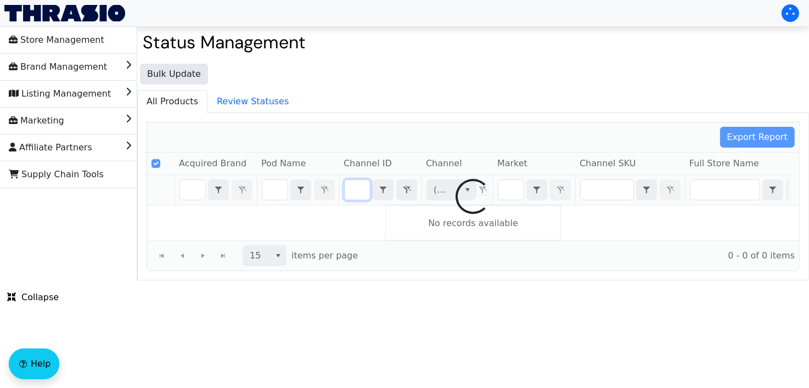
checkbox input "false"
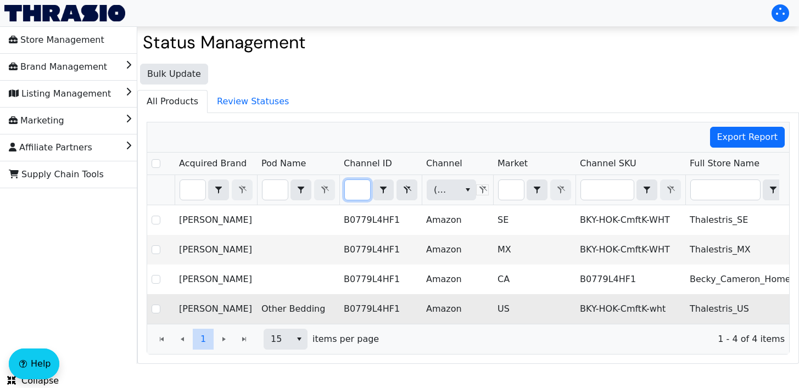
type input "B0779L4HF1"
click at [583, 311] on td "BKY-HOK-CmftK-wht" at bounding box center [630, 309] width 110 height 30
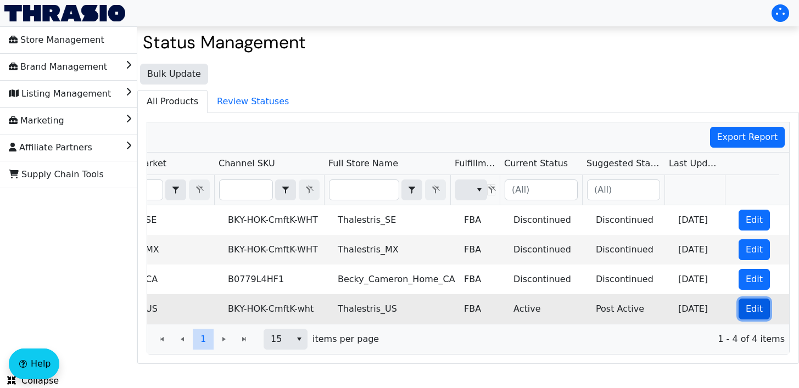
click at [748, 302] on span "Edit" at bounding box center [753, 308] width 17 height 13
checkbox input "true"
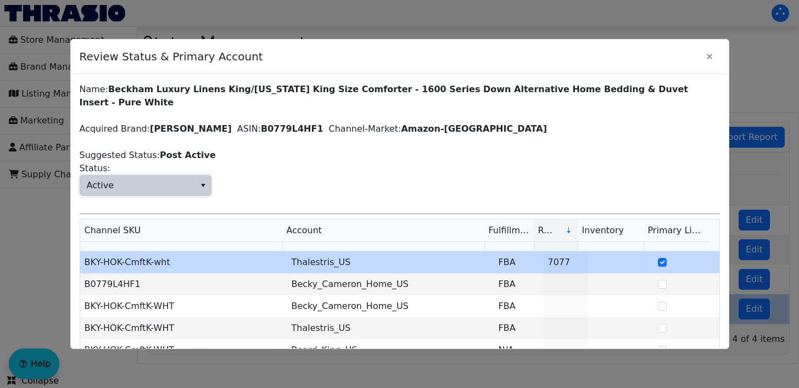
click at [112, 176] on span "Active" at bounding box center [137, 186] width 115 height 20
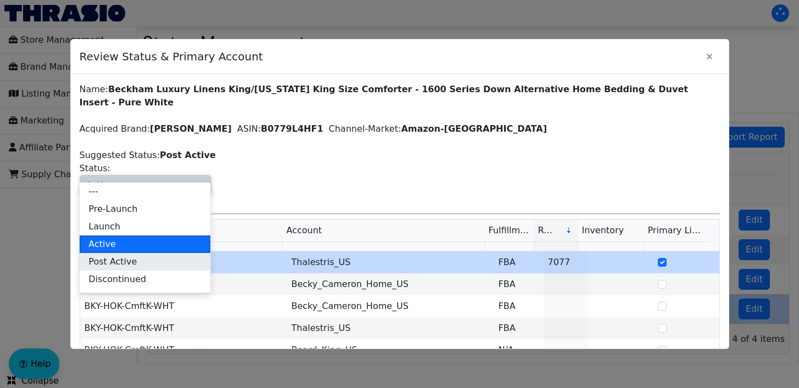
click at [116, 261] on span "Post Active" at bounding box center [112, 261] width 48 height 13
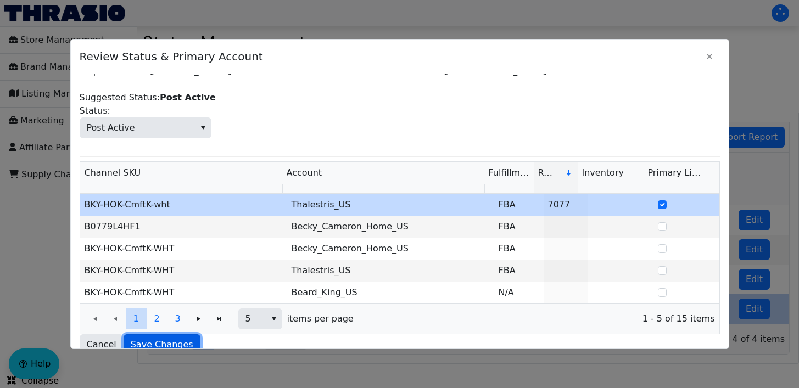
click at [156, 338] on span "Save Changes" at bounding box center [162, 344] width 63 height 13
click at [713, 53] on icon "Close" at bounding box center [709, 56] width 13 height 9
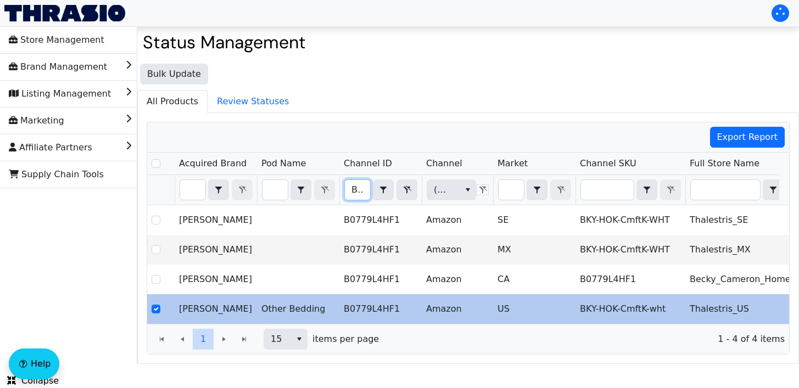
click at [361, 184] on input "B0779L4HF1" at bounding box center [357, 190] width 25 height 20
type input "B07C8MKHJV"
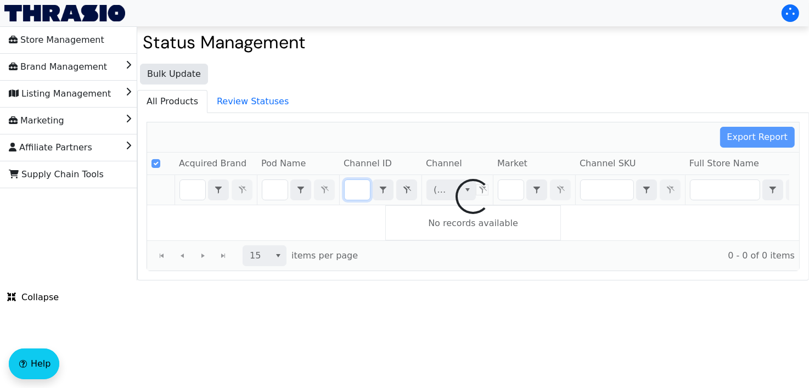
checkbox input "false"
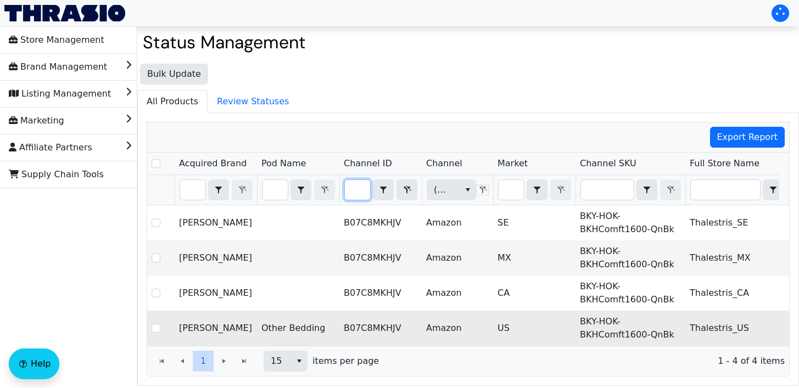
type input "B07C8MKHJV"
click at [567, 319] on td "US" at bounding box center [534, 328] width 82 height 35
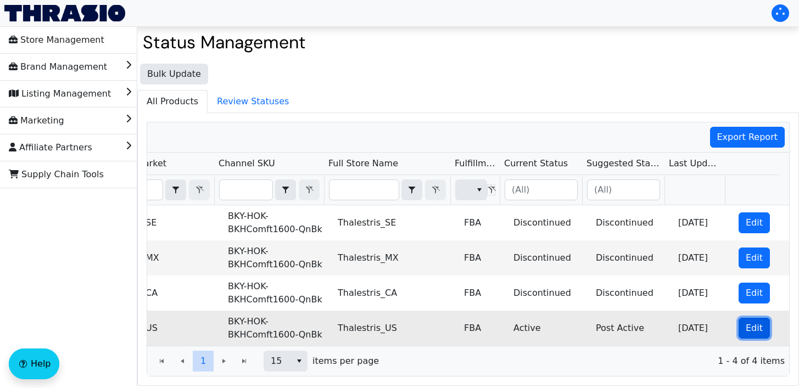
click at [738, 326] on button "Edit" at bounding box center [753, 328] width 31 height 21
checkbox input "true"
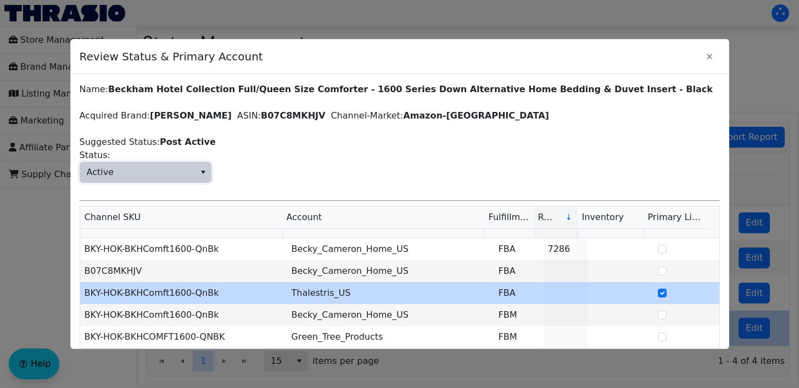
click at [184, 174] on span "Active" at bounding box center [137, 172] width 115 height 20
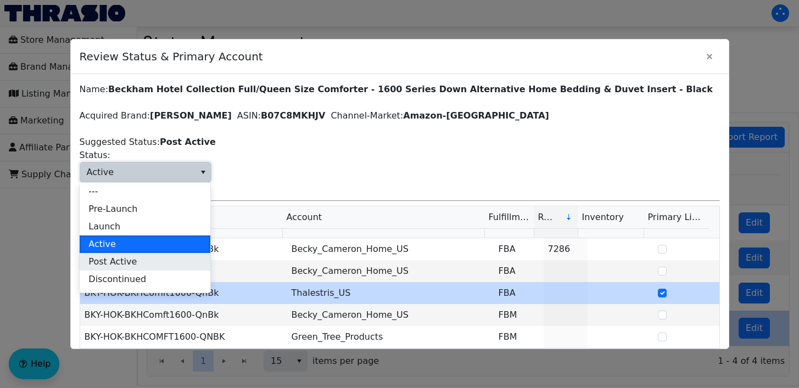
click at [145, 260] on li "Post Active" at bounding box center [145, 262] width 131 height 18
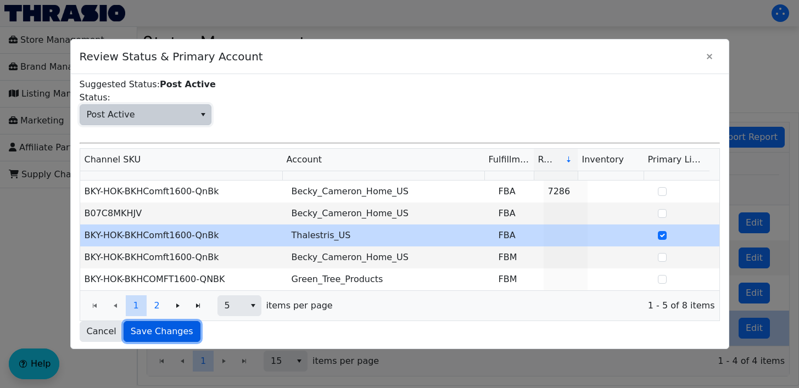
click at [145, 329] on span "Save Changes" at bounding box center [162, 331] width 63 height 13
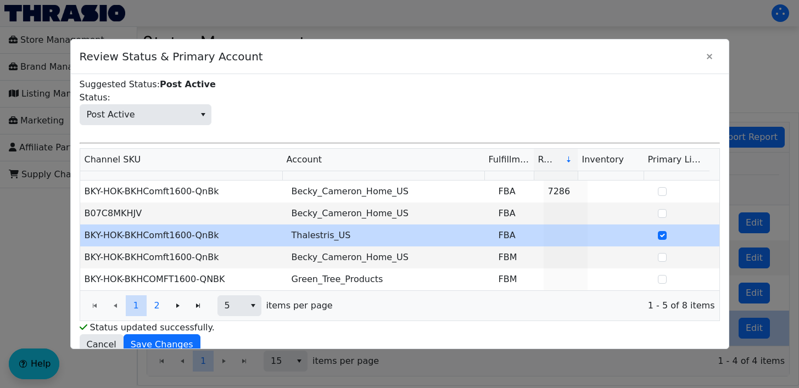
click at [708, 60] on div "Bulk Update All Products Review Statuses Export Report Acquired Brand Pod Name …" at bounding box center [467, 222] width 661 height 328
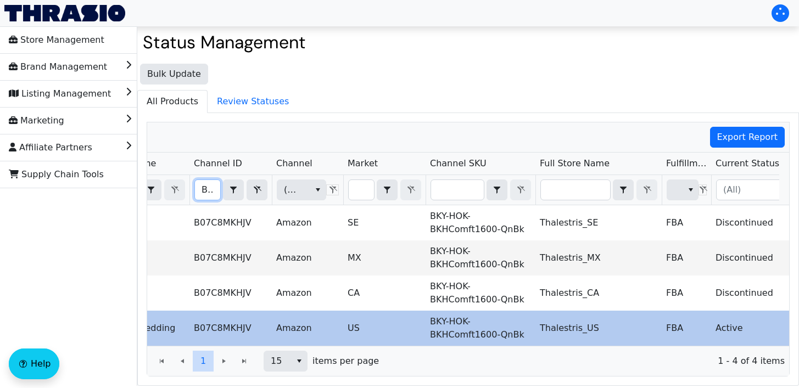
click at [214, 190] on input "B07C8MKHJV" at bounding box center [207, 190] width 25 height 20
type input "B0040MH0SY"
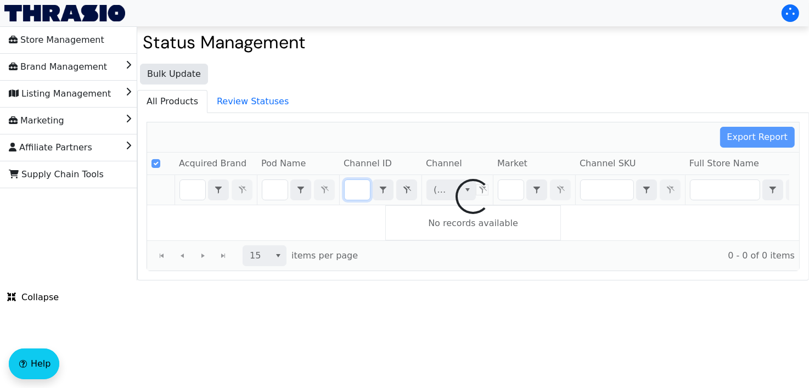
checkbox input "false"
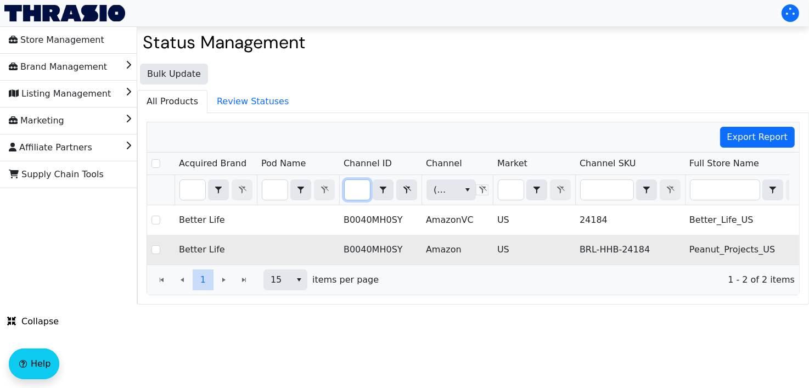
type input "B0040MH0SY"
click at [579, 256] on td "BRL-HHB-24184" at bounding box center [630, 250] width 110 height 30
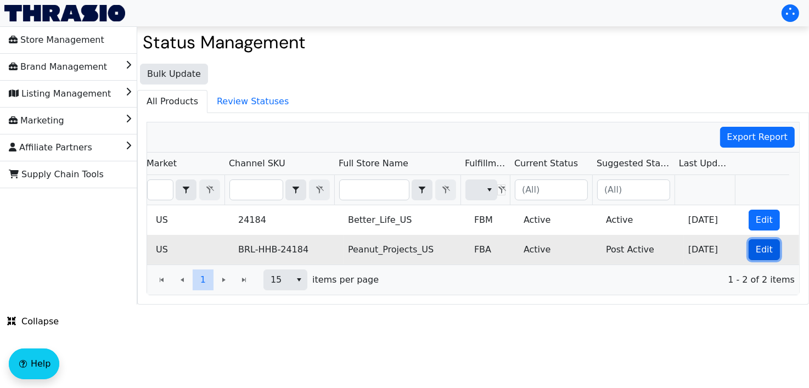
click at [765, 249] on button "Edit" at bounding box center [764, 249] width 31 height 21
checkbox input "true"
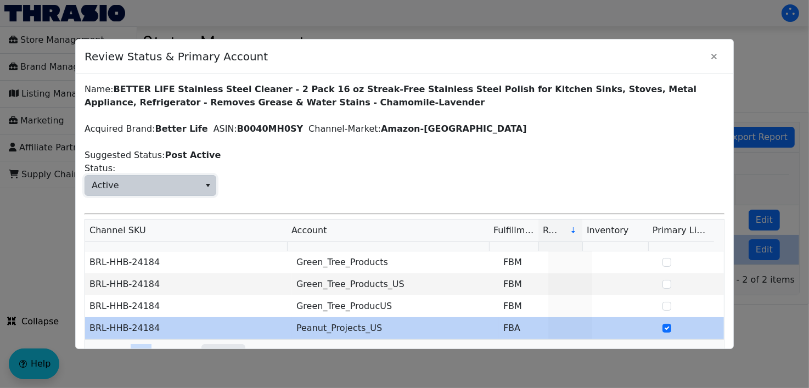
click at [157, 175] on span "Active" at bounding box center [151, 185] width 132 height 21
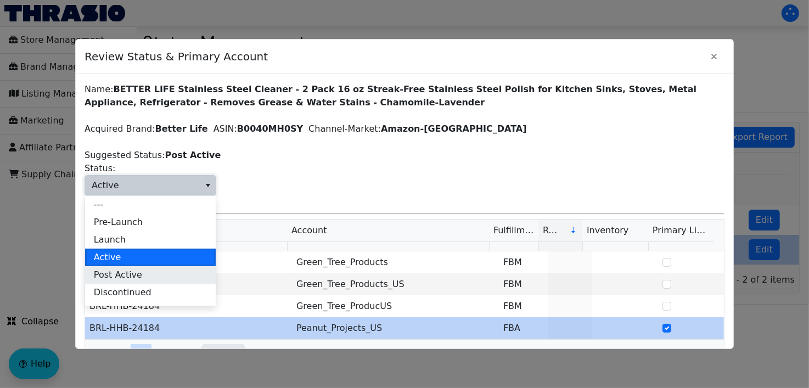
click at [146, 270] on li "Post Active" at bounding box center [150, 275] width 131 height 18
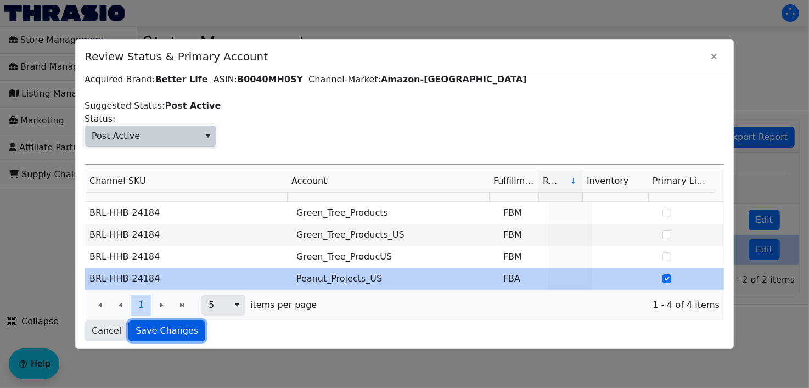
click at [165, 337] on button "Save Changes" at bounding box center [166, 331] width 77 height 21
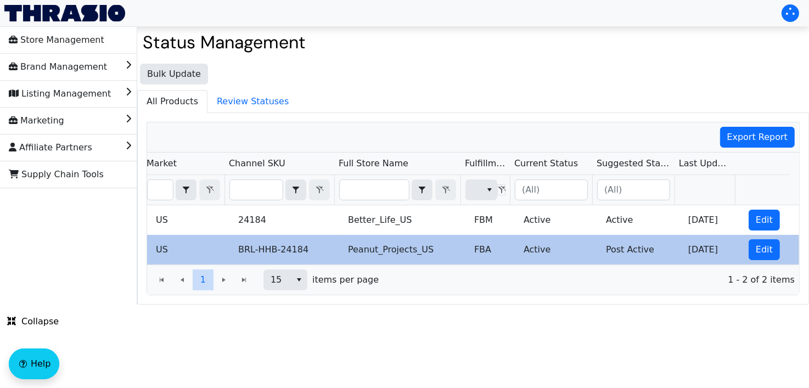
click at [711, 61] on div "Bulk Update All Products Review Statuses Export Report Acquired Brand Pod Name …" at bounding box center [473, 181] width 672 height 246
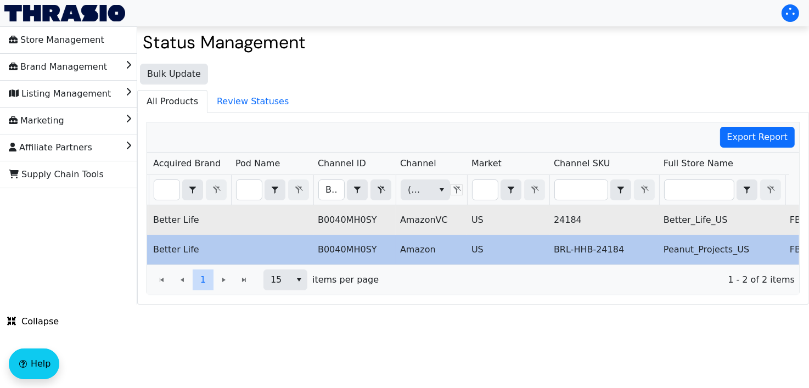
click at [326, 206] on td "B0040MH0SY" at bounding box center [354, 220] width 82 height 30
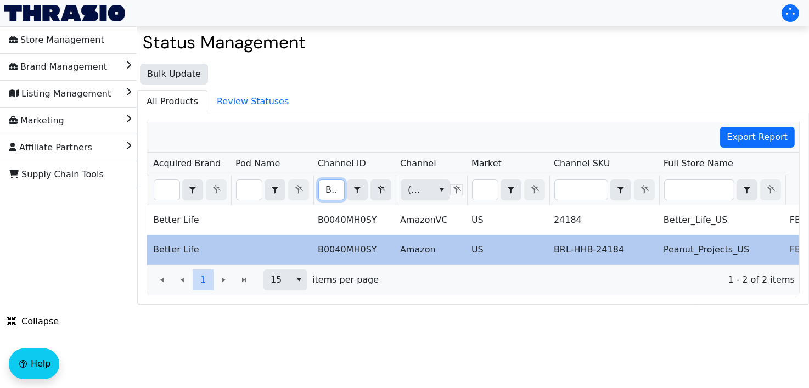
click at [327, 197] on input "B0040MH0SY" at bounding box center [331, 190] width 25 height 20
type input "B0048AAUXA"
click at [327, 197] on div "Export Report Acquired Brand Pod Name Channel ID Channel Market Channel SKU Ful…" at bounding box center [473, 208] width 653 height 173
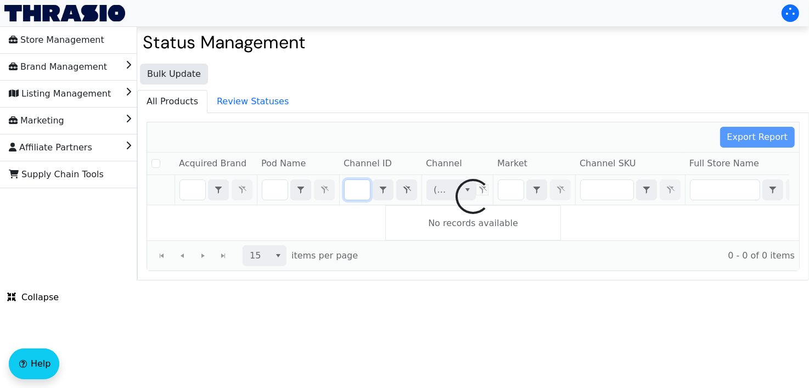
checkbox input "false"
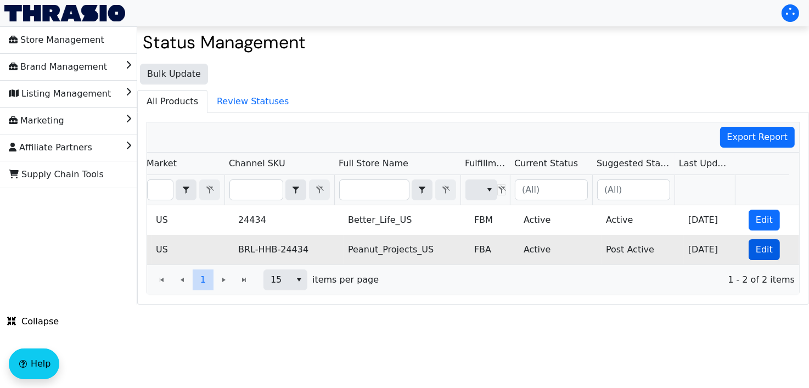
type input "B0048AAUXA"
click at [756, 247] on span "Edit" at bounding box center [764, 249] width 17 height 13
checkbox input "true"
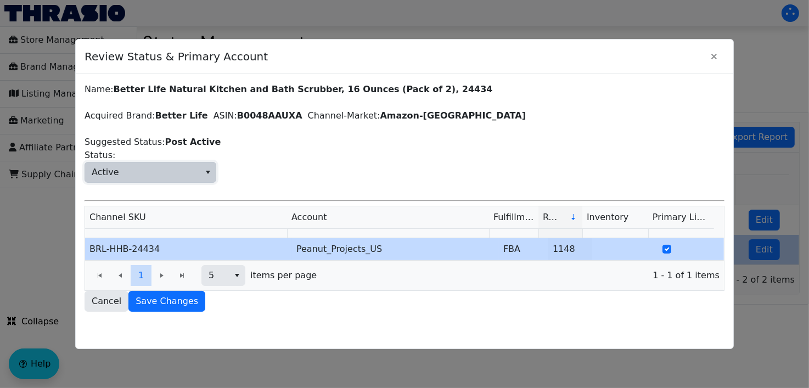
click at [195, 171] on span "Active" at bounding box center [142, 172] width 115 height 20
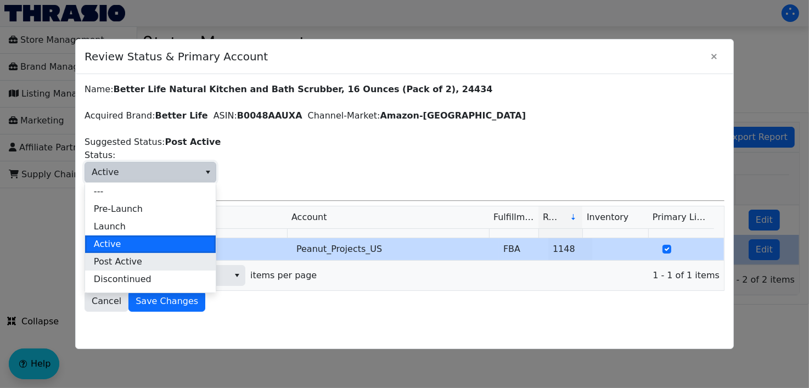
click at [153, 260] on li "Post Active" at bounding box center [150, 262] width 131 height 18
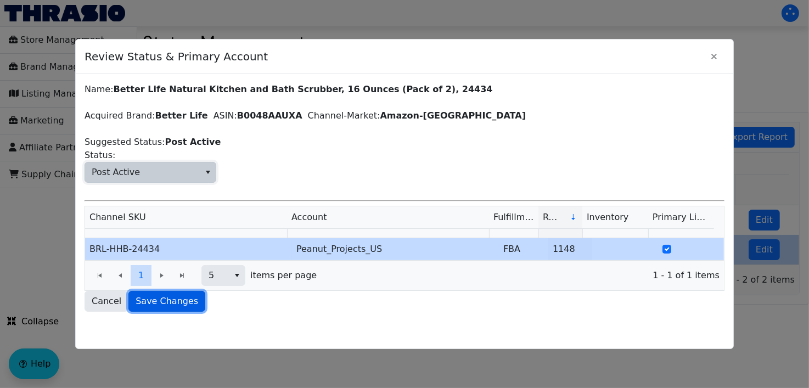
click at [155, 303] on span "Save Changes" at bounding box center [167, 301] width 63 height 13
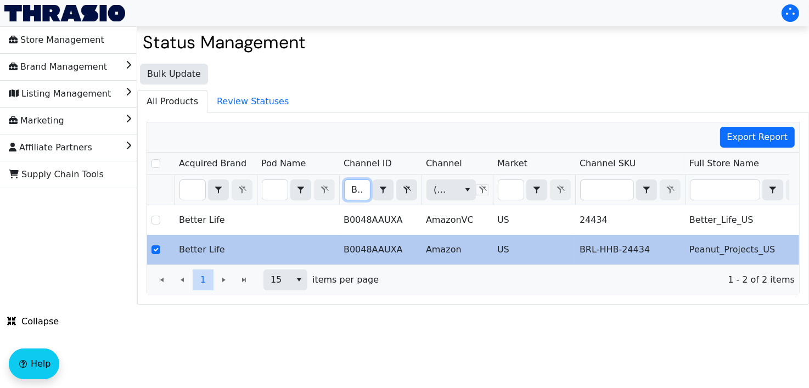
click at [351, 190] on input "B0048AAUXA" at bounding box center [357, 190] width 25 height 20
type input "B006R0A98U"
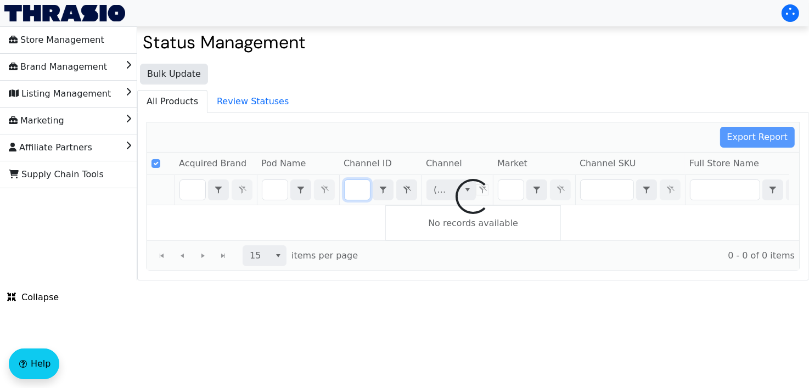
checkbox input "false"
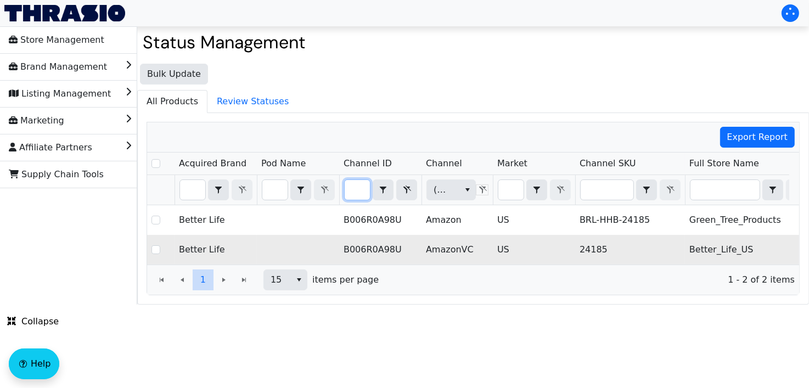
type input "B006R0A98U"
click at [574, 247] on td "US" at bounding box center [534, 250] width 82 height 30
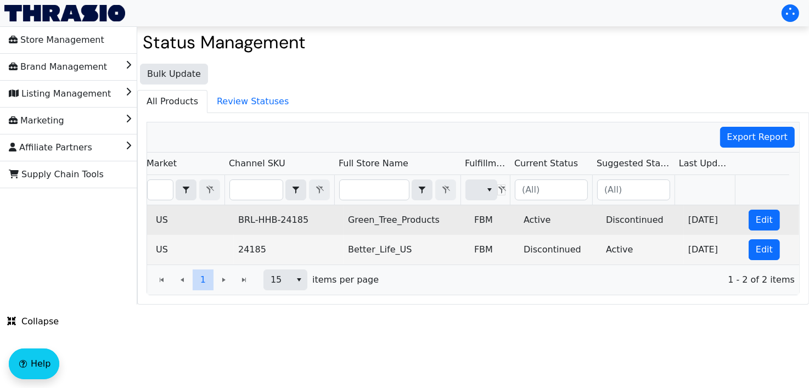
click at [744, 222] on td "Edit" at bounding box center [771, 220] width 55 height 30
click at [749, 221] on button "Edit" at bounding box center [764, 220] width 31 height 21
checkbox input "true"
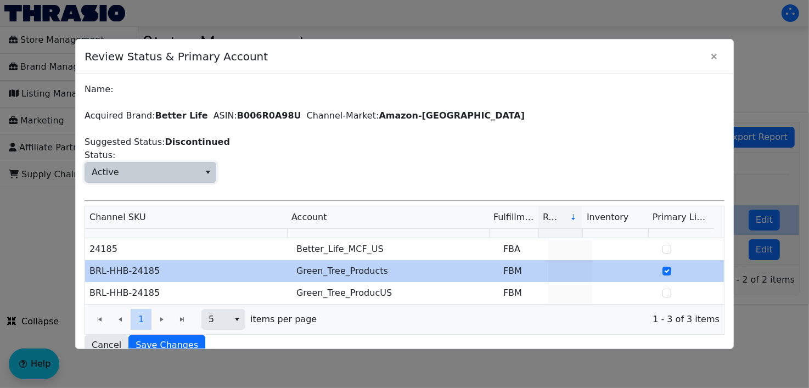
click at [176, 175] on span "Active" at bounding box center [142, 172] width 115 height 20
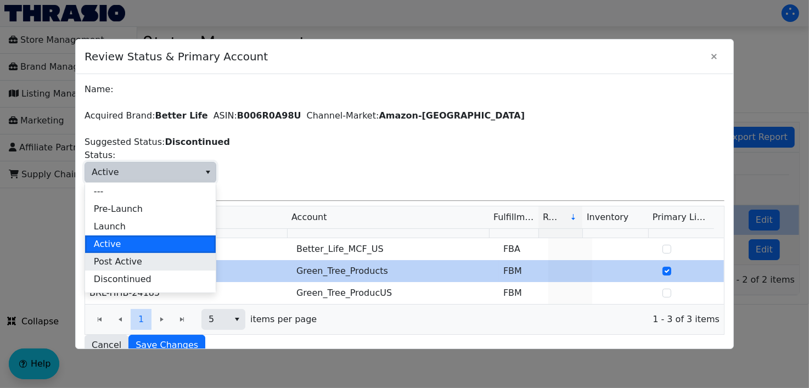
click at [155, 259] on li "Post Active" at bounding box center [150, 262] width 131 height 18
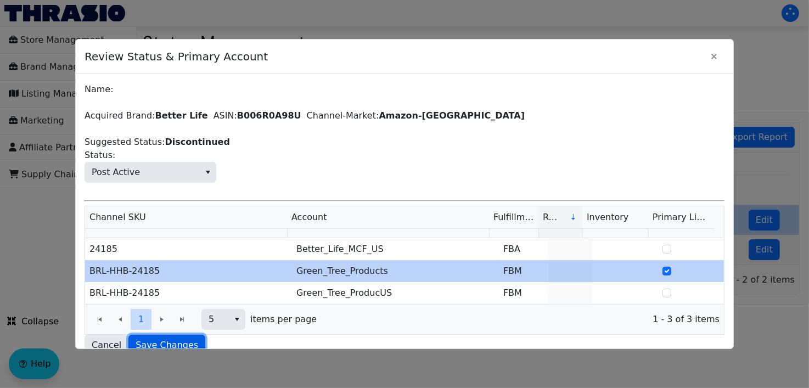
click at [159, 345] on span "Save Changes" at bounding box center [167, 345] width 63 height 13
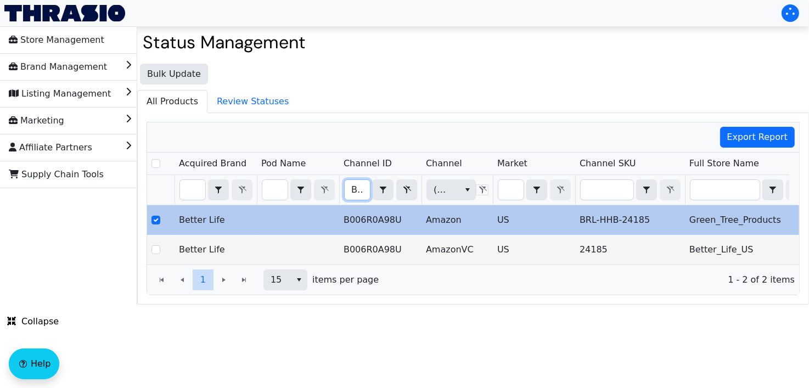
click at [345, 196] on input "B006R0A98U" at bounding box center [357, 190] width 25 height 20
type input "B007UUFE4U"
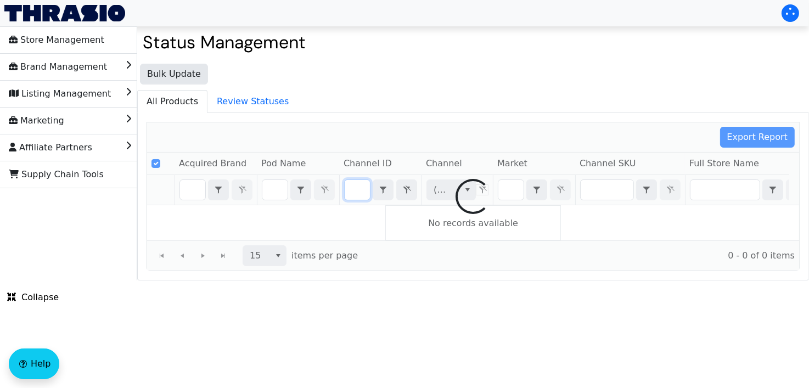
checkbox input "false"
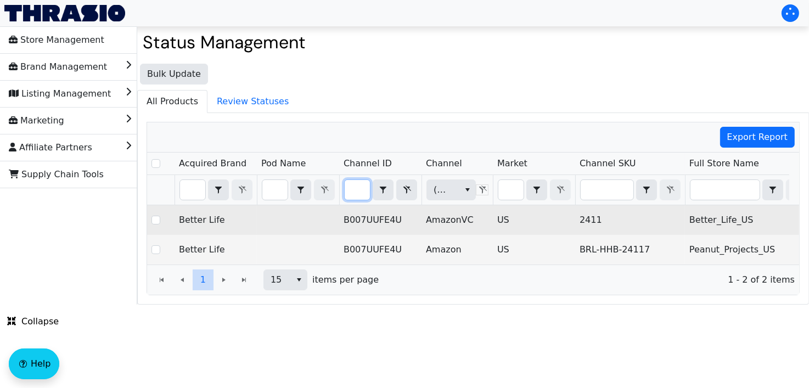
type input "B007UUFE4U"
click at [563, 227] on td "US" at bounding box center [534, 220] width 82 height 30
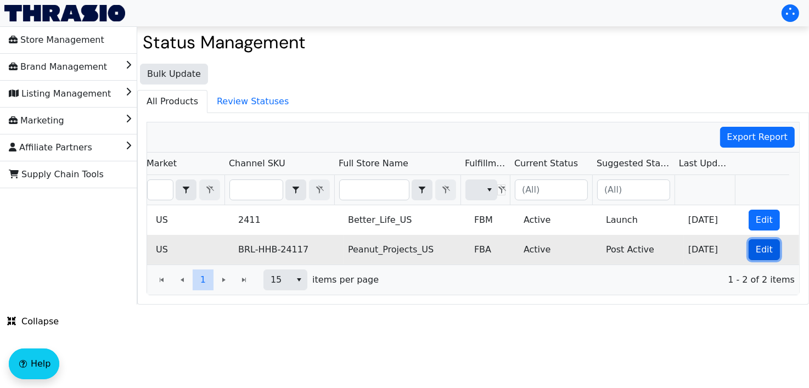
click at [759, 249] on span "Edit" at bounding box center [764, 249] width 17 height 13
checkbox input "true"
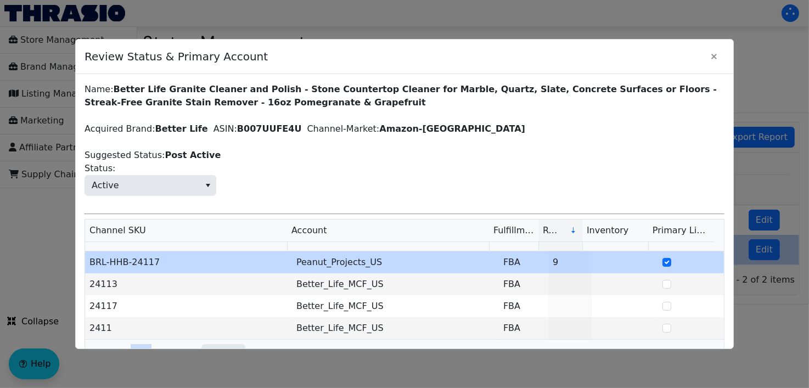
click at [149, 199] on div "Name: Better Life Granite Cleaner and Polish - Stone Countertop Cleaner for Mar…" at bounding box center [405, 237] width 640 height 308
click at [142, 193] on span "Active" at bounding box center [142, 186] width 115 height 20
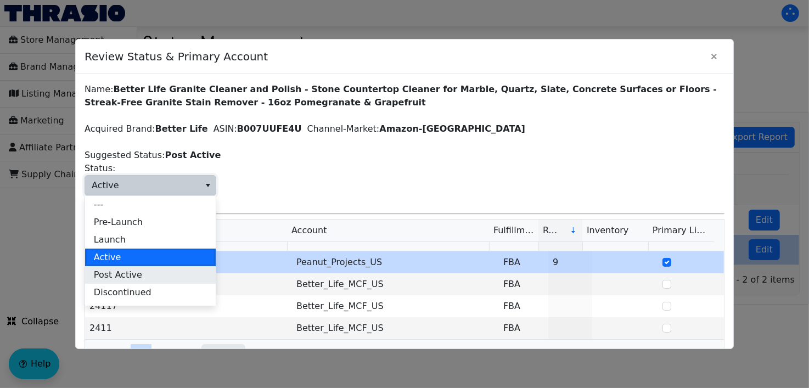
click at [125, 278] on span "Post Active" at bounding box center [118, 274] width 48 height 13
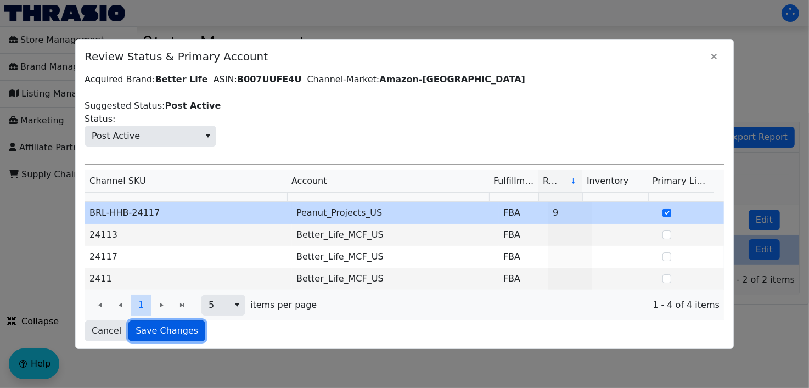
click at [159, 327] on span "Save Changes" at bounding box center [167, 330] width 63 height 13
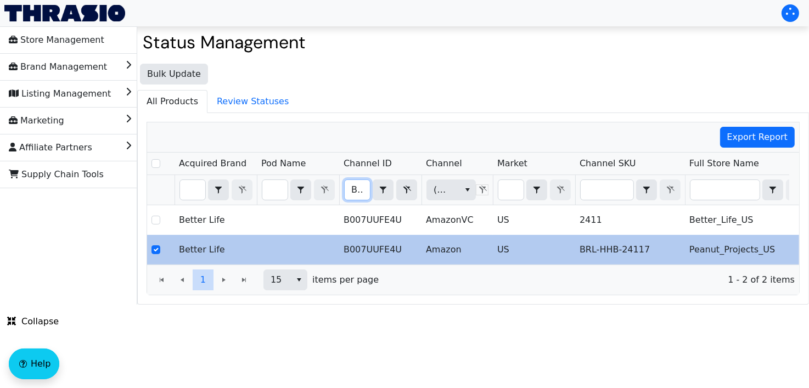
click at [360, 189] on input "B007UUFE4U" at bounding box center [357, 190] width 25 height 20
type input "B009PPWP54"
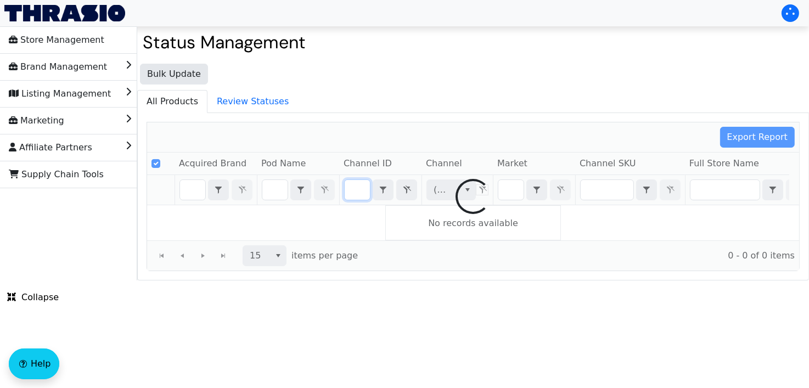
checkbox input "false"
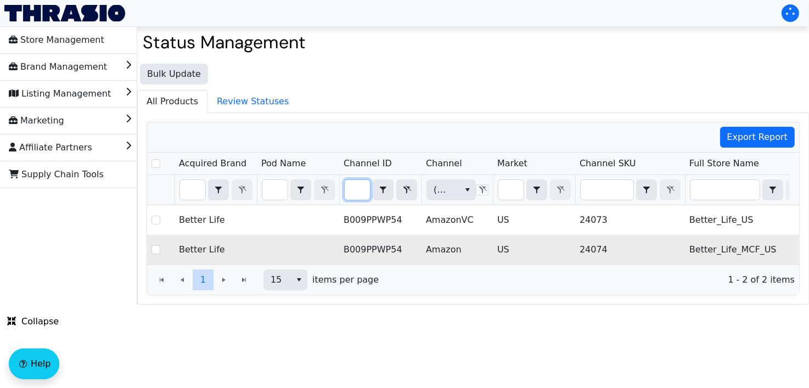
click at [568, 250] on td "US" at bounding box center [534, 250] width 82 height 30
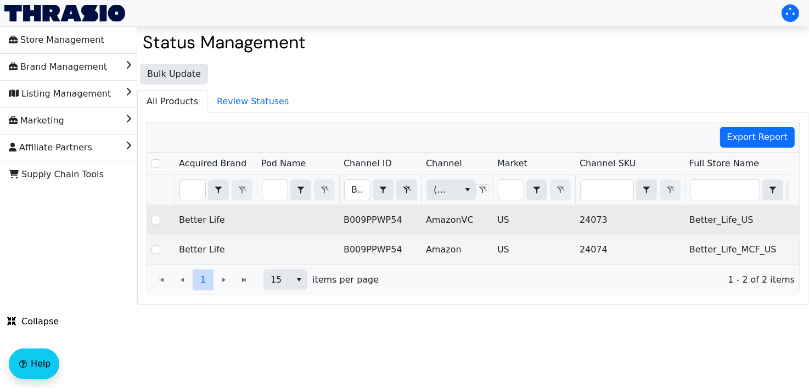
type input "B007UUFE4U"
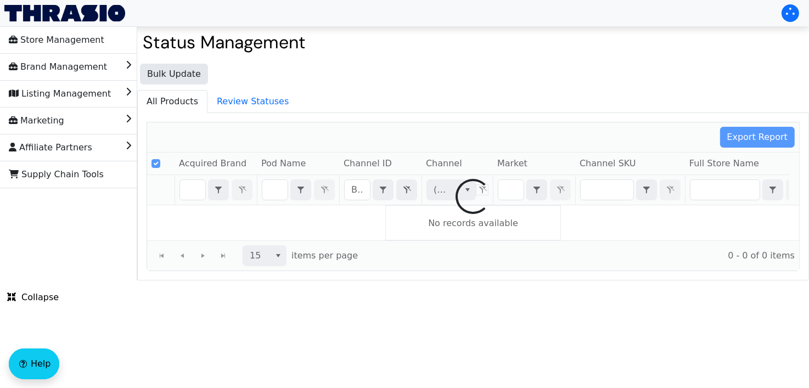
checkbox input "false"
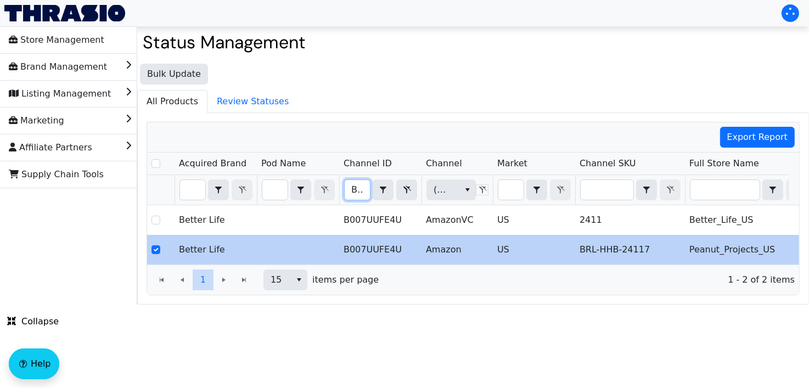
click at [359, 189] on input "B007UUFE4U" at bounding box center [357, 190] width 25 height 20
type input "B0040MH0SY"
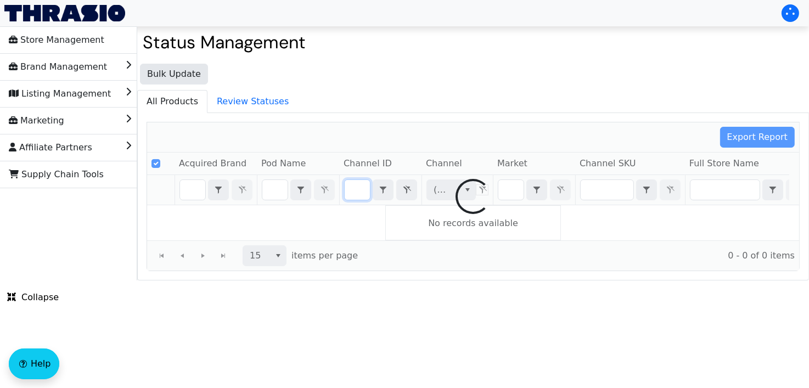
checkbox input "false"
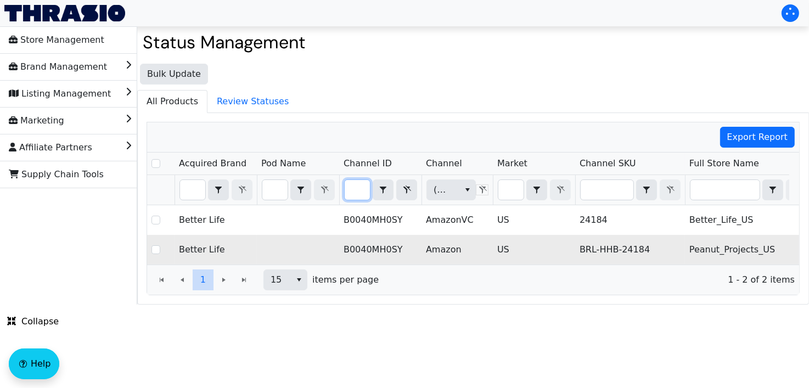
type input "B0040MH0SY"
click at [700, 241] on td "Peanut_Projects_US" at bounding box center [748, 250] width 126 height 30
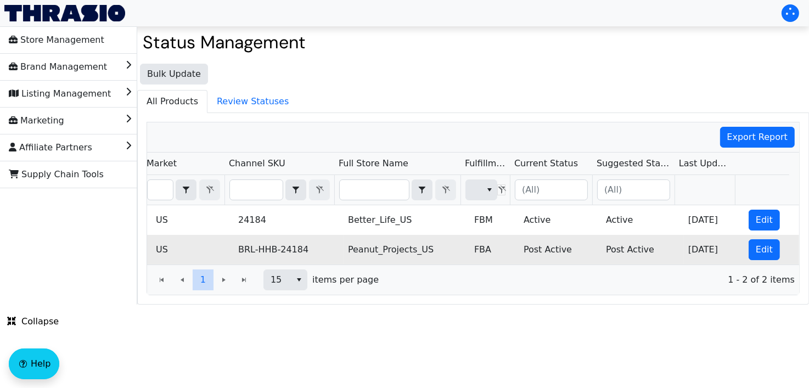
click at [731, 250] on td "[DATE]" at bounding box center [714, 250] width 60 height 30
click at [753, 239] on button "Edit" at bounding box center [764, 249] width 31 height 21
checkbox input "true"
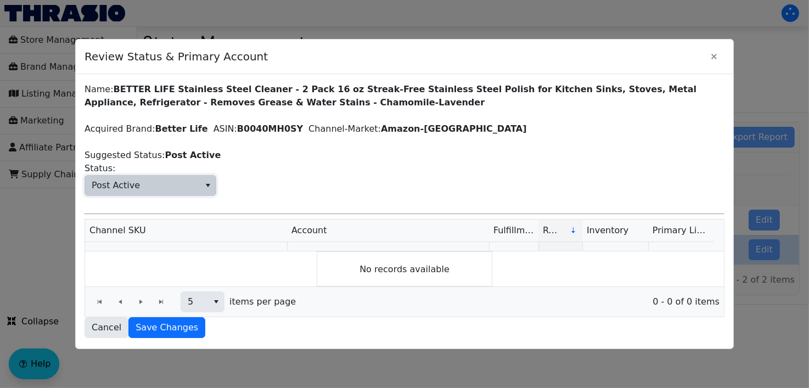
click at [134, 179] on span "Post Active" at bounding box center [142, 186] width 115 height 20
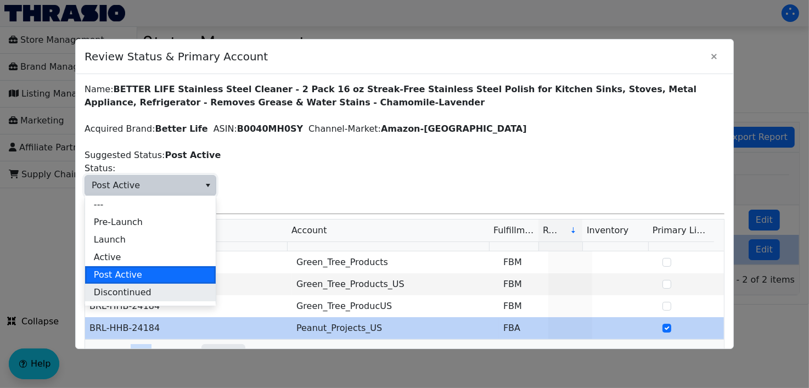
click at [107, 298] on span "Discontinued" at bounding box center [123, 292] width 58 height 13
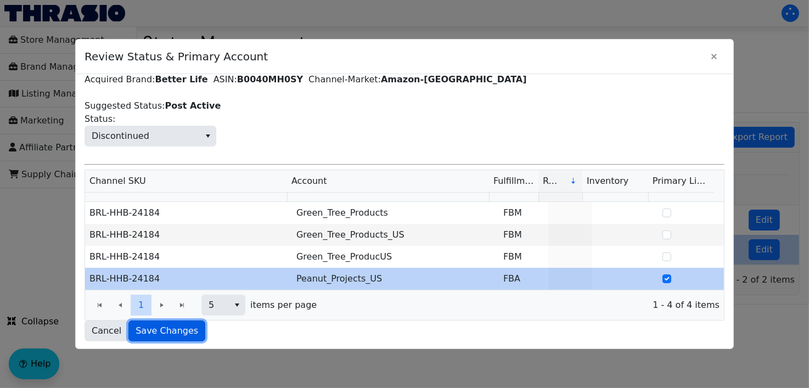
click at [172, 329] on span "Save Changes" at bounding box center [167, 330] width 63 height 13
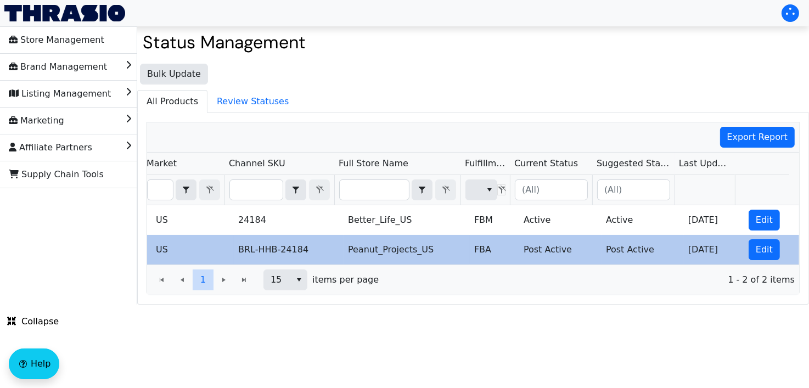
click at [250, 305] on html "Store Management Brand Management Listing Management Marketing Affiliate Partne…" at bounding box center [404, 152] width 809 height 305
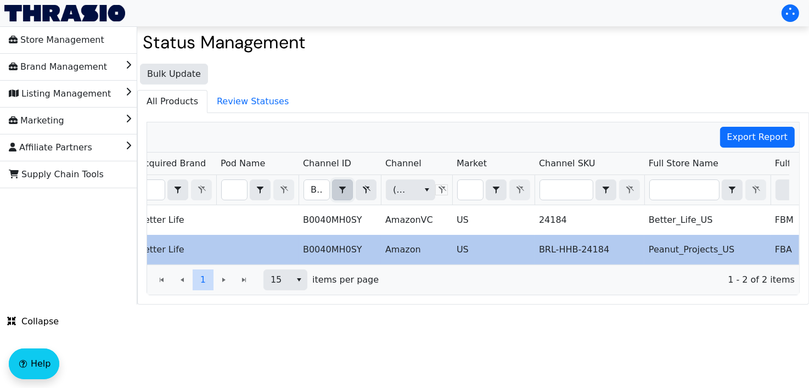
drag, startPoint x: 335, startPoint y: 185, endPoint x: 306, endPoint y: 186, distance: 29.1
click at [306, 186] on div "B0040MH0SY Contains" at bounding box center [340, 190] width 73 height 21
click at [306, 186] on input "B0040MH0SY" at bounding box center [316, 190] width 25 height 20
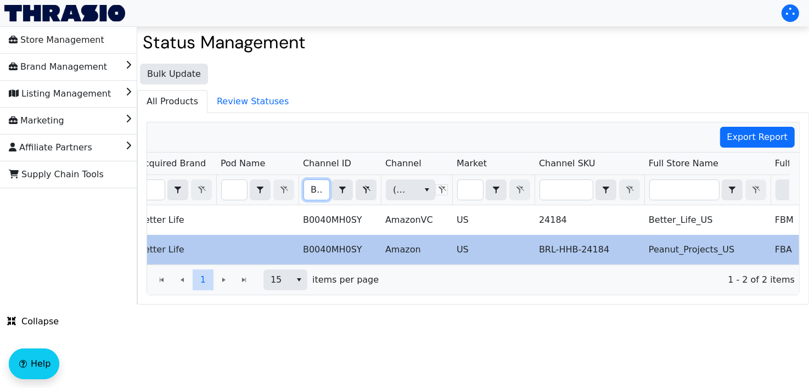
type input "B0048AAUXA"
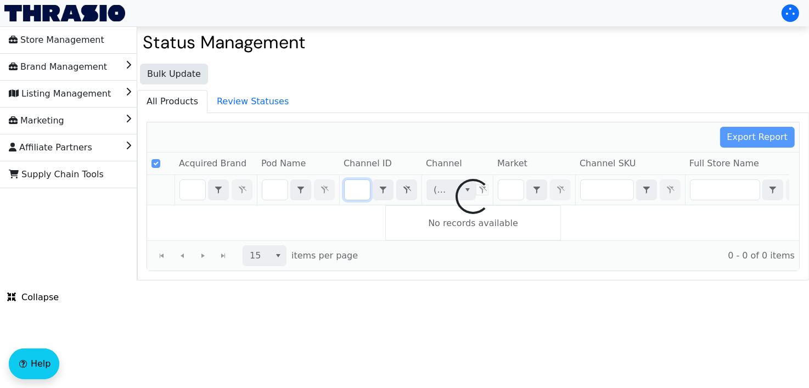
checkbox input "false"
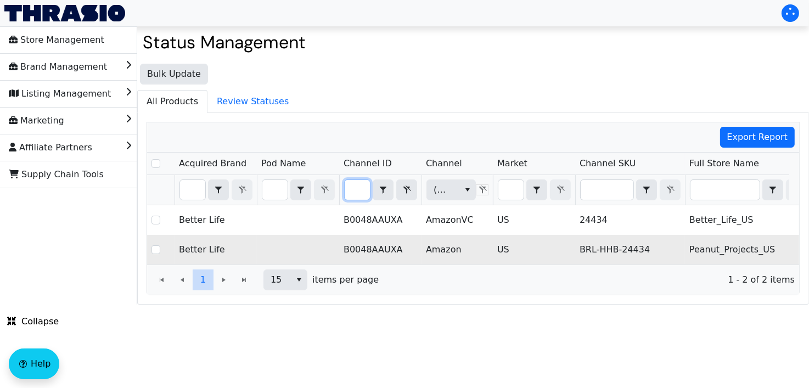
type input "B0048AAUXA"
click at [511, 250] on td "US" at bounding box center [534, 250] width 82 height 30
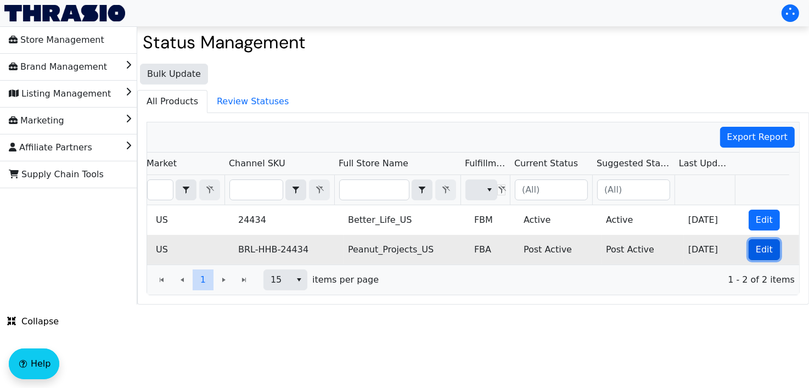
click at [749, 245] on button "Edit" at bounding box center [764, 249] width 31 height 21
checkbox input "true"
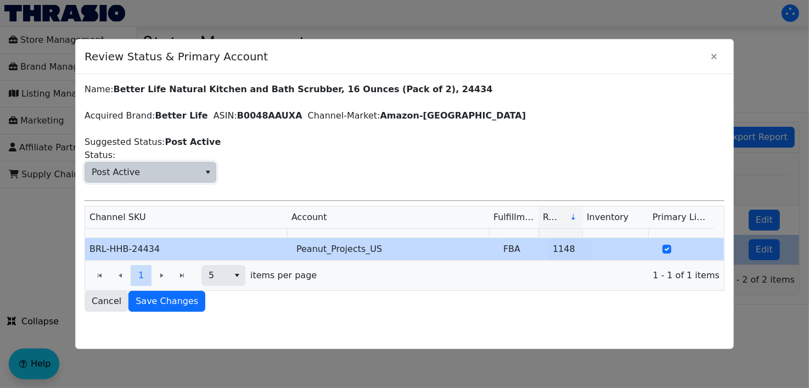
click at [148, 177] on span "Post Active" at bounding box center [142, 172] width 115 height 20
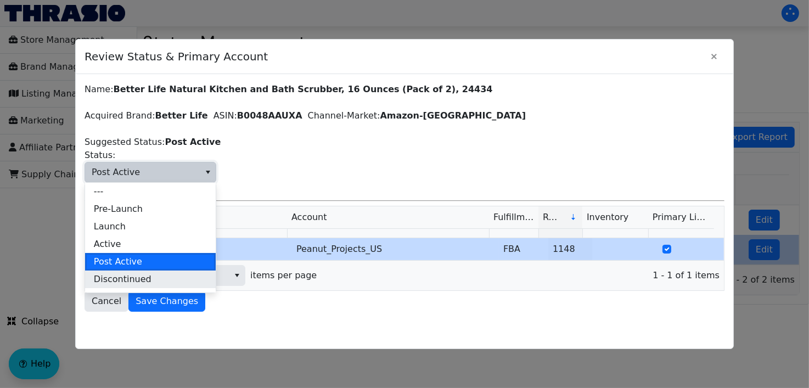
click at [132, 276] on span "Discontinued" at bounding box center [123, 279] width 58 height 13
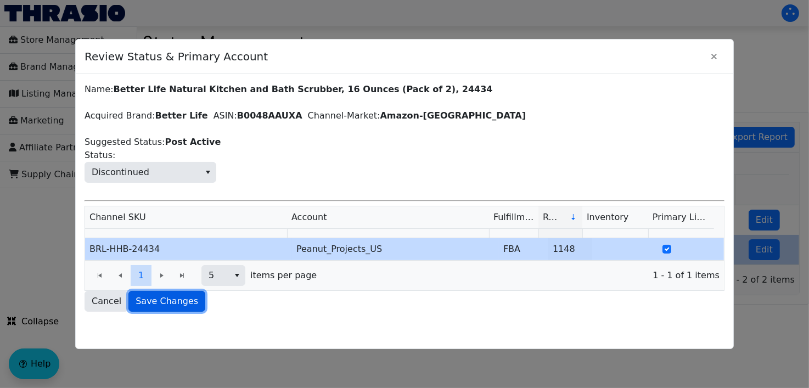
click at [153, 299] on span "Save Changes" at bounding box center [167, 301] width 63 height 13
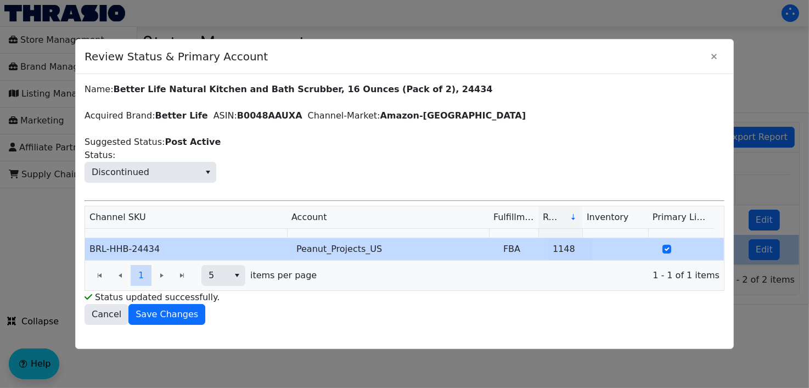
click at [195, 305] on html "Store Management Brand Management Listing Management Marketing Affiliate Partne…" at bounding box center [404, 152] width 809 height 305
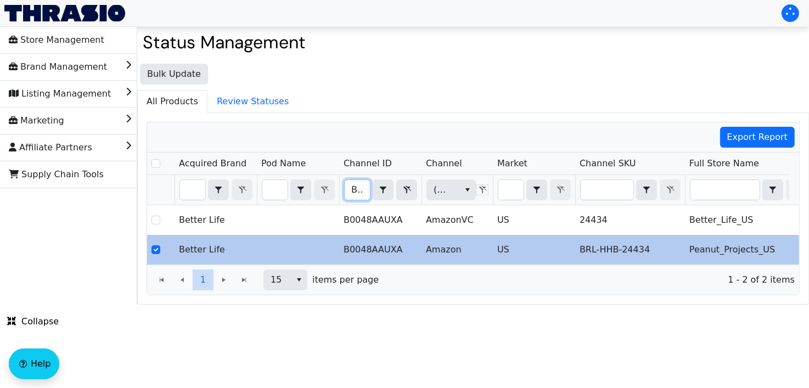
click at [356, 183] on input "B0048AAUXA" at bounding box center [357, 190] width 25 height 20
type input "B006R0A98U"
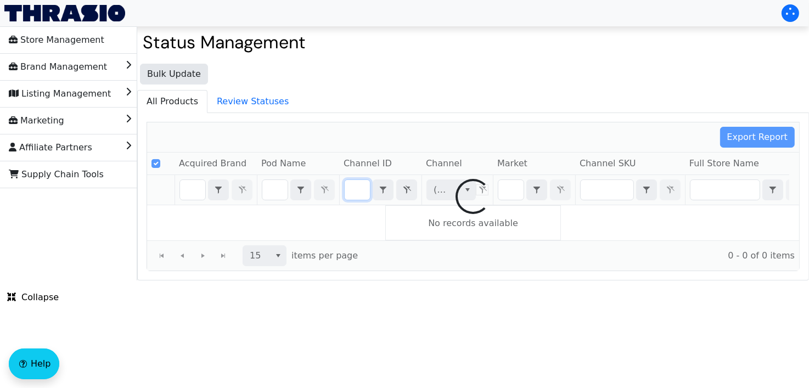
checkbox input "false"
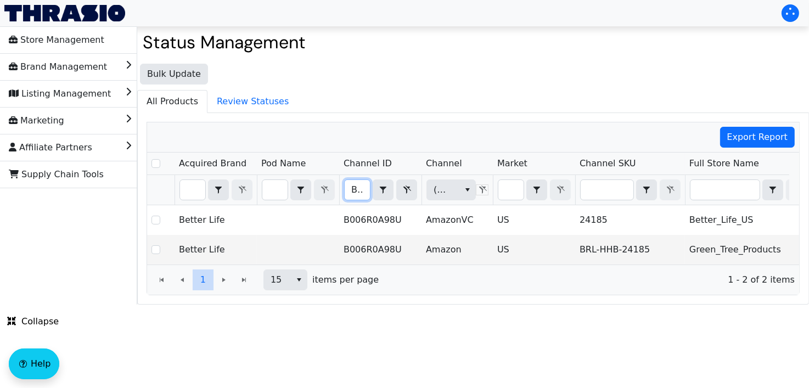
click at [365, 190] on input "B006R0A98U" at bounding box center [357, 190] width 25 height 20
type input "B007UUFE4U"
checkbox input "true"
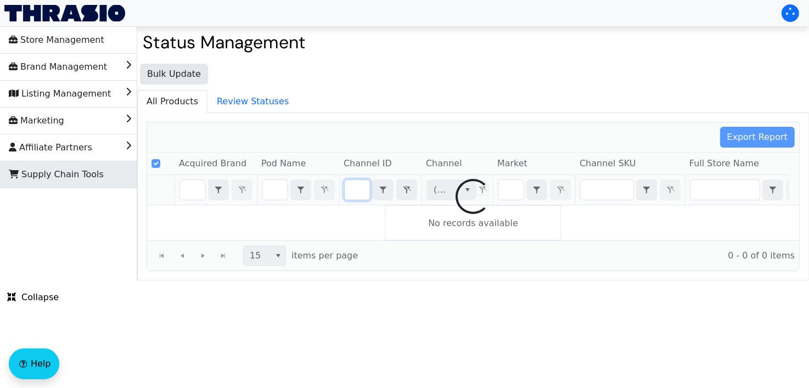
type input "B007UUFE4U"
checkbox input "false"
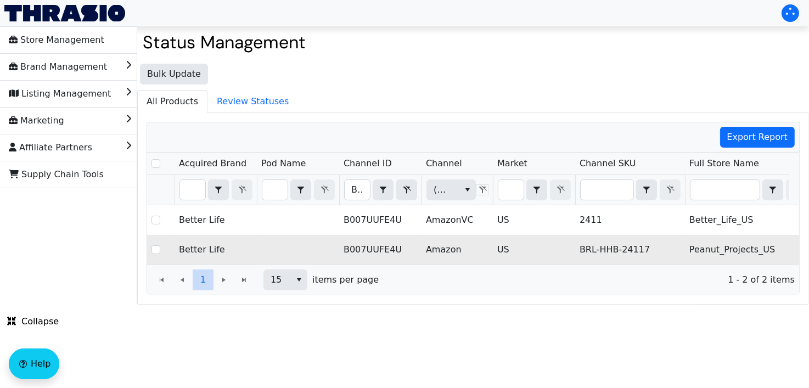
click at [591, 246] on td "BRL-HHB-24117" at bounding box center [630, 250] width 110 height 30
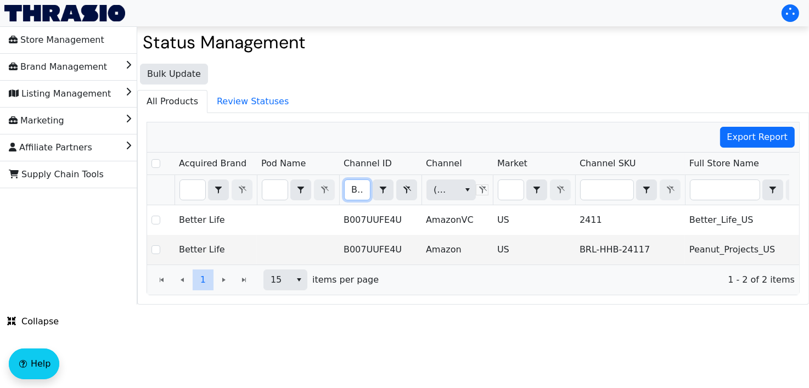
click at [360, 194] on input "B007UUFE4U" at bounding box center [357, 190] width 25 height 20
type input "B009PPWP54"
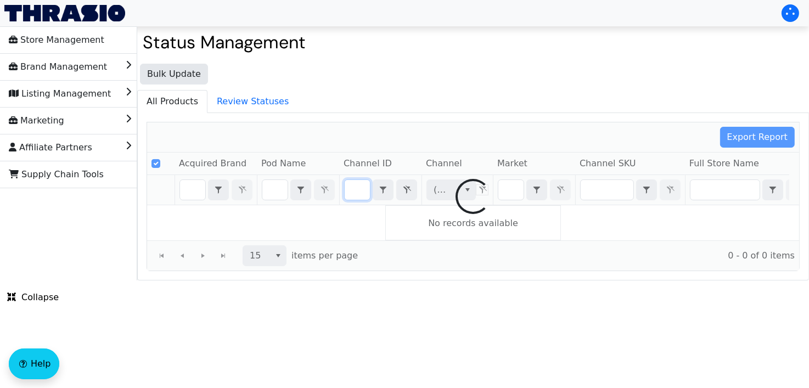
checkbox input "false"
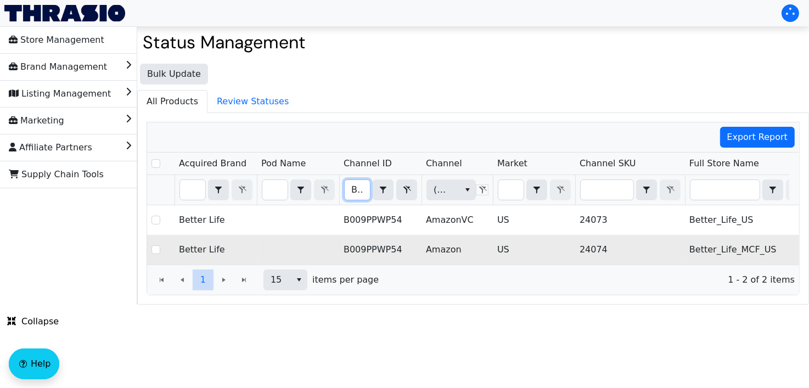
click at [618, 259] on td "24074" at bounding box center [630, 250] width 110 height 30
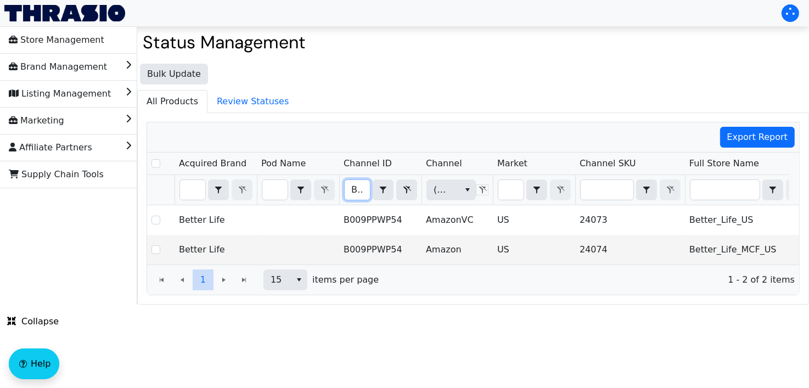
click at [360, 188] on input "B009PPWP54" at bounding box center [357, 190] width 25 height 20
type input "B00CCQLZ90"
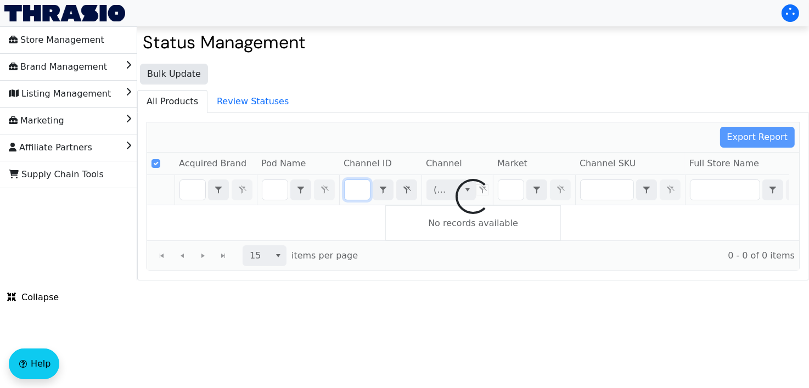
checkbox input "false"
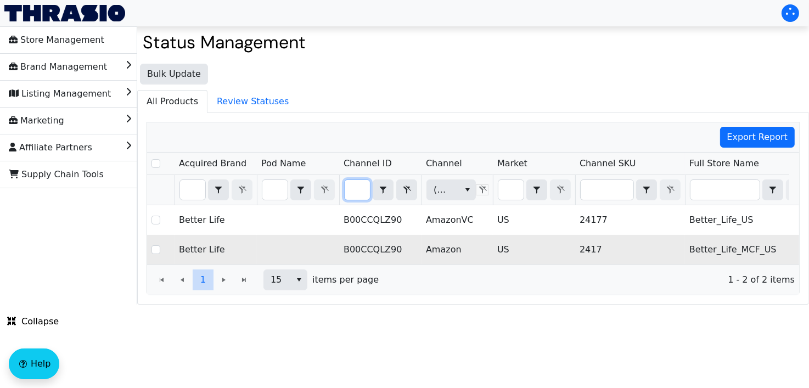
click at [475, 243] on td "Amazon" at bounding box center [457, 250] width 71 height 30
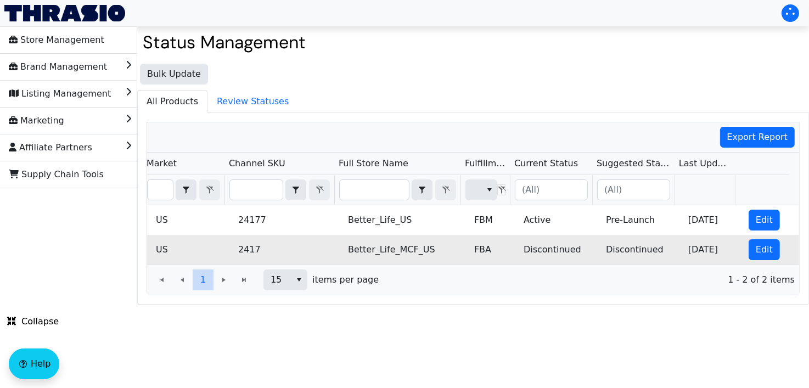
click at [519, 255] on td "Discontinued" at bounding box center [560, 250] width 82 height 30
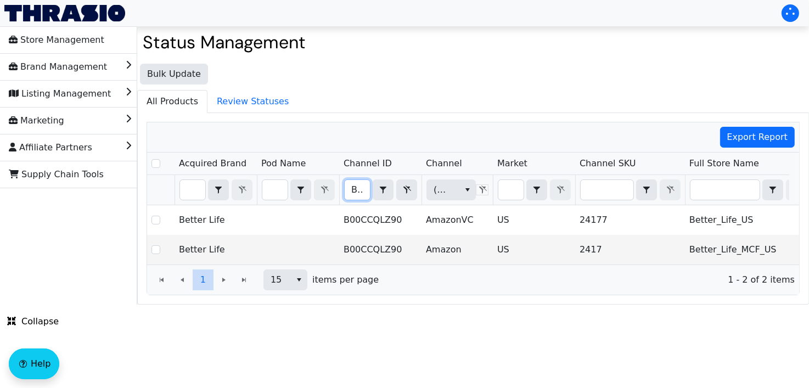
click at [356, 181] on input "B00CCQLZ90" at bounding box center [357, 190] width 25 height 20
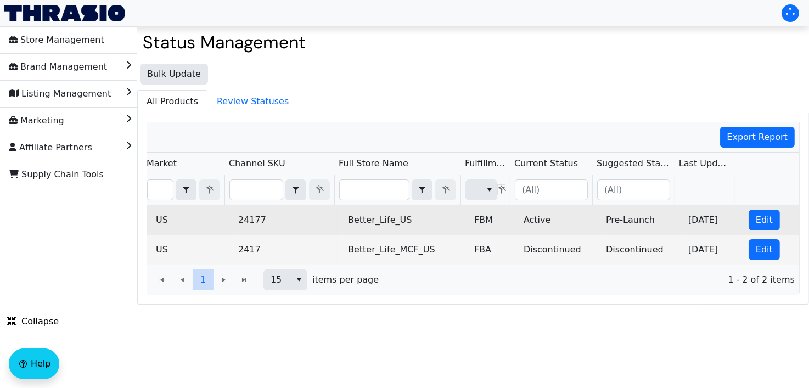
type input "B014SW7YNG"
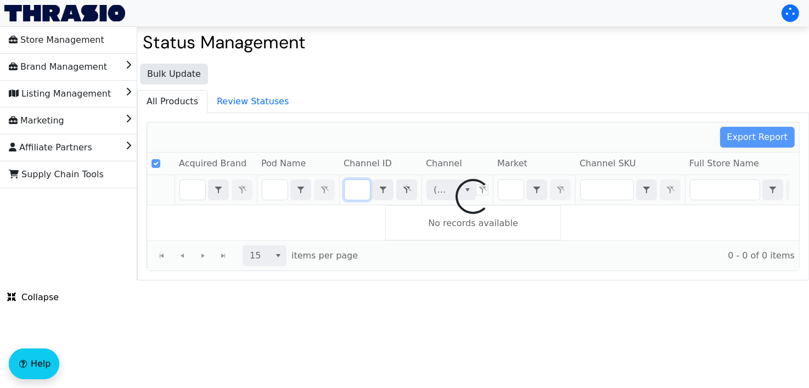
checkbox input "false"
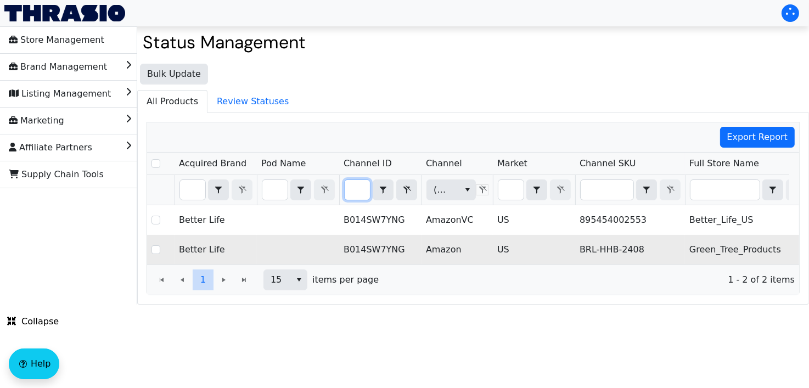
click at [580, 244] on td "BRL-HHB-2408" at bounding box center [630, 250] width 110 height 30
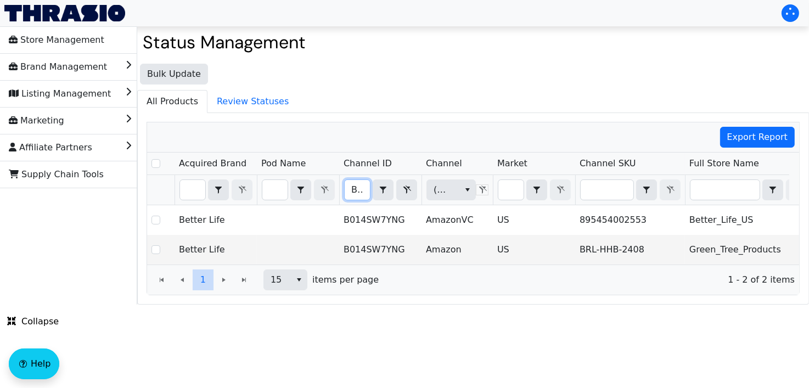
click at [362, 182] on input "B014SW7YNG" at bounding box center [357, 190] width 25 height 20
type input "B017P2ZIAW"
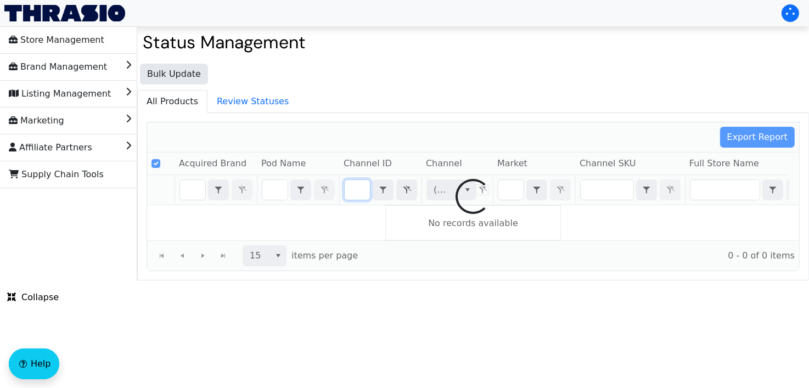
checkbox input "false"
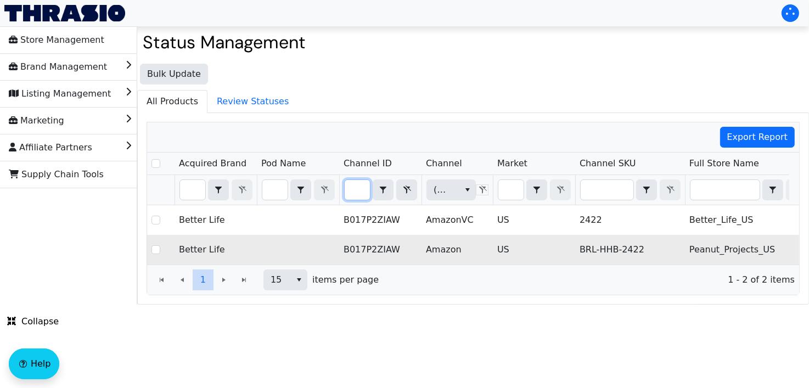
click at [557, 247] on td "US" at bounding box center [534, 250] width 82 height 30
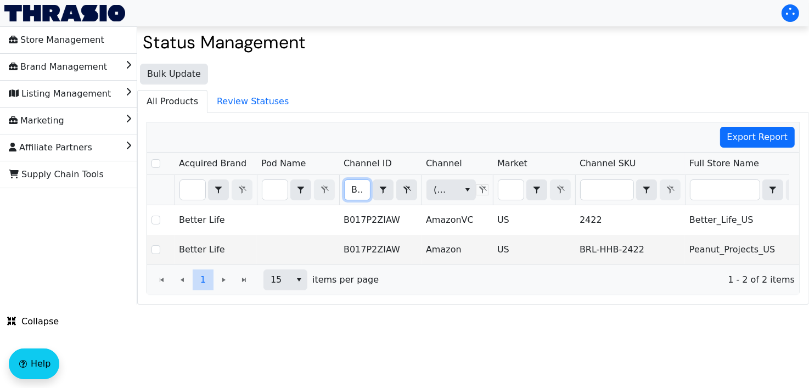
click at [346, 188] on input "B017P2ZIAW" at bounding box center [357, 190] width 25 height 20
type input "B017P2ZIMU"
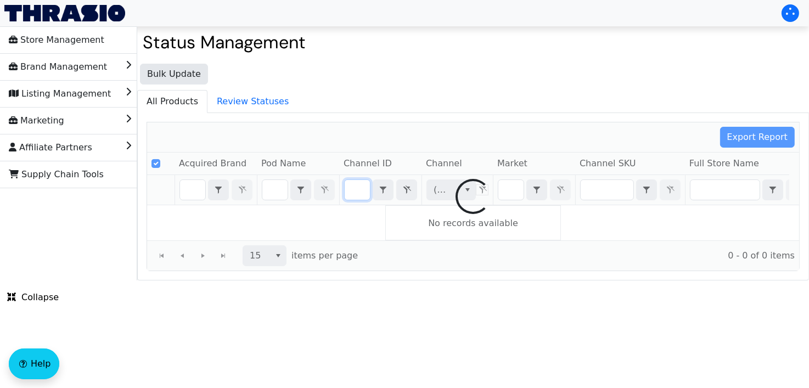
checkbox input "false"
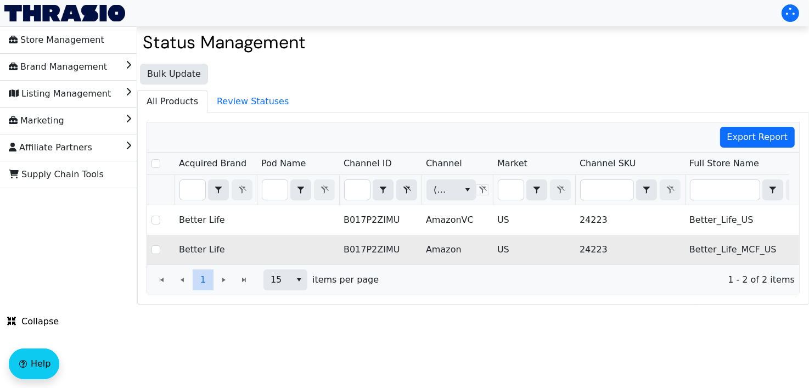
click at [403, 235] on td "B017P2ZIMU" at bounding box center [380, 250] width 82 height 30
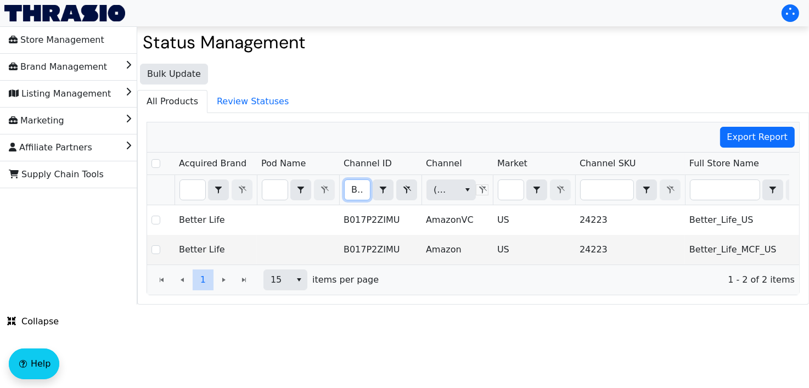
click at [357, 188] on input "B017P2ZIMU" at bounding box center [357, 190] width 25 height 20
type input "B06ZXX2MBD"
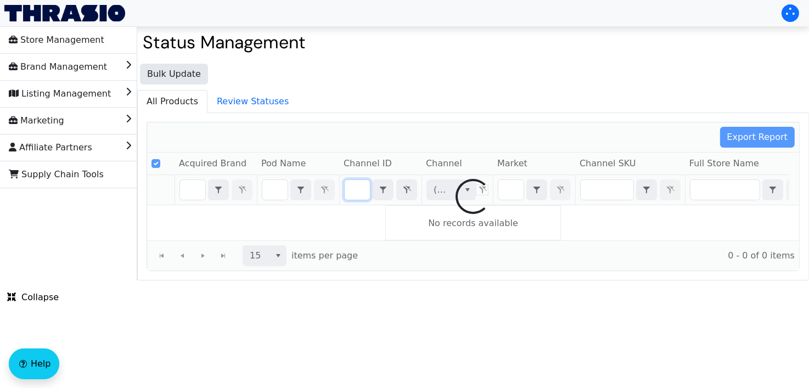
checkbox input "false"
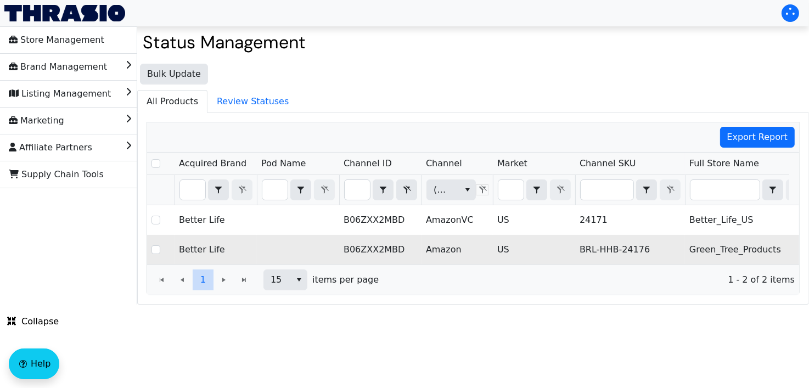
click at [491, 248] on td "Amazon" at bounding box center [457, 250] width 71 height 30
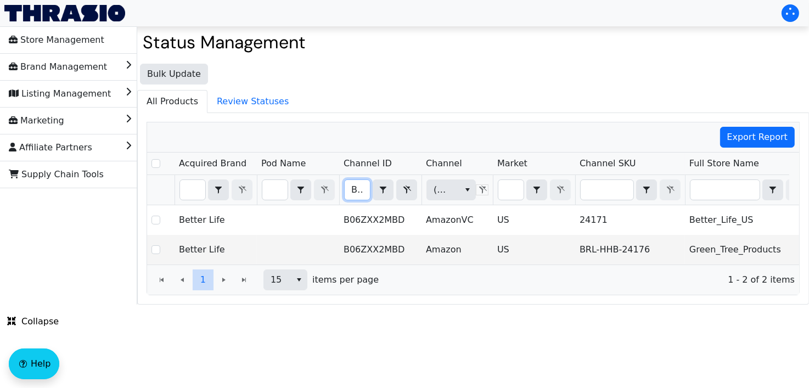
click at [352, 182] on input "B06ZXX2MBD" at bounding box center [357, 190] width 25 height 20
type input "B06ZYRL9CW"
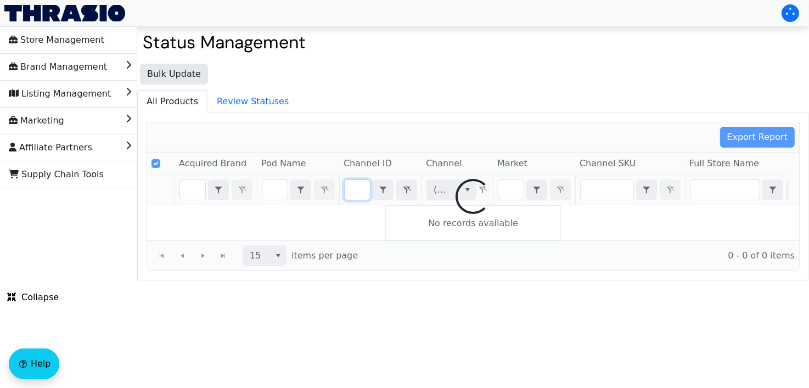
checkbox input "false"
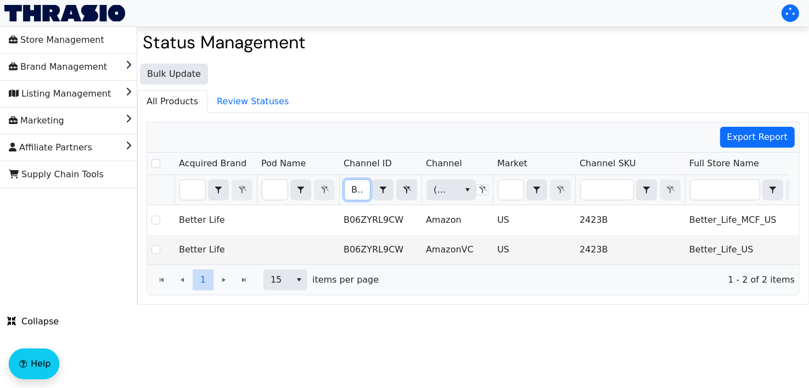
click at [355, 197] on input "B06ZYRL9CW" at bounding box center [357, 190] width 25 height 20
type input "B06ZZMKHS3"
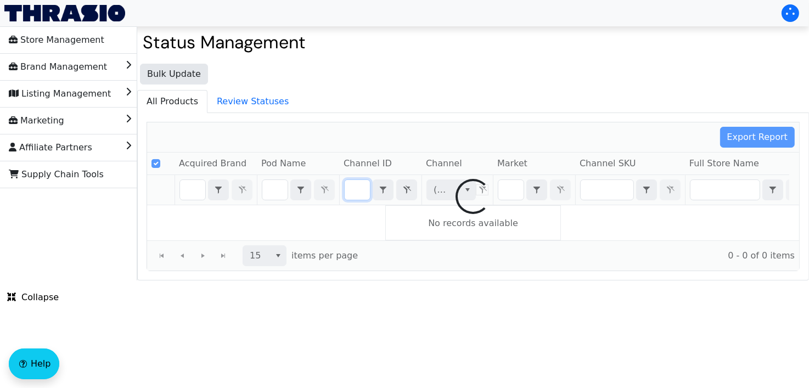
checkbox input "false"
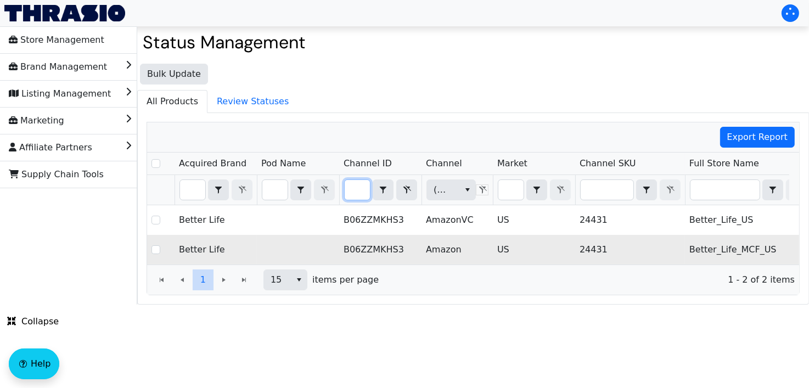
click at [509, 256] on td "US" at bounding box center [534, 250] width 82 height 30
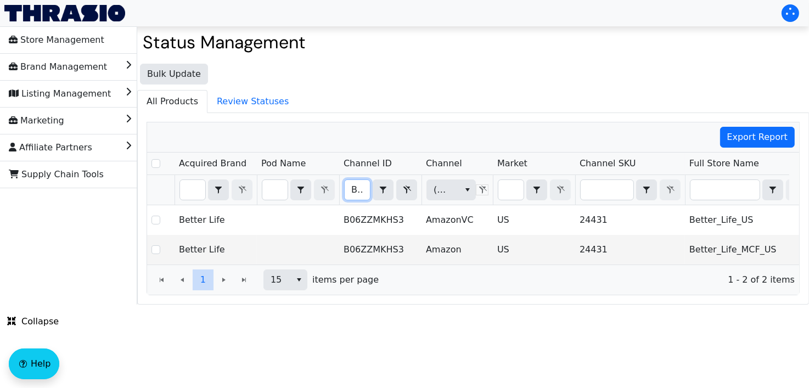
click at [354, 193] on input "B06ZZMKHS3" at bounding box center [357, 190] width 25 height 20
type input "B071CKMR62"
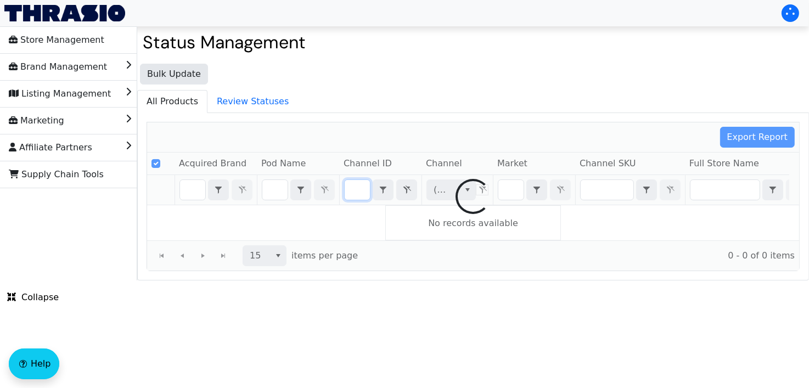
checkbox input "false"
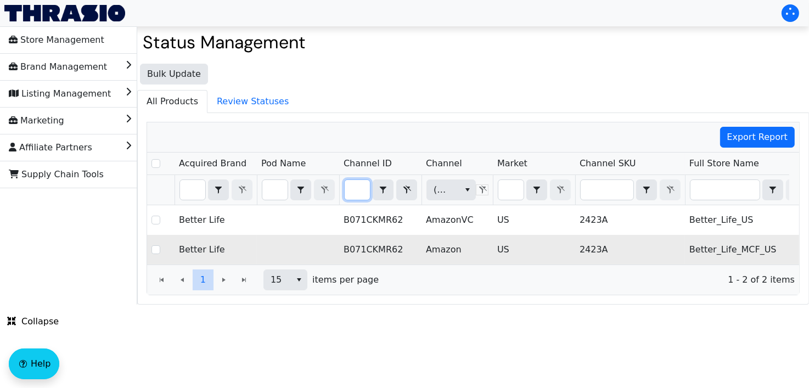
click at [460, 240] on td "Amazon" at bounding box center [457, 250] width 71 height 30
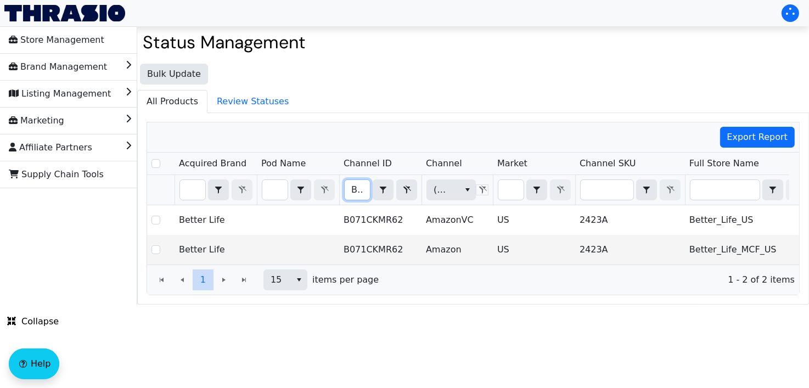
click at [361, 194] on input "B071CKMR62" at bounding box center [357, 190] width 25 height 20
type input "B071RCB2CC"
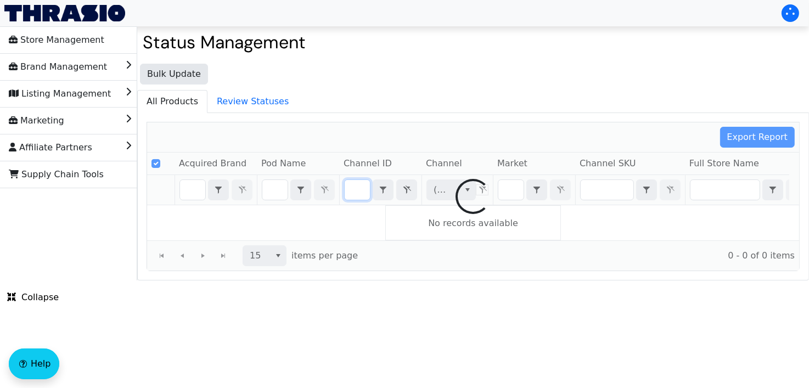
checkbox input "false"
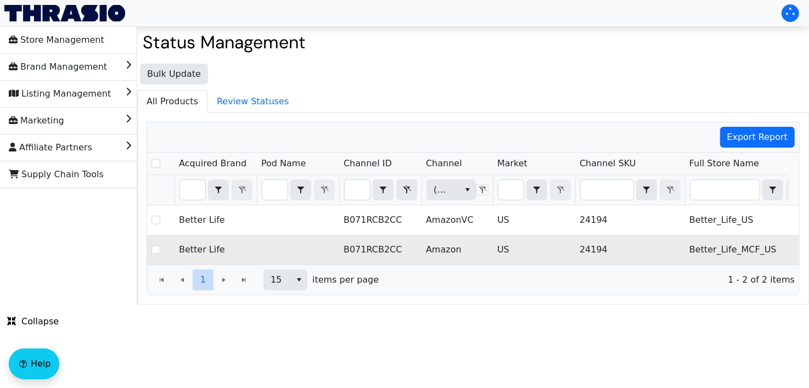
click at [494, 243] on td "US" at bounding box center [534, 250] width 82 height 30
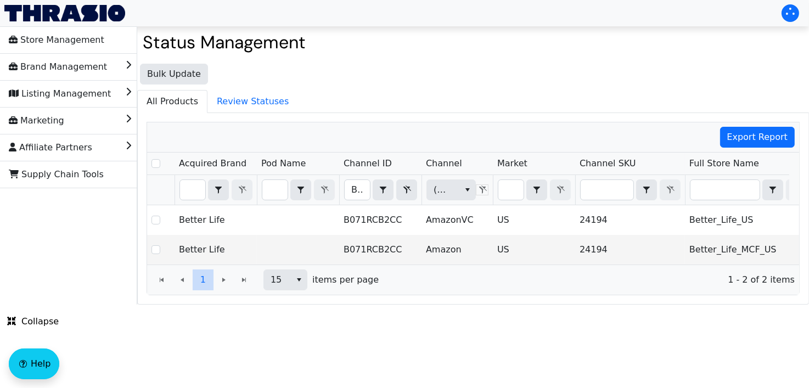
click at [350, 203] on th "B071RCB2CC Contains" at bounding box center [380, 190] width 82 height 30
click at [350, 195] on input "B071RCB2CC" at bounding box center [357, 190] width 25 height 20
type input "B071YDB6DH"
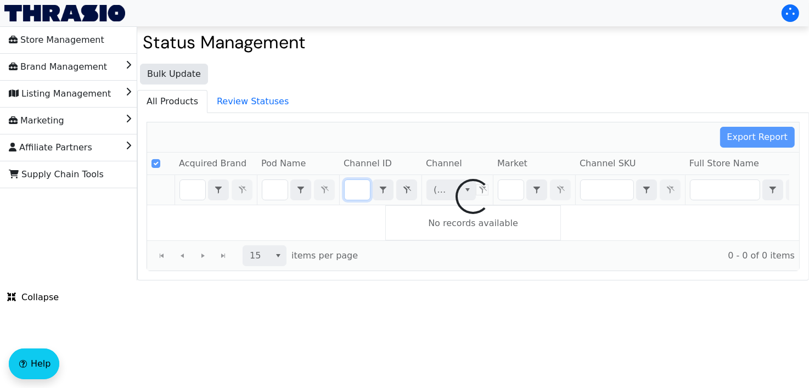
checkbox input "false"
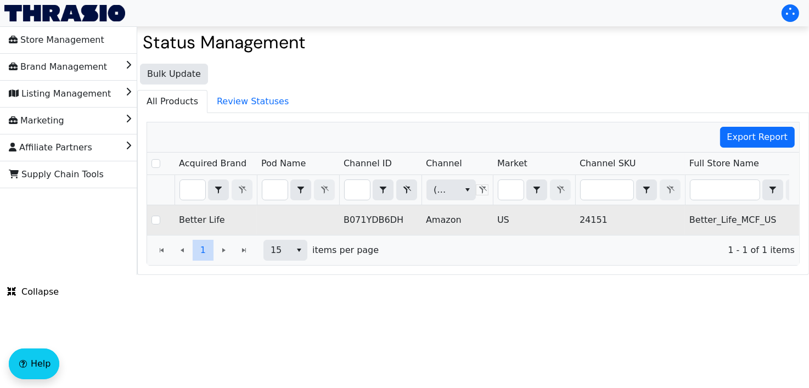
click at [530, 219] on td "US" at bounding box center [534, 220] width 82 height 30
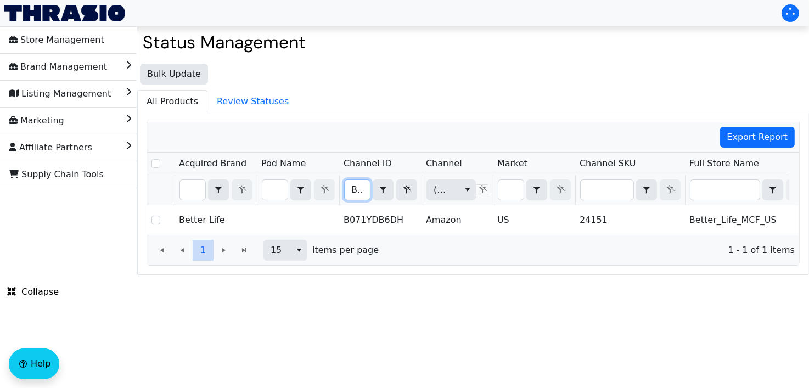
click at [363, 184] on input "B071YDB6DH" at bounding box center [357, 190] width 25 height 20
type input "B07228DK84"
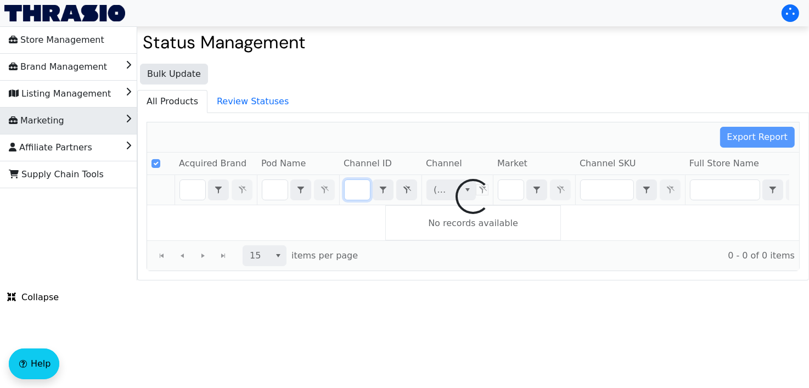
checkbox input "false"
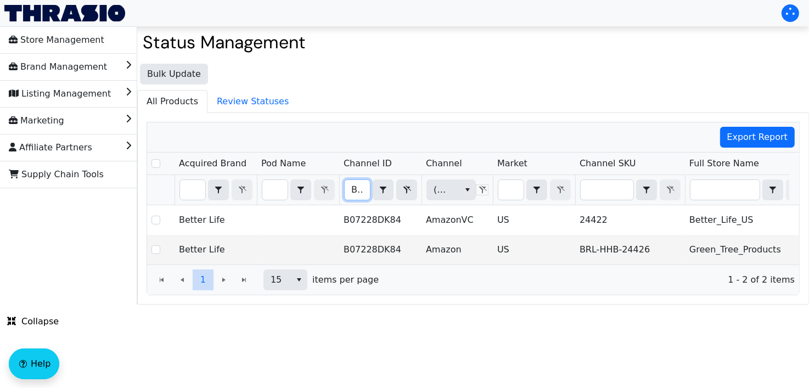
click at [358, 190] on input "B07228DK84" at bounding box center [357, 190] width 25 height 20
type input "B07FXVK8CK"
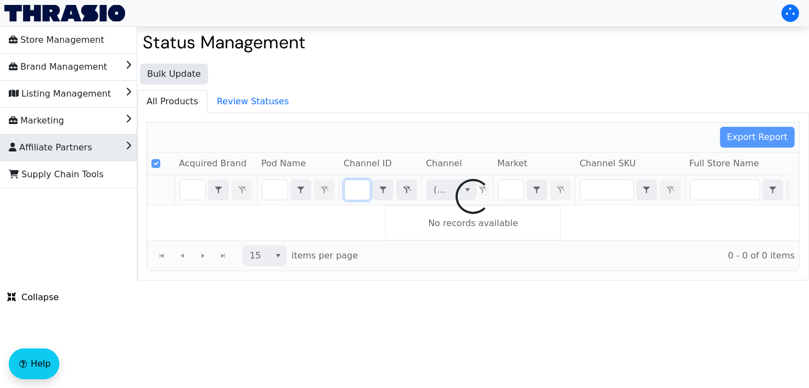
checkbox input "false"
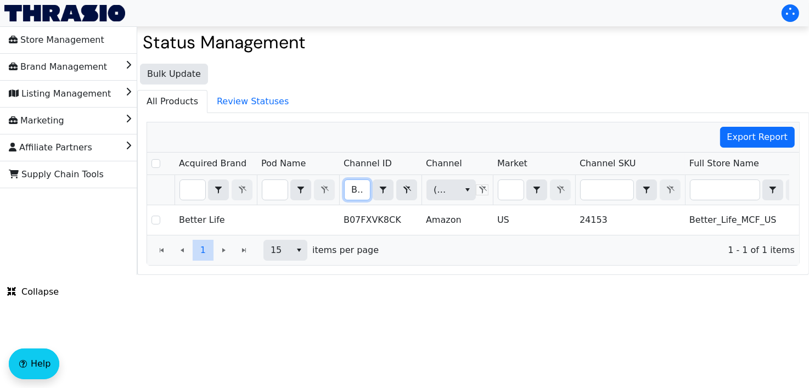
click at [359, 186] on input "B07FXVK8CK" at bounding box center [357, 190] width 25 height 20
type input "B07HJP9V58"
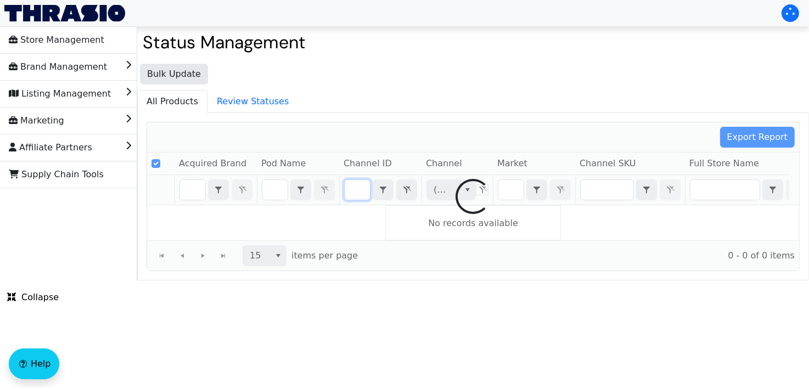
checkbox input "false"
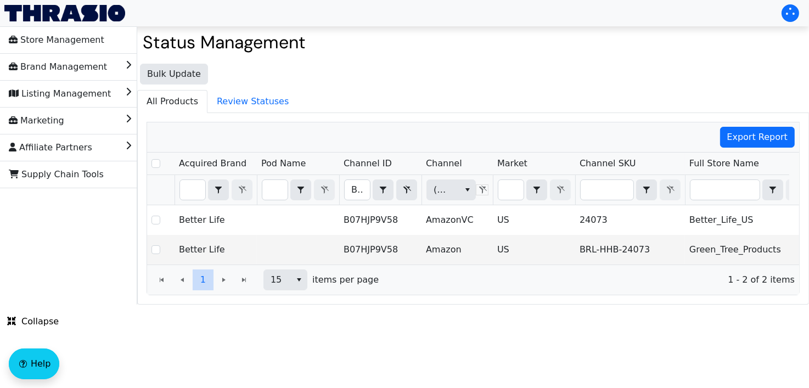
click at [351, 202] on th "B07HJP9V58 Contains" at bounding box center [380, 190] width 82 height 30
click at [350, 183] on input "B07HJP9V58" at bounding box center [357, 190] width 25 height 20
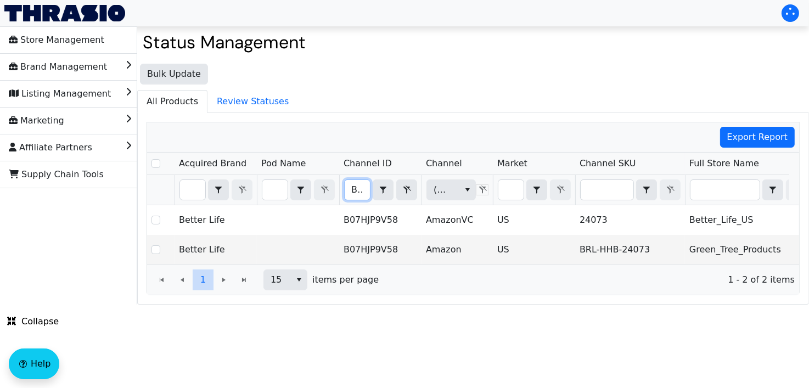
type input "B07L4JC7YP"
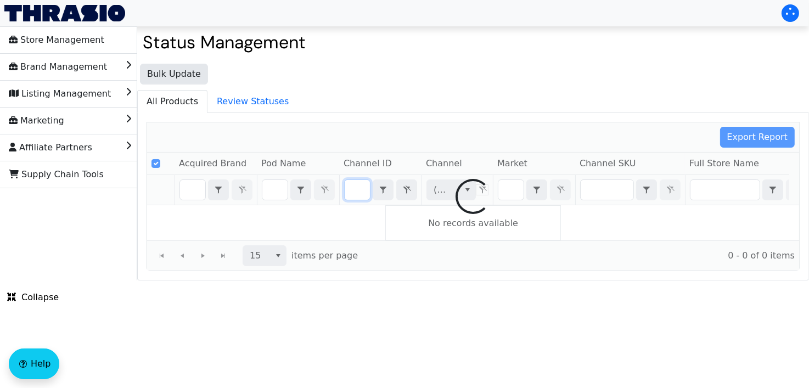
checkbox input "false"
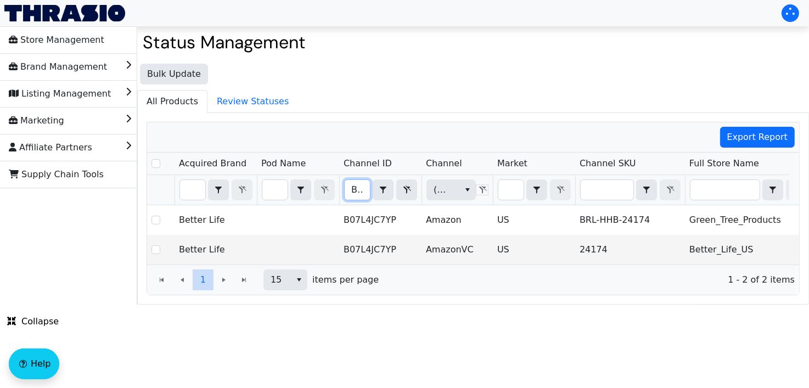
click at [362, 188] on input "B07L4JC7YP" at bounding box center [357, 190] width 25 height 20
type input "B07N7ZTMR8"
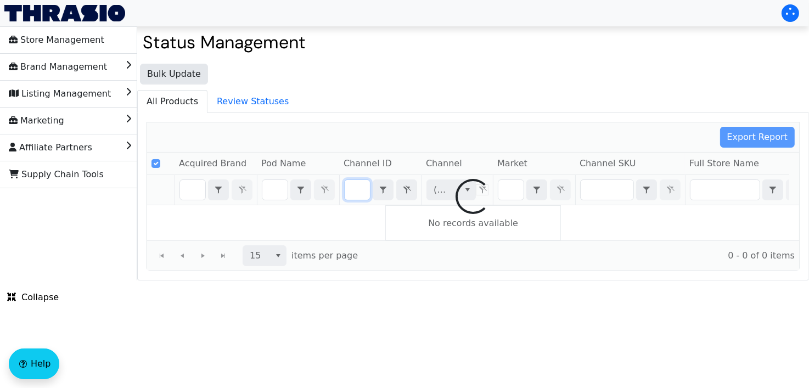
checkbox input "false"
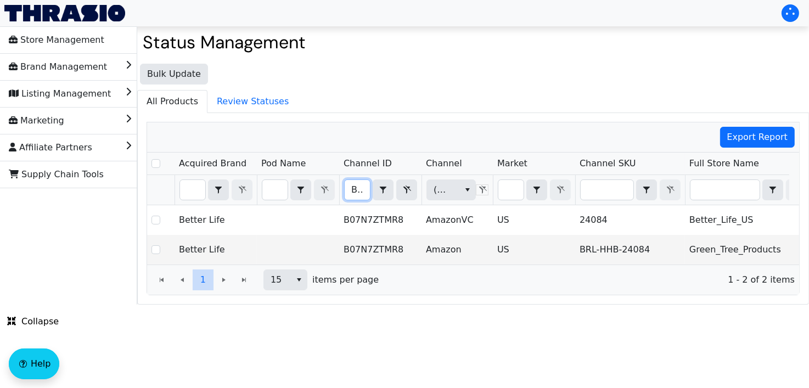
click at [354, 192] on input "B07N7ZTMR8" at bounding box center [357, 190] width 25 height 20
type input "B0DG6H35BJ"
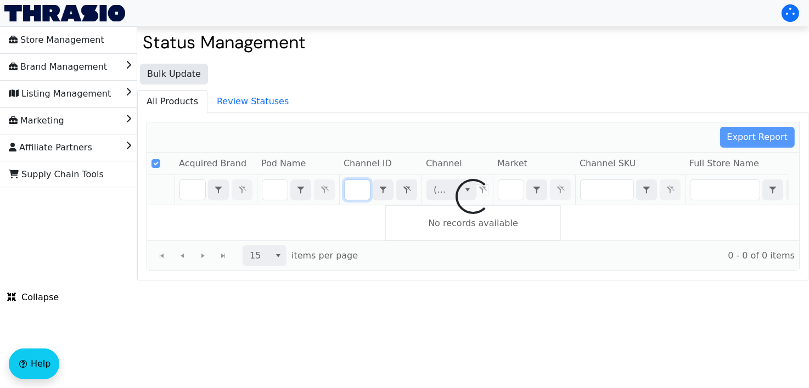
checkbox input "false"
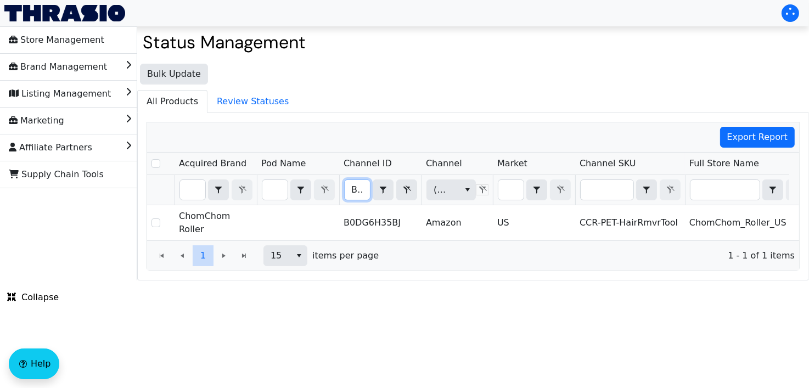
click at [352, 188] on input "B0DG6H35BJ" at bounding box center [357, 190] width 25 height 20
type input "B0DG6PT7H3"
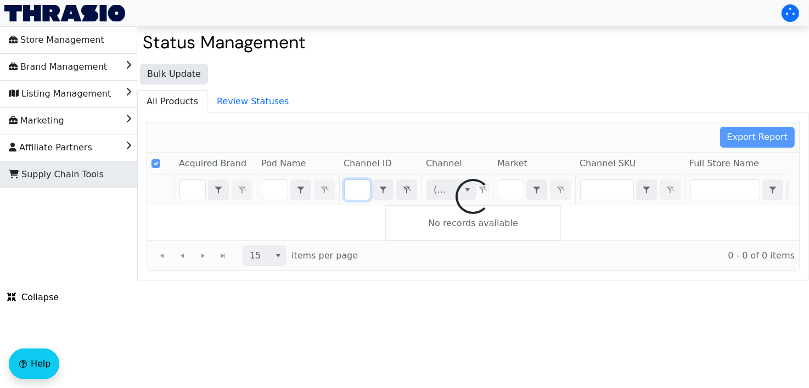
checkbox input "false"
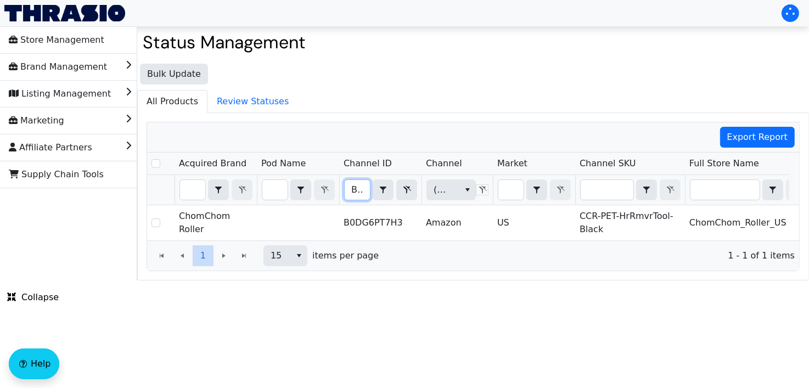
click at [354, 183] on input "B0DG6PT7H3" at bounding box center [357, 190] width 25 height 20
type input "B0CH1SYRG4"
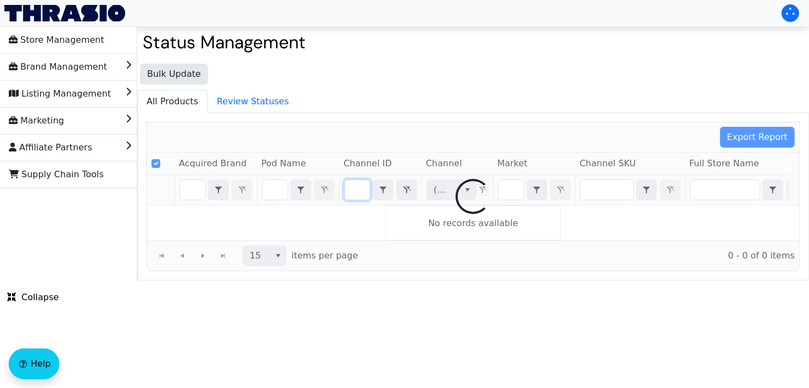
click at [354, 183] on div "Export Report Acquired Brand Pod Name Channel ID Channel Market Channel SKU Ful…" at bounding box center [473, 196] width 653 height 149
checkbox input "false"
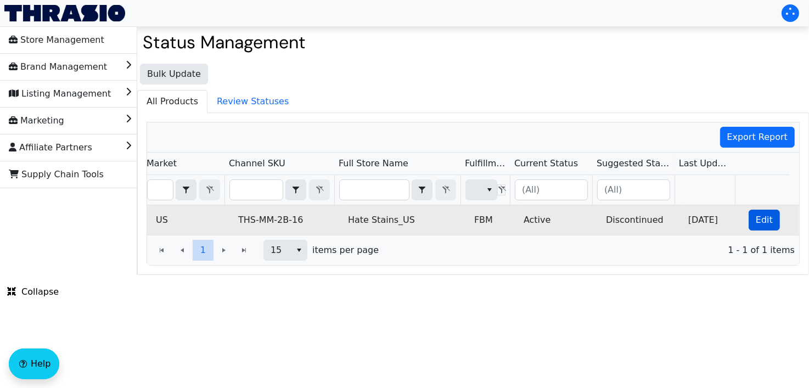
type input "B0CH1SYRG4"
drag, startPoint x: 748, startPoint y: 215, endPoint x: 547, endPoint y: 226, distance: 201.2
click at [547, 226] on tr "Hate Stains B0CH1SYRG4 Amazon US THS-MM-2B-16 Hate Stains_US FBM Active Discont…" at bounding box center [303, 220] width 994 height 30
click at [764, 211] on button "Edit" at bounding box center [764, 220] width 31 height 21
checkbox input "true"
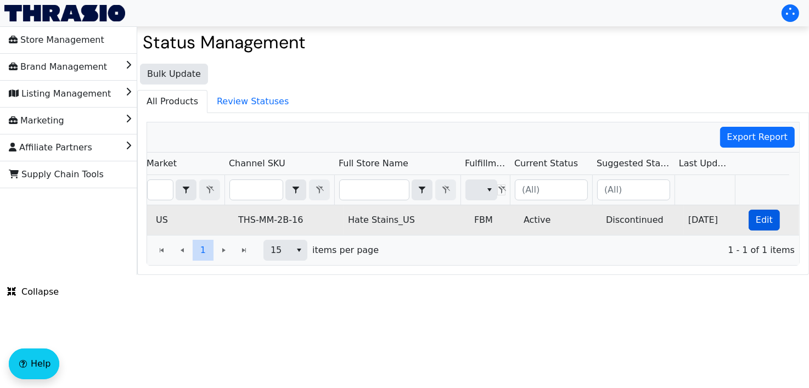
checkbox input "true"
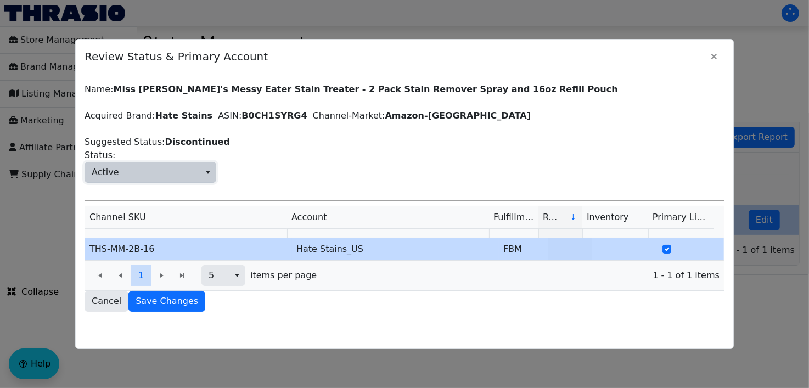
click at [165, 173] on span "Active" at bounding box center [142, 172] width 115 height 20
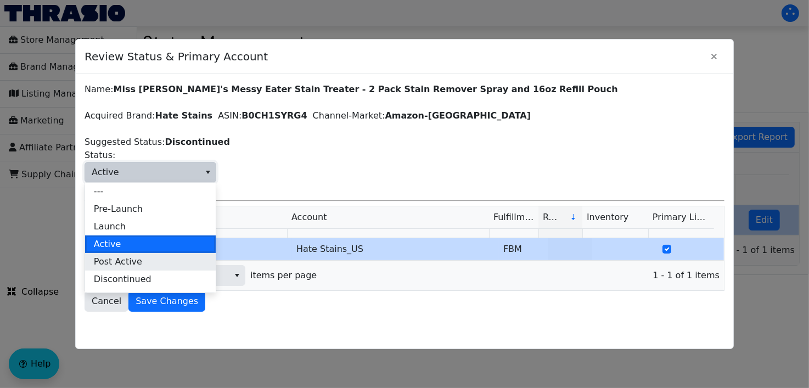
drag, startPoint x: 154, startPoint y: 271, endPoint x: 134, endPoint y: 262, distance: 21.4
click at [134, 262] on ul "--- Pre-Launch Launch Active Post Active Discontinued Unsellable Divested" at bounding box center [150, 253] width 131 height 141
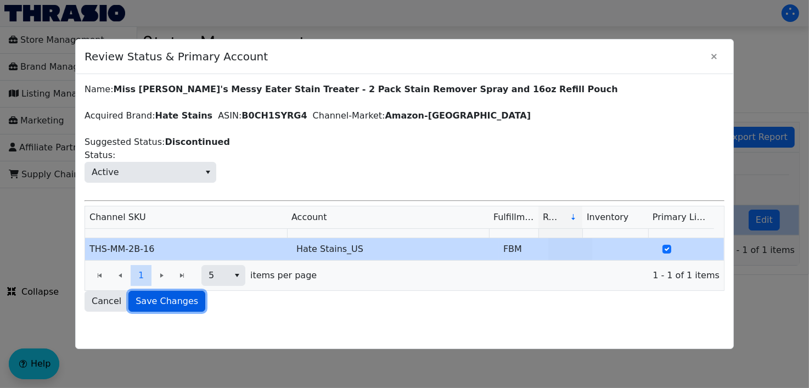
click at [160, 295] on span "Save Changes" at bounding box center [167, 301] width 63 height 13
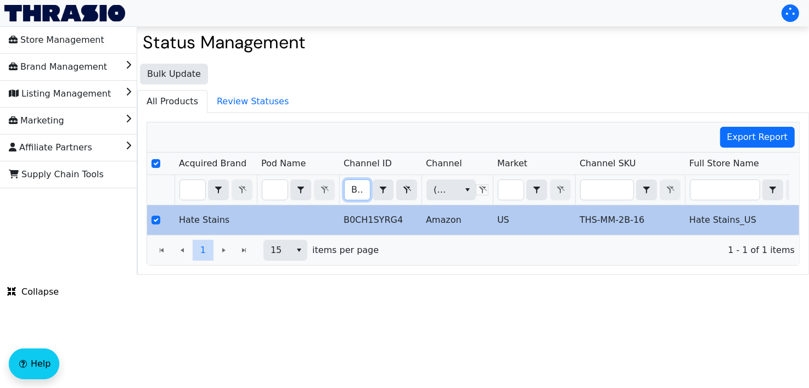
click at [358, 187] on input "B0CH1SYRG4" at bounding box center [357, 190] width 25 height 20
type input "B0CN9RYRV1"
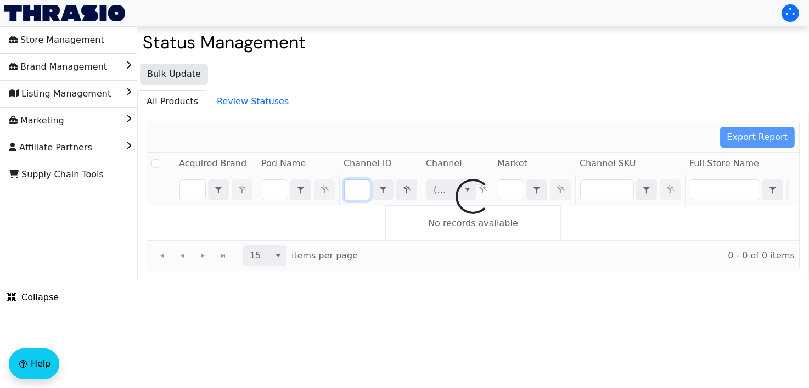
checkbox input "false"
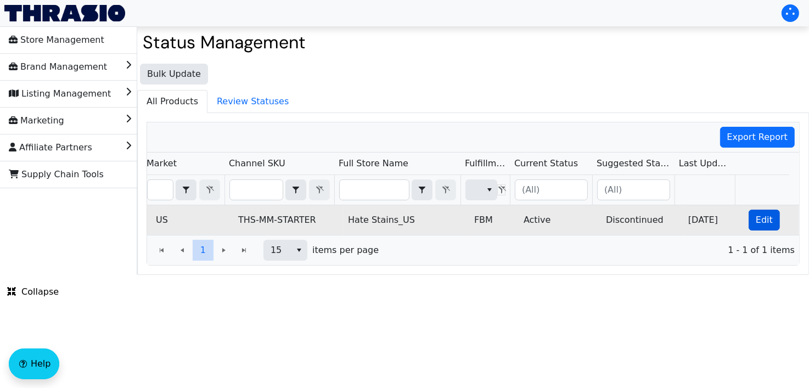
type input "B0CN9RYRV1"
click at [756, 224] on span "Edit" at bounding box center [764, 220] width 17 height 13
checkbox input "true"
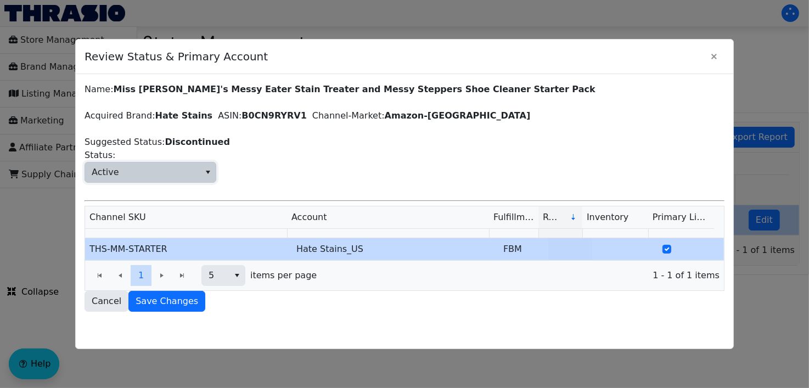
click at [154, 167] on span "Active" at bounding box center [142, 172] width 115 height 20
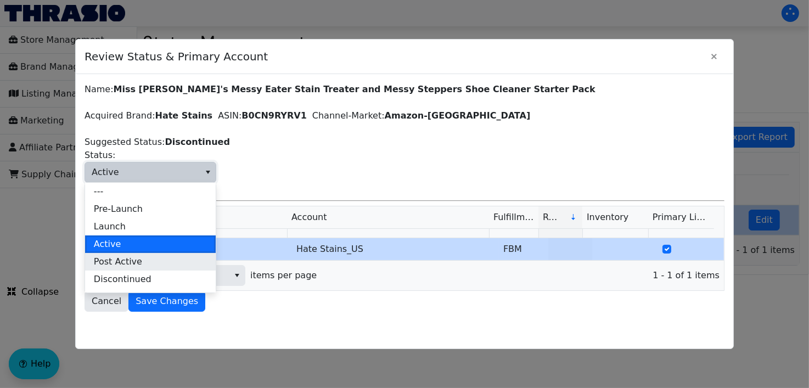
click at [117, 262] on span "Post Active" at bounding box center [118, 261] width 48 height 13
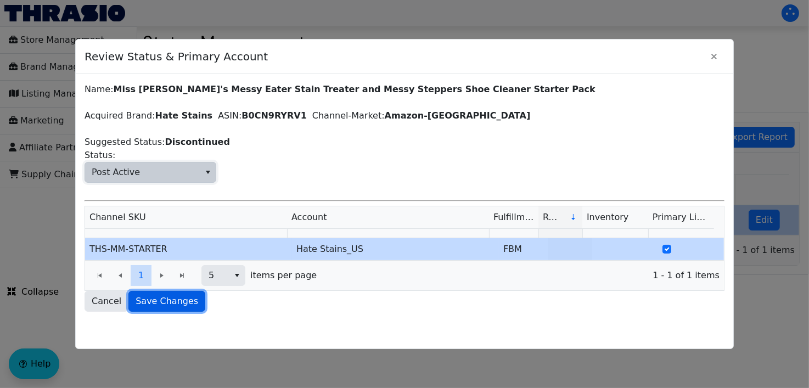
click at [170, 301] on span "Save Changes" at bounding box center [167, 301] width 63 height 13
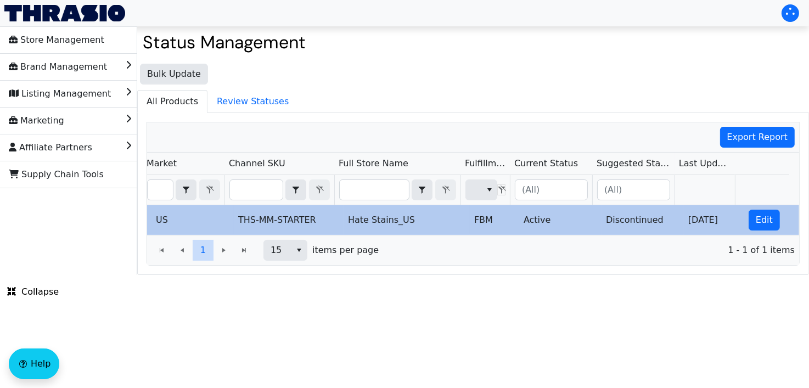
click at [711, 52] on h2 "Status Management" at bounding box center [473, 42] width 661 height 21
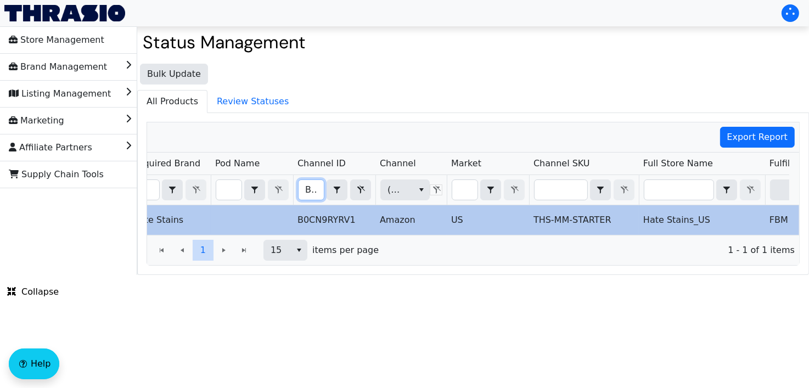
click at [311, 190] on input "B0CN9RYRV1" at bounding box center [311, 190] width 25 height 20
type input "B0CP4HYGGZ"
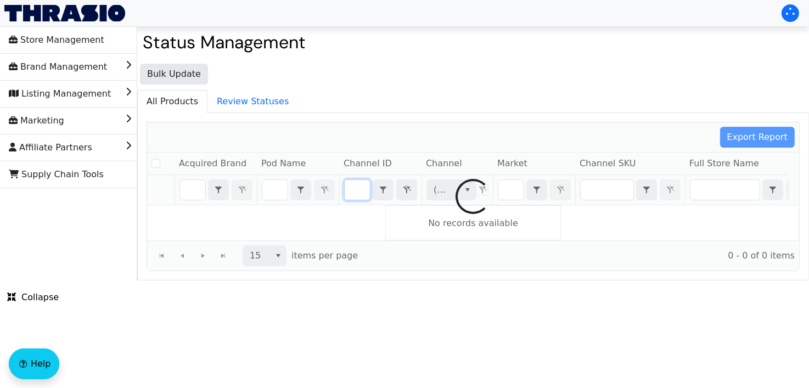
checkbox input "false"
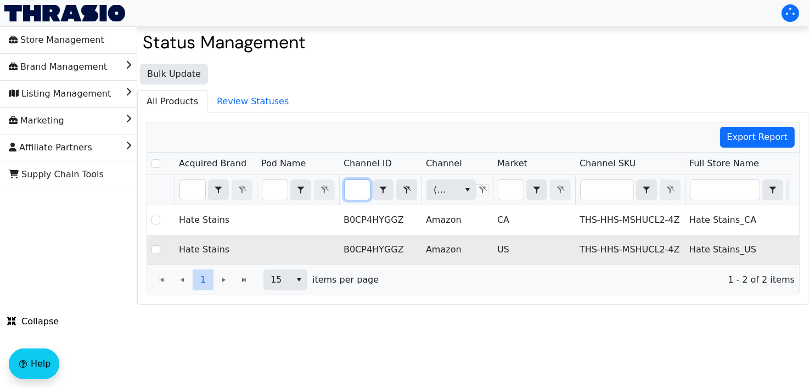
type input "B0CP4HYGGZ"
click at [602, 242] on td "THS-HHS-MSHUCL2-4Z" at bounding box center [630, 250] width 110 height 30
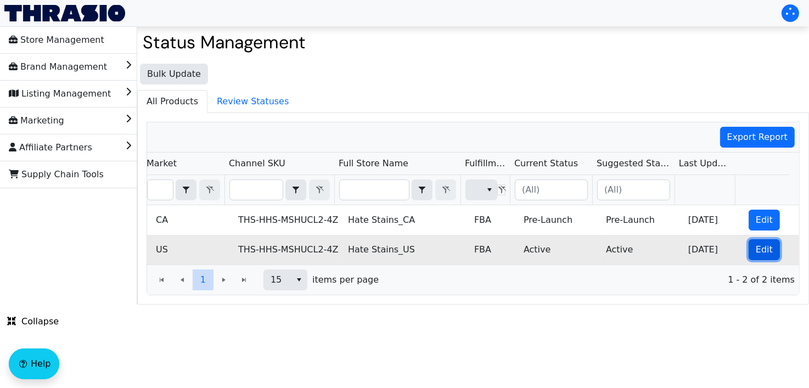
click at [759, 243] on span "Edit" at bounding box center [764, 249] width 17 height 13
checkbox input "true"
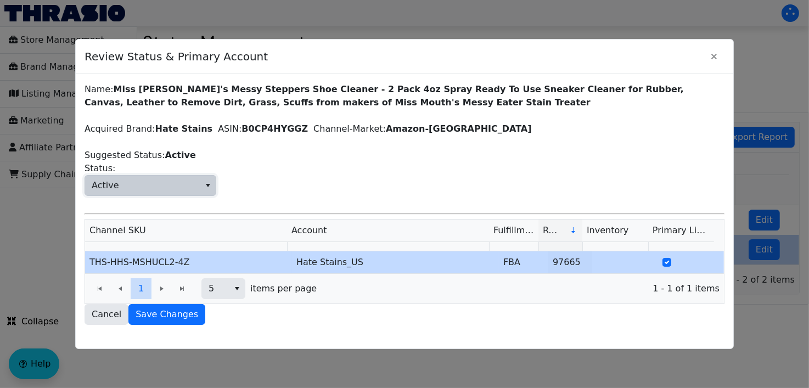
click at [119, 194] on span "Active" at bounding box center [142, 186] width 115 height 20
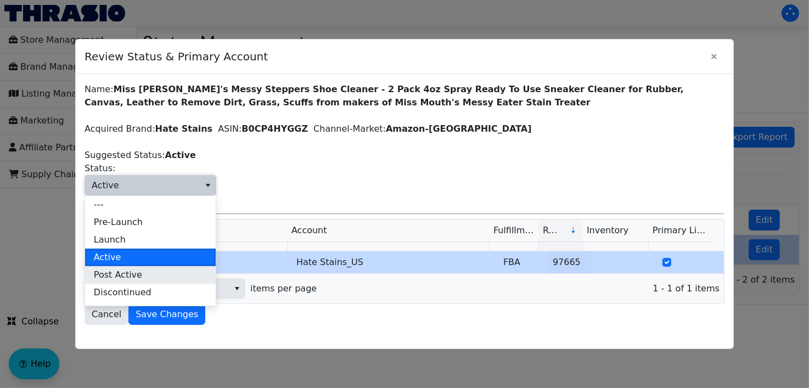
click at [124, 277] on span "Post Active" at bounding box center [118, 274] width 48 height 13
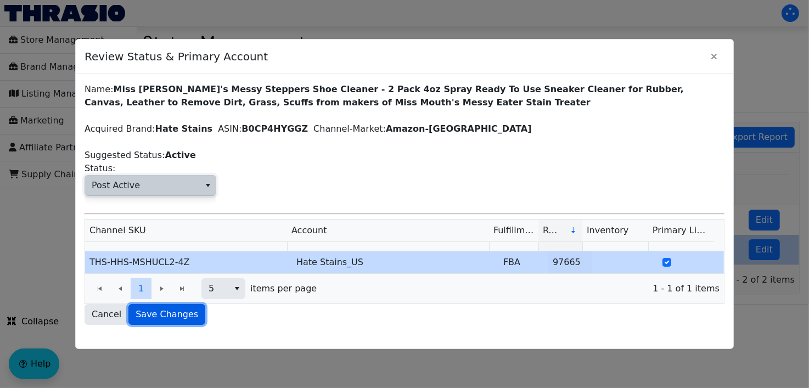
click at [170, 315] on span "Save Changes" at bounding box center [167, 314] width 63 height 13
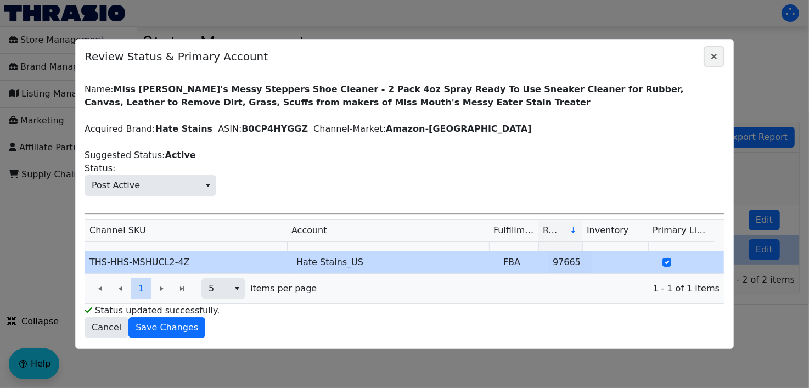
click at [716, 58] on icon "Close" at bounding box center [713, 56] width 5 height 5
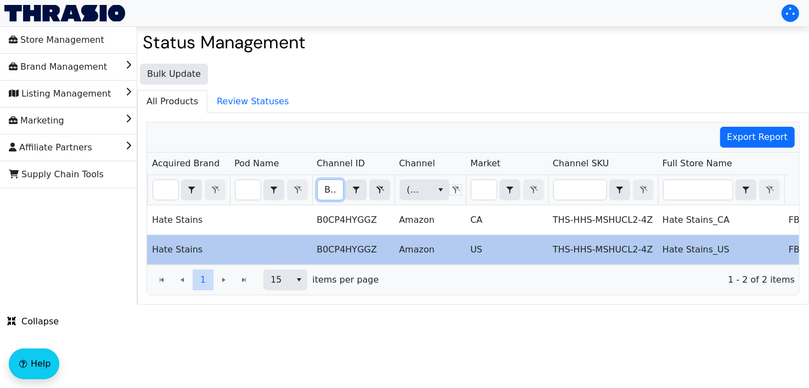
click at [335, 197] on input "B0CP4HYGGZ" at bounding box center [330, 190] width 25 height 20
type input "B0CVSB8B9L"
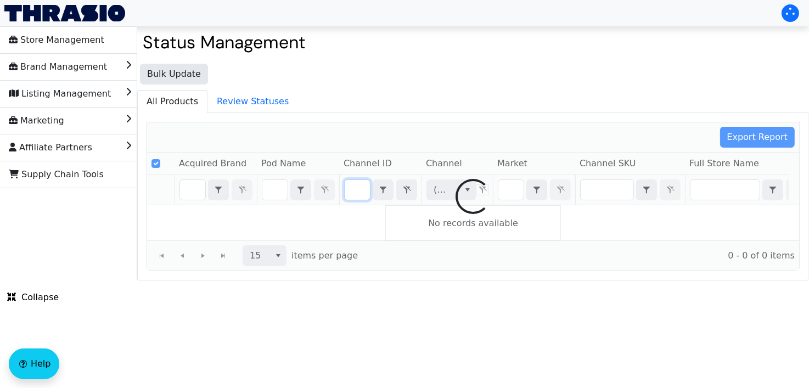
checkbox input "false"
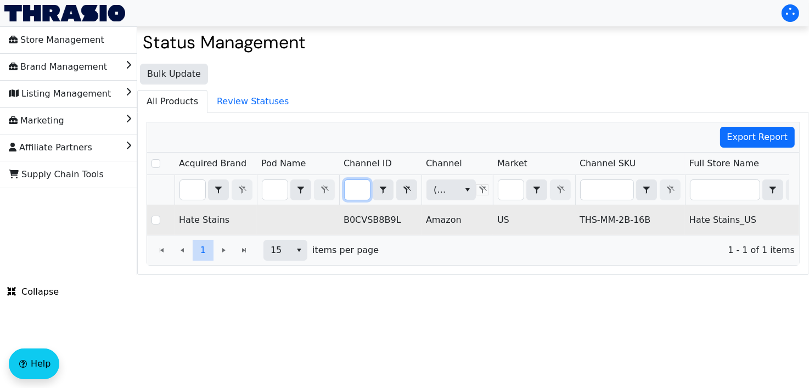
type input "B0CVSB8B9L"
click at [504, 209] on td "US" at bounding box center [534, 220] width 82 height 30
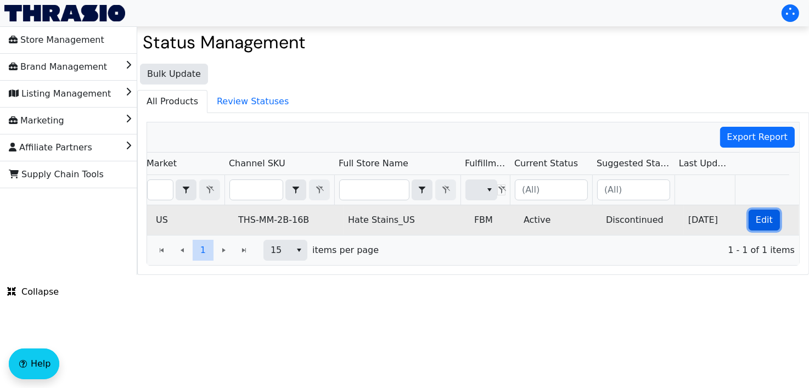
click at [756, 217] on span "Edit" at bounding box center [764, 220] width 17 height 13
checkbox input "true"
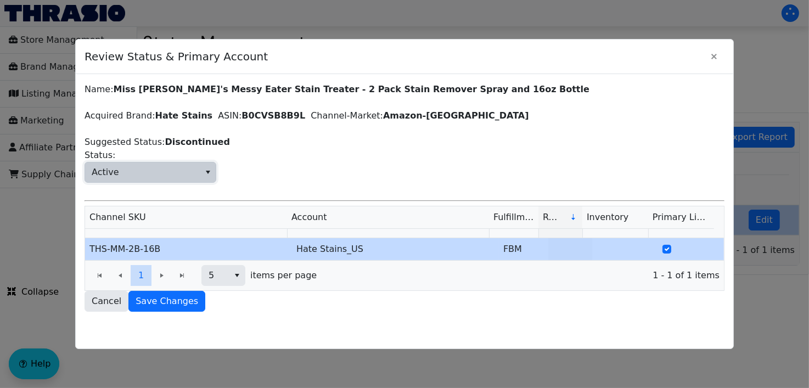
click at [173, 175] on span "Active" at bounding box center [142, 172] width 115 height 20
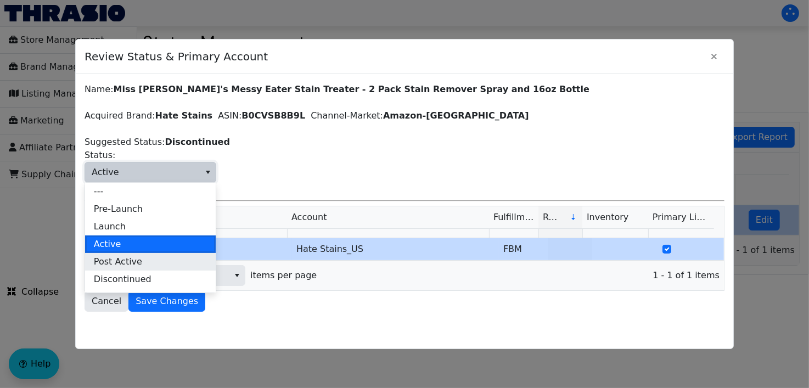
click at [117, 264] on span "Post Active" at bounding box center [118, 261] width 48 height 13
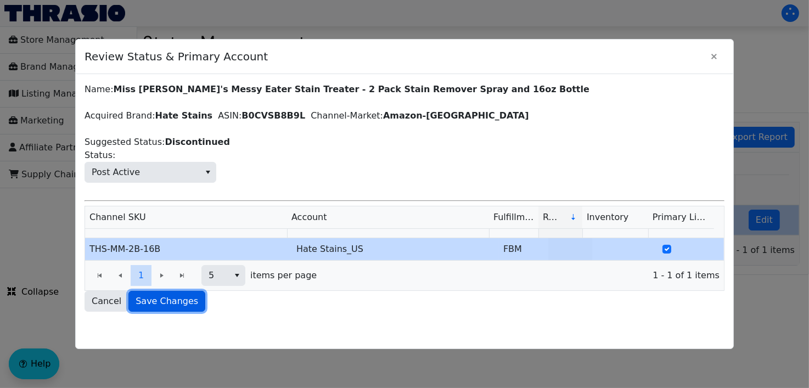
click at [165, 295] on span "Save Changes" at bounding box center [167, 301] width 63 height 13
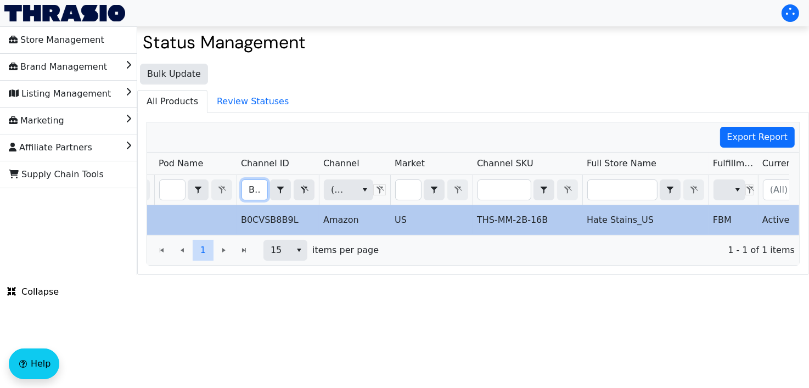
click at [255, 184] on input "B0CVSB8B9L" at bounding box center [254, 190] width 25 height 20
type input "B0CY671VQY"
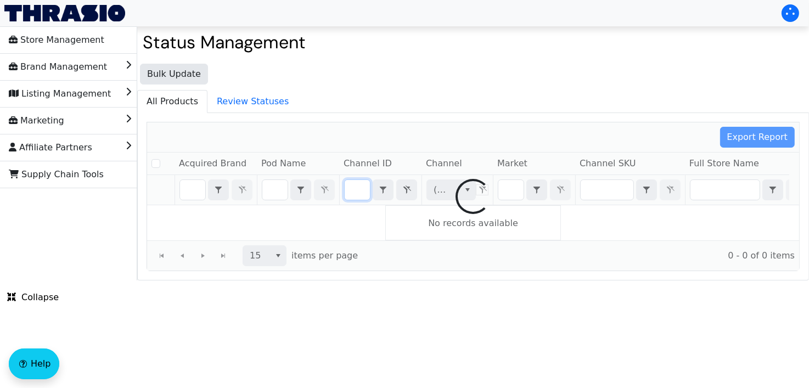
checkbox input "false"
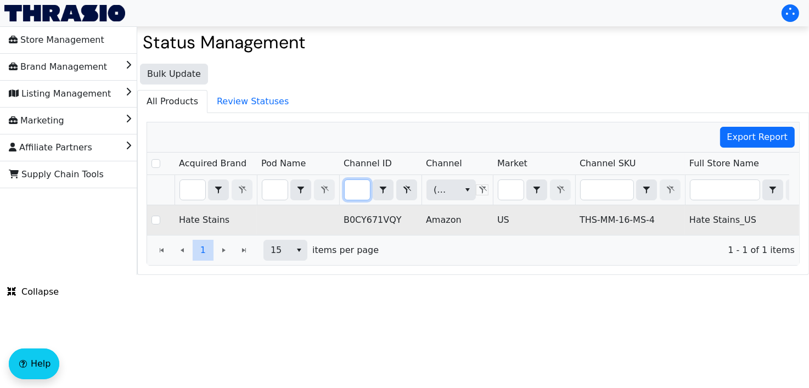
type input "B0CY671VQY"
click at [398, 222] on td "B0CY671VQY" at bounding box center [380, 220] width 82 height 30
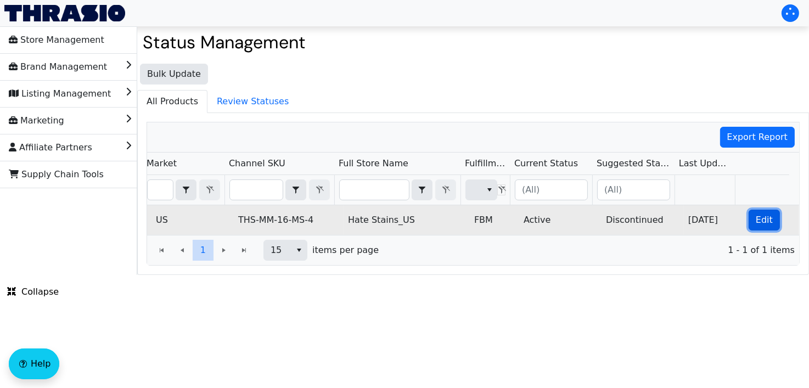
click at [756, 218] on span "Edit" at bounding box center [764, 220] width 17 height 13
checkbox input "true"
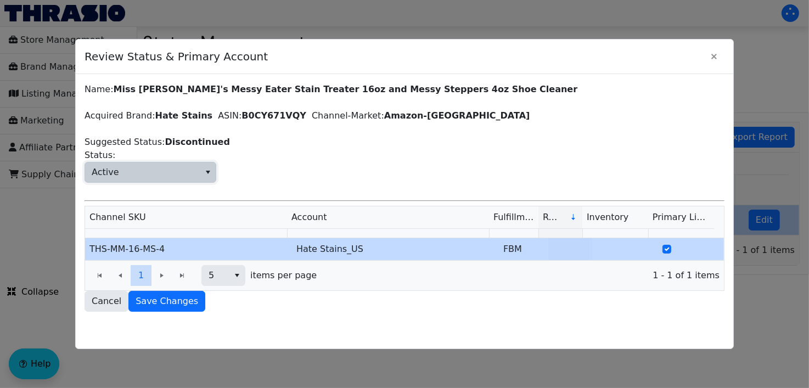
click at [142, 166] on span "Active" at bounding box center [142, 172] width 115 height 20
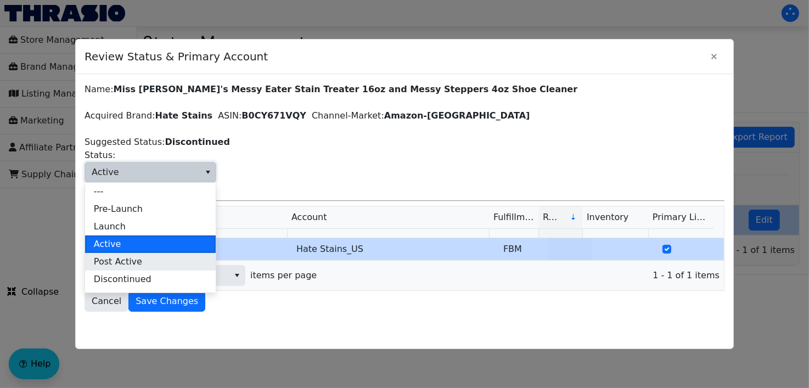
click at [139, 264] on li "Post Active" at bounding box center [150, 262] width 131 height 18
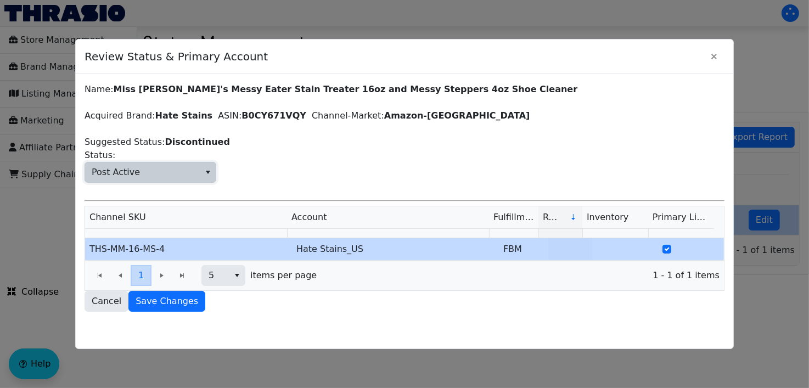
click at [139, 265] on button "1" at bounding box center [141, 275] width 21 height 21
click at [137, 274] on button "1" at bounding box center [141, 275] width 21 height 21
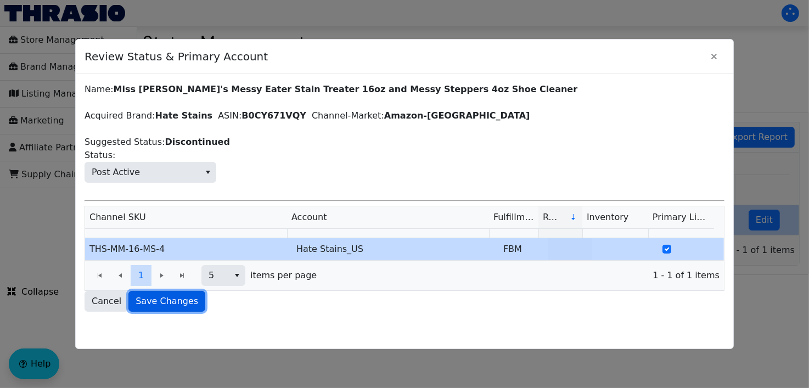
click at [153, 296] on span "Save Changes" at bounding box center [167, 301] width 63 height 13
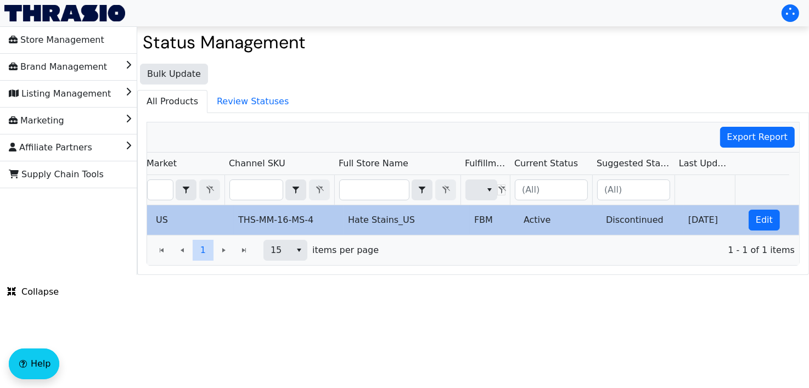
click at [714, 61] on div "Bulk Update All Products Review Statuses Export Report Acquired Brand Pod Name …" at bounding box center [473, 166] width 672 height 217
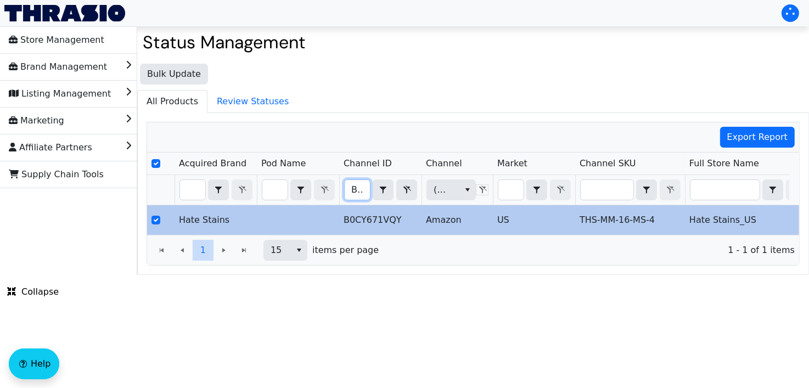
click at [355, 186] on input "B0CY671VQY" at bounding box center [357, 190] width 25 height 20
type input "B0D2PHLJL9"
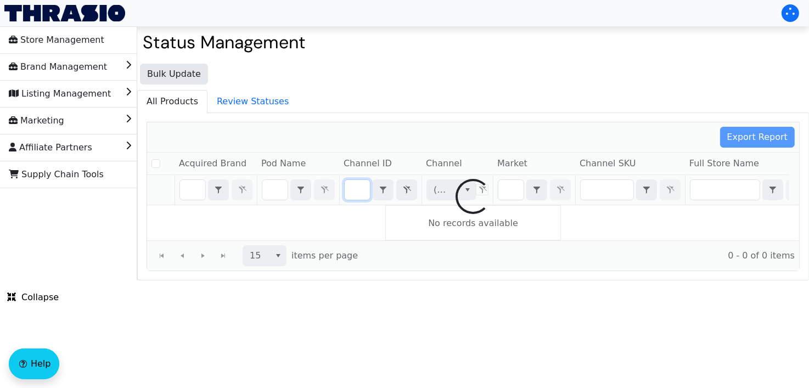
checkbox input "false"
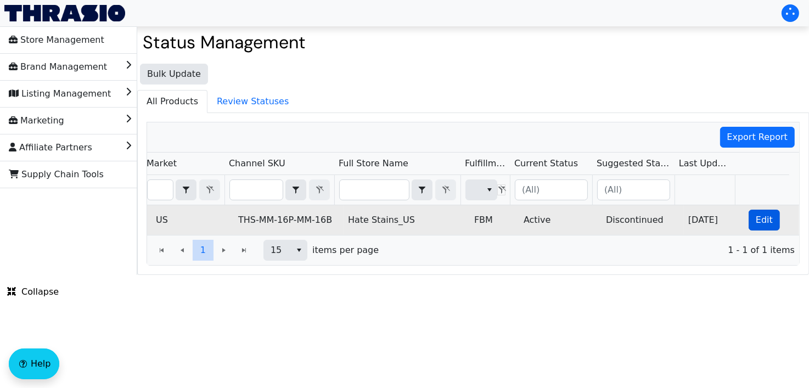
type input "B0D2PHLJL9"
click at [760, 214] on span "Edit" at bounding box center [764, 220] width 17 height 13
checkbox input "true"
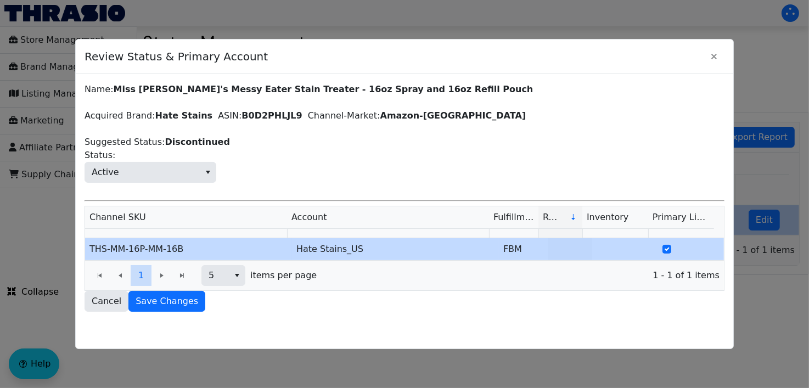
click at [182, 182] on div "Name: Miss Mouth's Messy Eater Stain Treater - 16oz Spray and 16oz Refill Pouch…" at bounding box center [405, 197] width 640 height 229
click at [166, 176] on span "Active" at bounding box center [142, 172] width 115 height 20
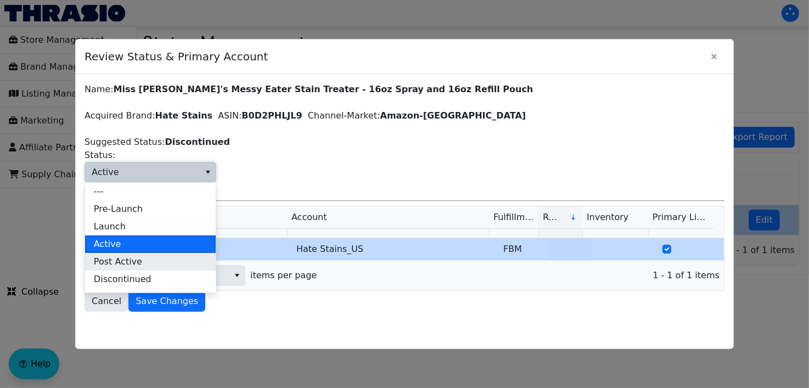
click at [119, 262] on span "Post Active" at bounding box center [118, 261] width 48 height 13
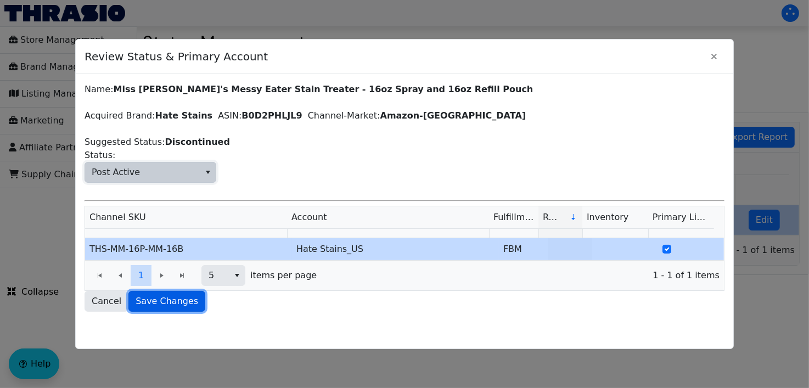
click at [186, 300] on button "Save Changes" at bounding box center [166, 301] width 77 height 21
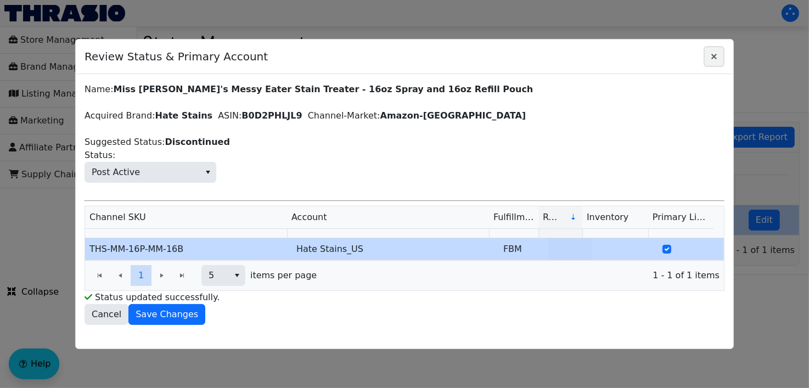
click at [716, 47] on button "Close" at bounding box center [714, 56] width 21 height 21
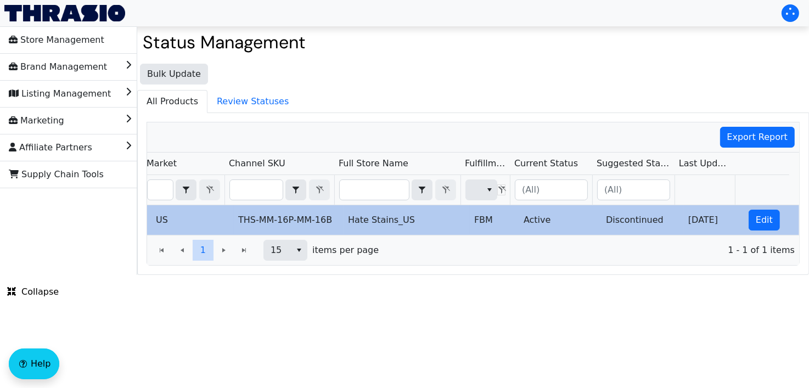
click at [554, 254] on span "1 - 1 of 1 items" at bounding box center [591, 250] width 407 height 13
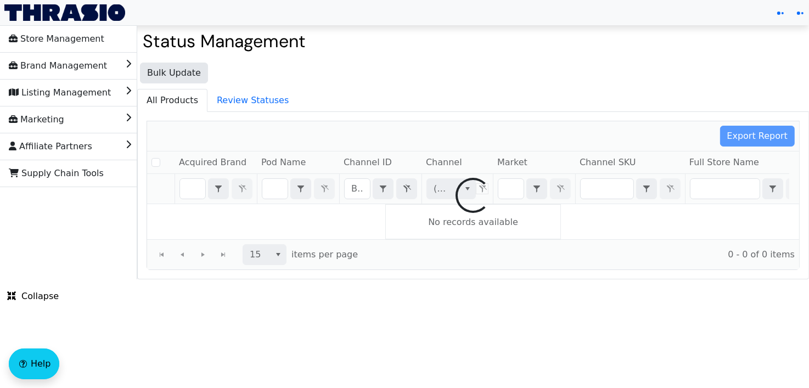
checkbox input "false"
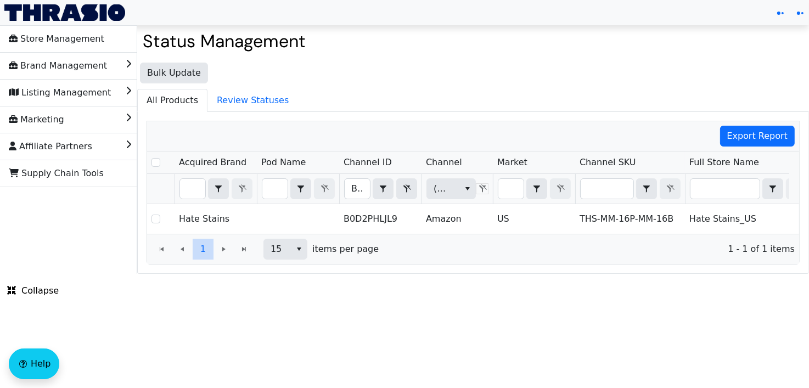
click at [631, 274] on html "Store Management Brand Management Listing Management Marketing Affiliate Partne…" at bounding box center [404, 137] width 809 height 274
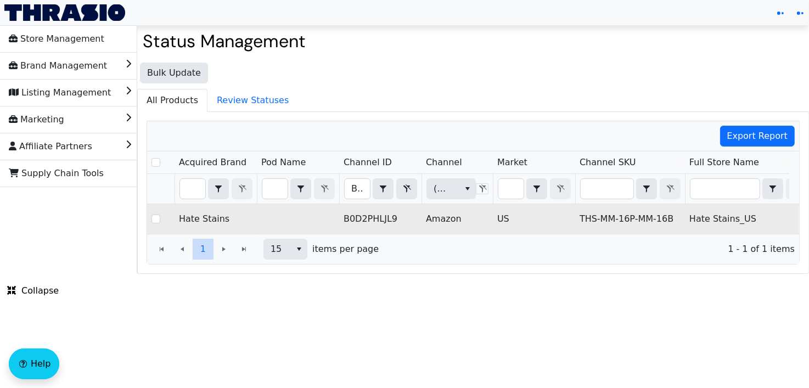
scroll to position [0, 351]
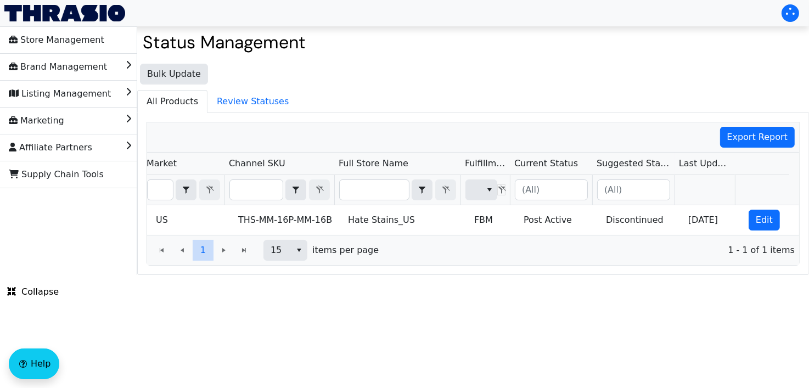
click at [535, 275] on html "Store Management Brand Management Listing Management Marketing Affiliate Partne…" at bounding box center [404, 137] width 809 height 275
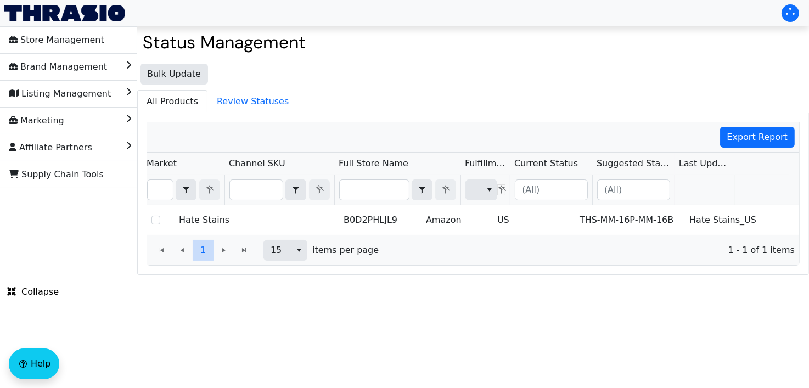
scroll to position [0, 0]
